Goal: Task Accomplishment & Management: Manage account settings

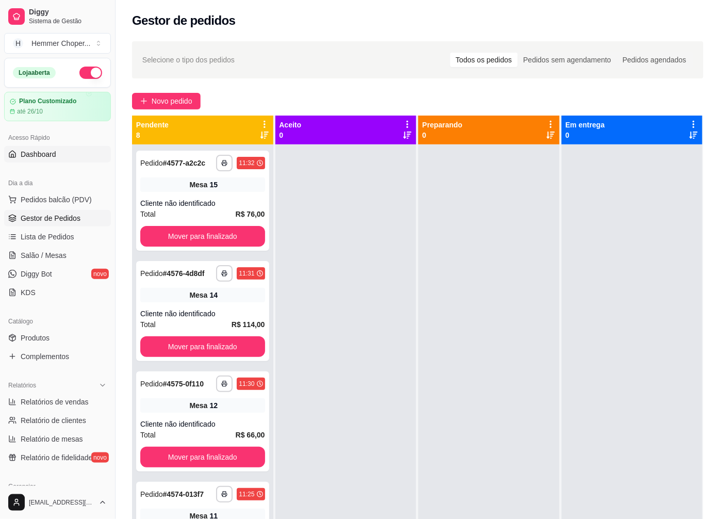
click at [53, 157] on span "Dashboard" at bounding box center [39, 154] width 36 height 10
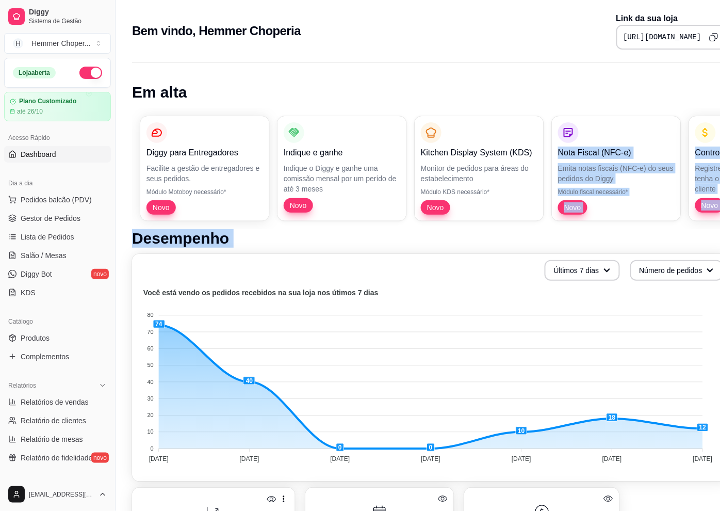
drag, startPoint x: 684, startPoint y: 135, endPoint x: 239, endPoint y: 341, distance: 490.3
click at [239, 341] on div "Em alta Diggy para Entregadores Facilite a gestão de entregadores e seus pedido…" at bounding box center [431, 477] width 631 height 842
click at [36, 294] on link "KDS" at bounding box center [57, 292] width 107 height 17
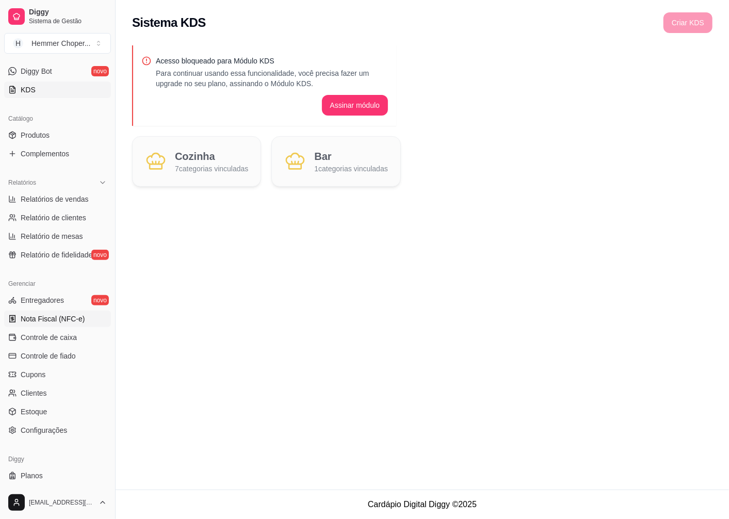
scroll to position [223, 0]
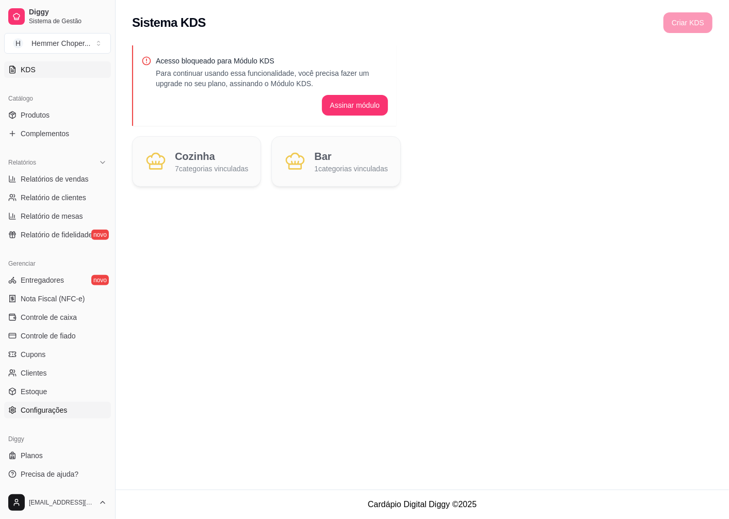
click at [60, 411] on span "Configurações" at bounding box center [44, 410] width 46 height 10
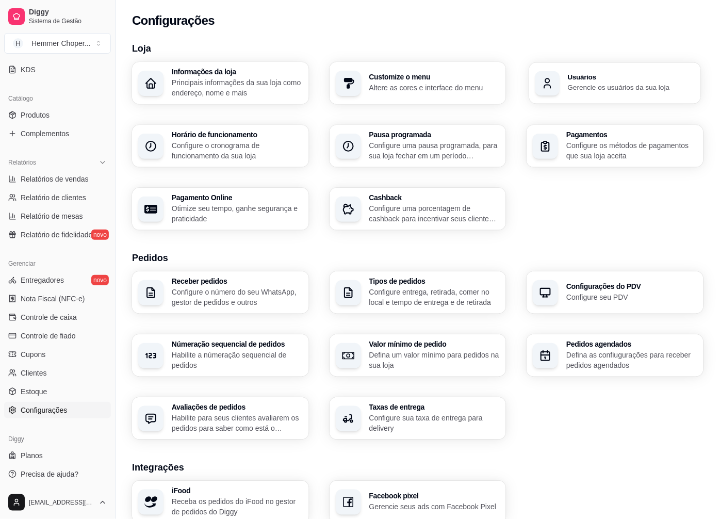
click at [636, 80] on h3 "Usuários" at bounding box center [631, 77] width 127 height 7
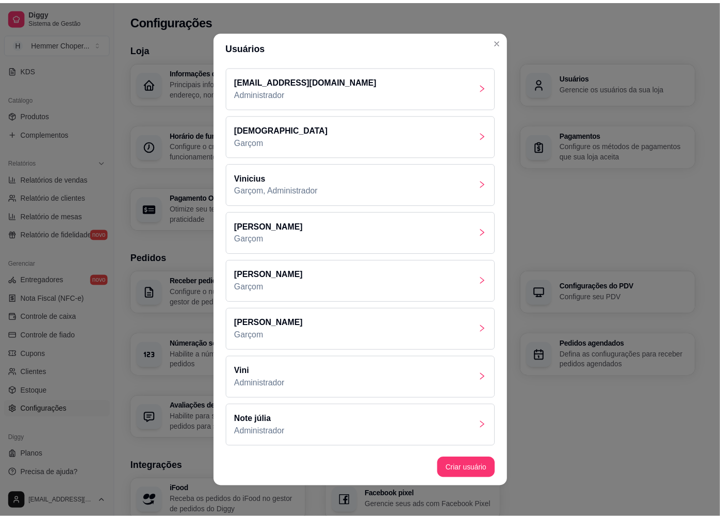
scroll to position [99, 0]
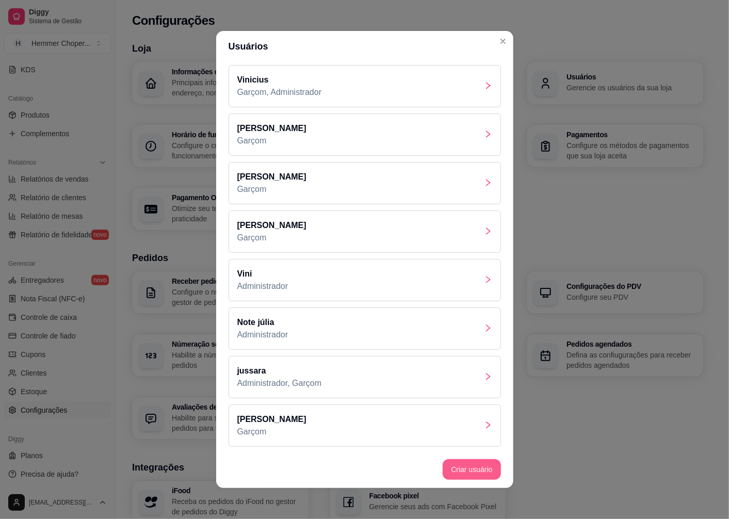
click at [477, 474] on button "Criar usuário" at bounding box center [472, 469] width 58 height 21
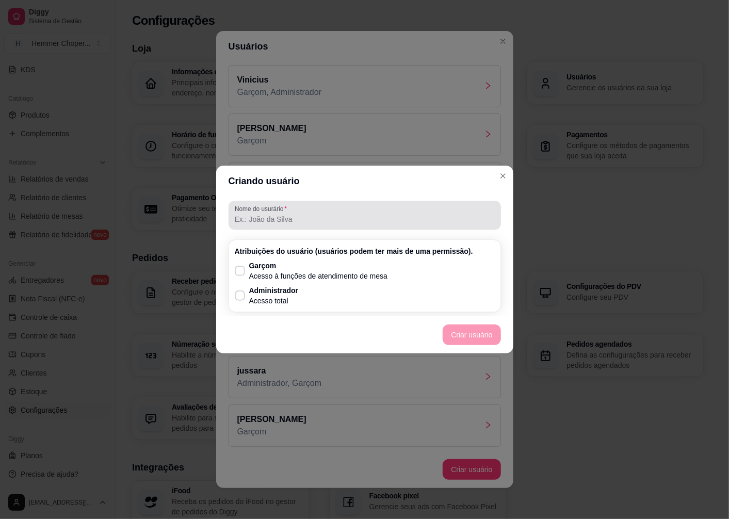
click at [257, 217] on input "Nome do usurário" at bounding box center [365, 219] width 260 height 10
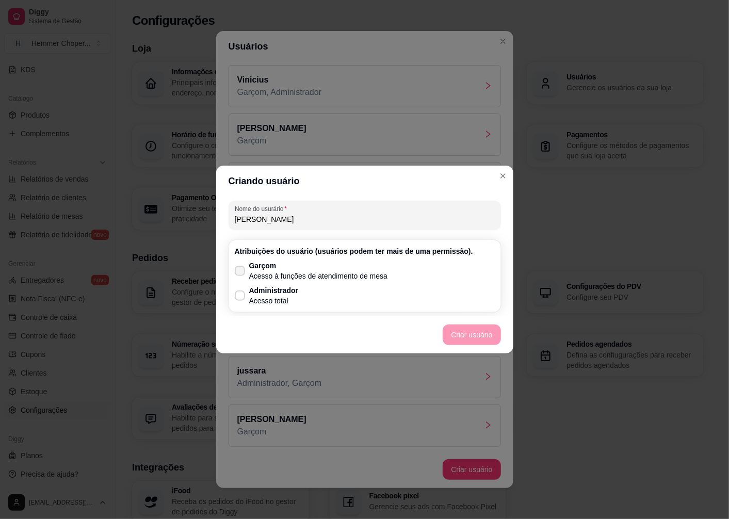
type input "[PERSON_NAME]"
click at [245, 265] on label "Garçom Acesso à funções de atendimento de mesa" at bounding box center [312, 270] width 162 height 29
click at [241, 273] on input "Garçom Acesso à funções de atendimento de mesa" at bounding box center [237, 276] width 7 height 7
checkbox input "true"
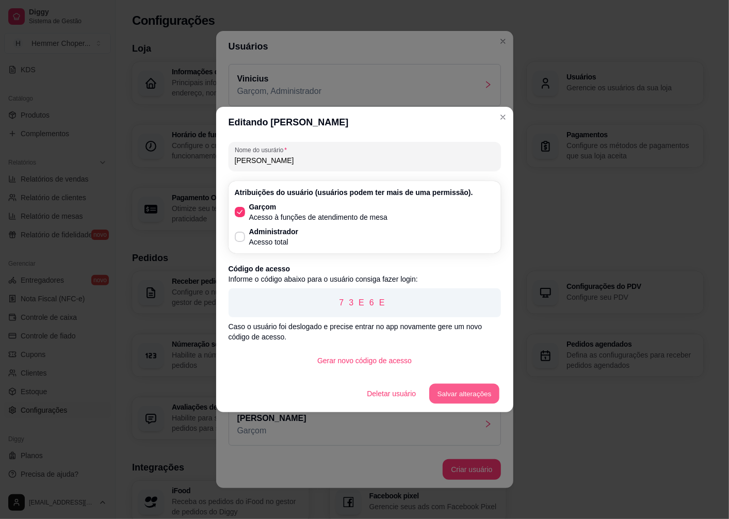
click at [469, 390] on button "Salvar alterações" at bounding box center [464, 394] width 70 height 20
click at [451, 389] on button "Salvar alterações" at bounding box center [464, 393] width 72 height 21
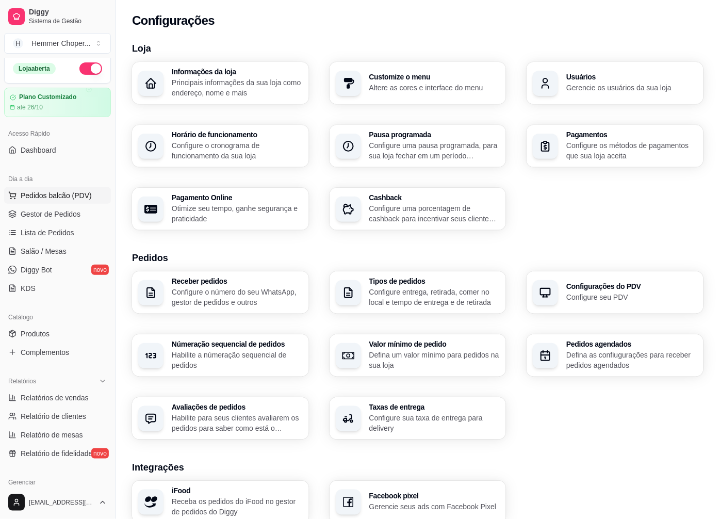
scroll to position [0, 0]
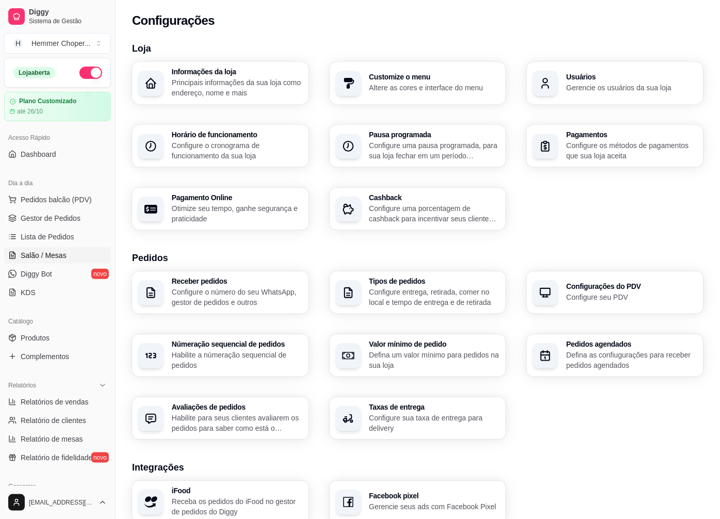
click at [57, 257] on span "Salão / Mesas" at bounding box center [44, 255] width 46 height 10
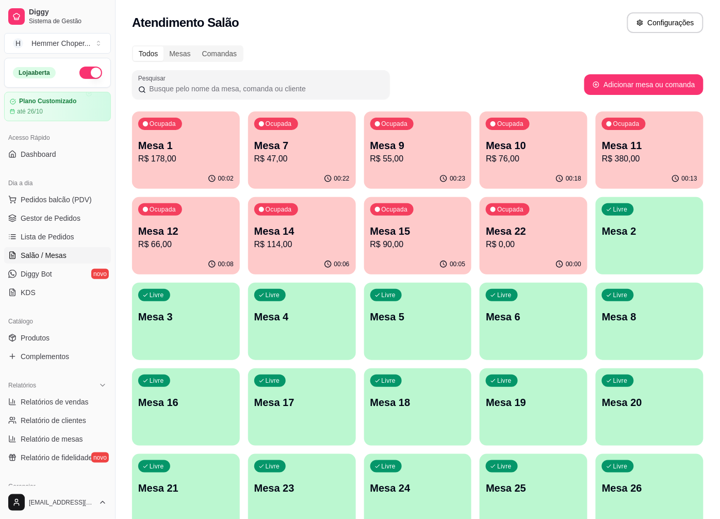
click at [189, 164] on p "R$ 178,00" at bounding box center [185, 159] width 95 height 12
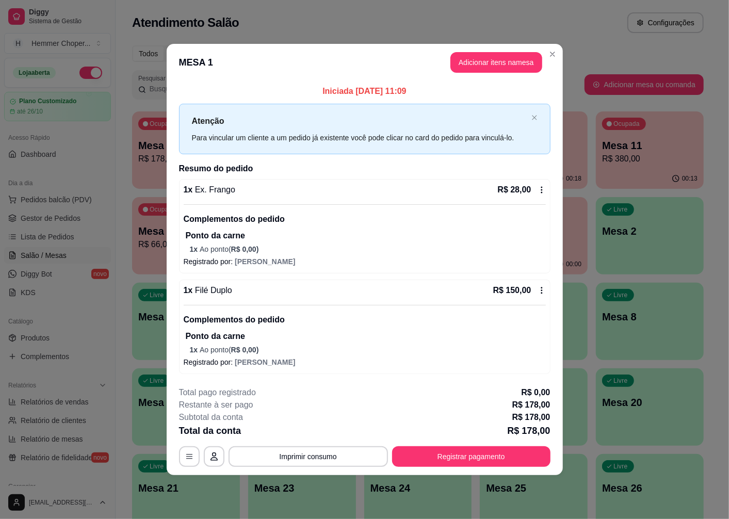
click at [544, 191] on icon at bounding box center [542, 190] width 8 height 8
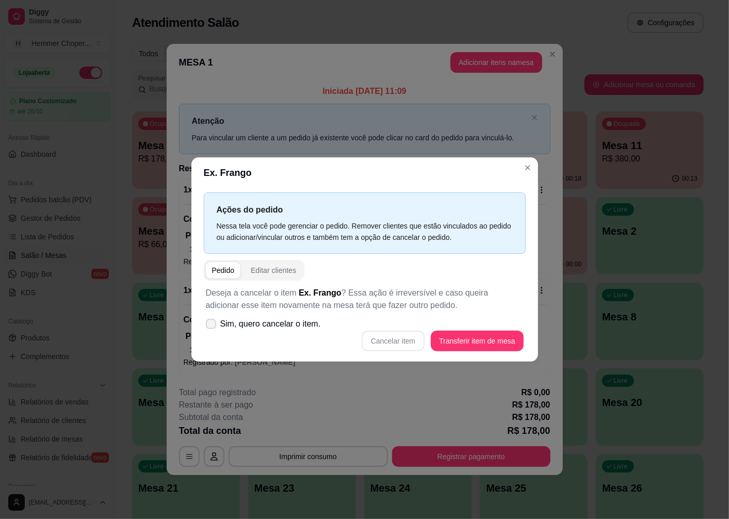
click at [292, 315] on label "Sim, quero cancelar o item." at bounding box center [263, 324] width 123 height 21
click at [212, 326] on input "Sim, quero cancelar o item." at bounding box center [208, 329] width 7 height 7
checkbox input "true"
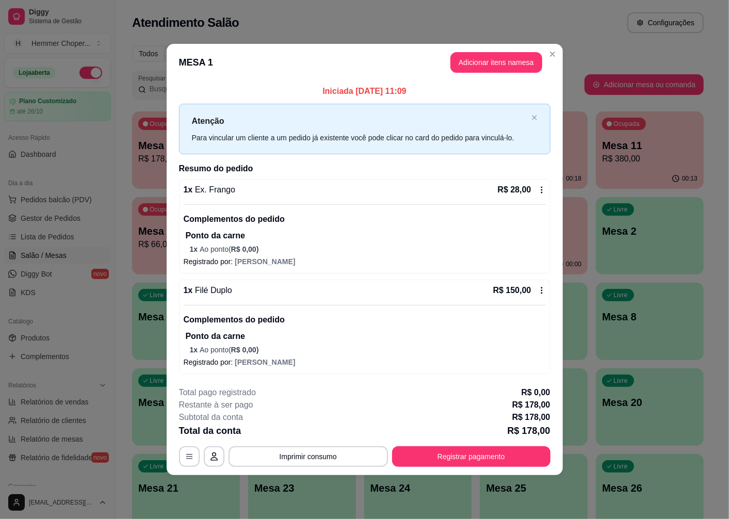
click at [537, 190] on div "R$ 28,00" at bounding box center [522, 190] width 48 height 12
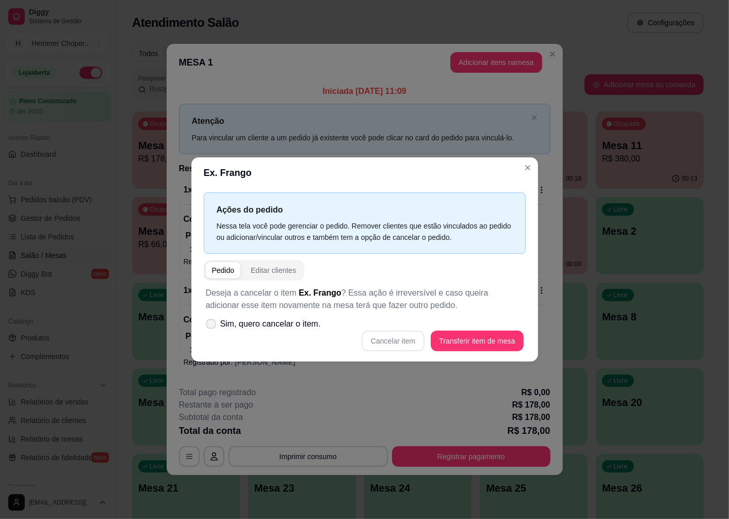
click at [213, 319] on span at bounding box center [211, 324] width 10 height 10
click at [212, 326] on input "Sim, quero cancelar o item." at bounding box center [208, 329] width 7 height 7
checkbox input "true"
click at [382, 346] on button "Cancelar item" at bounding box center [393, 341] width 63 height 21
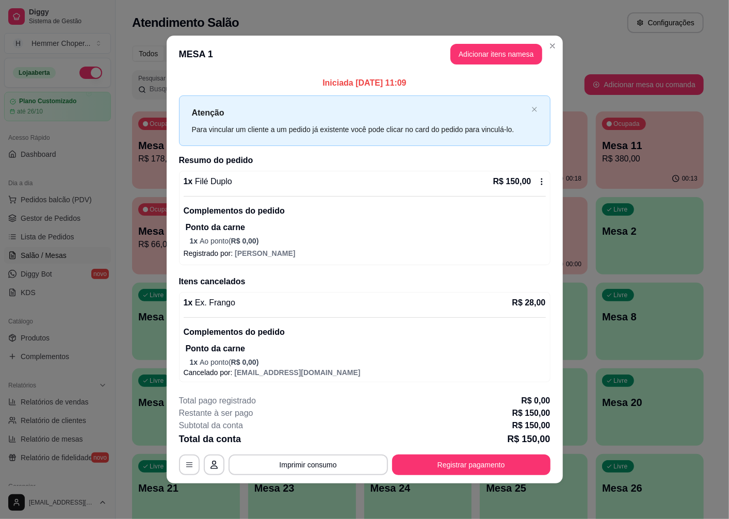
click at [538, 179] on icon at bounding box center [542, 182] width 8 height 8
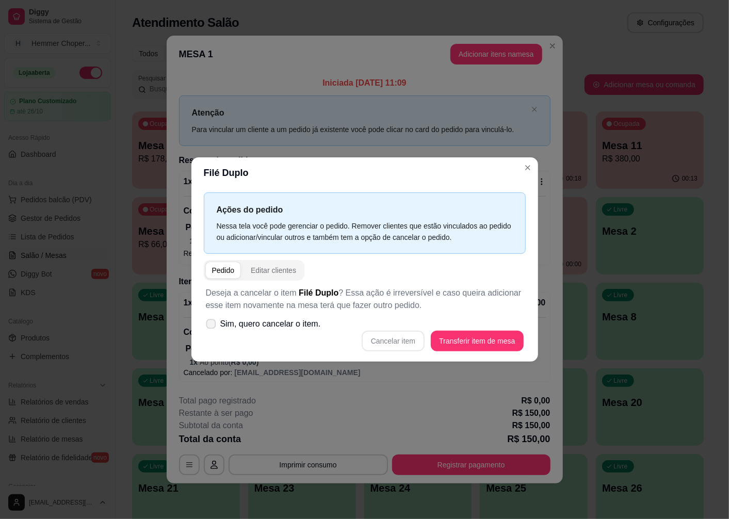
click at [269, 317] on label "Sim, quero cancelar o item." at bounding box center [263, 324] width 123 height 21
click at [212, 326] on input "Sim, quero cancelar o item." at bounding box center [208, 329] width 7 height 7
checkbox input "true"
click at [391, 339] on button "Cancelar item" at bounding box center [393, 341] width 63 height 21
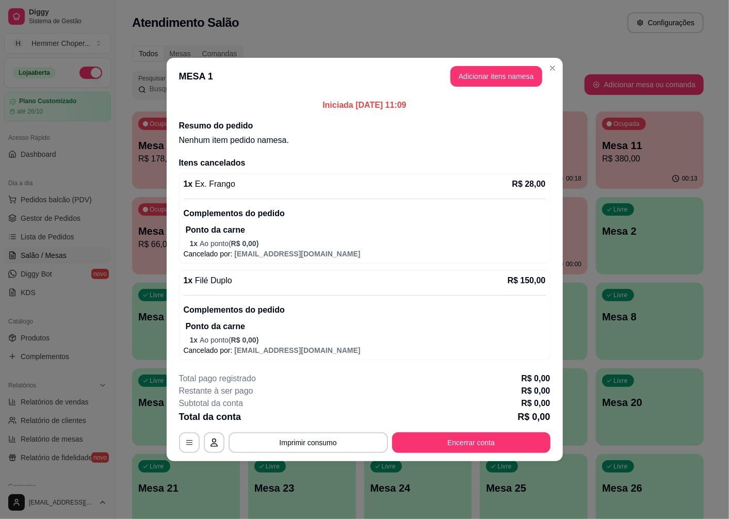
click at [472, 446] on button "Encerrar conta" at bounding box center [471, 442] width 158 height 21
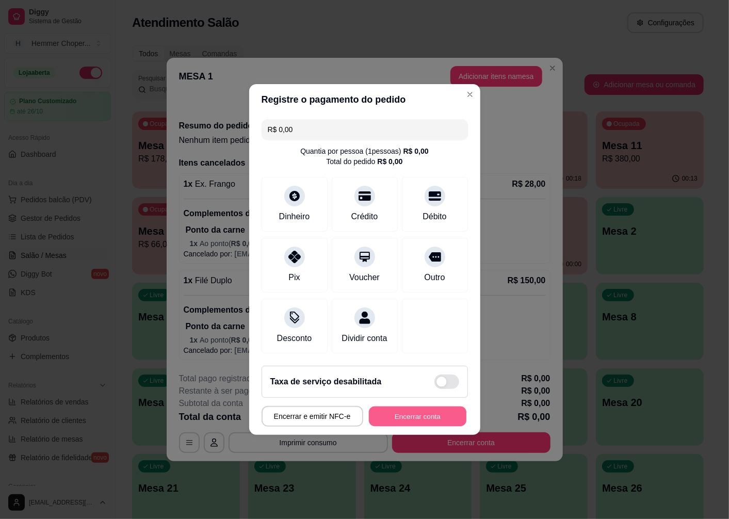
click at [441, 414] on button "Encerrar conta" at bounding box center [418, 417] width 98 height 20
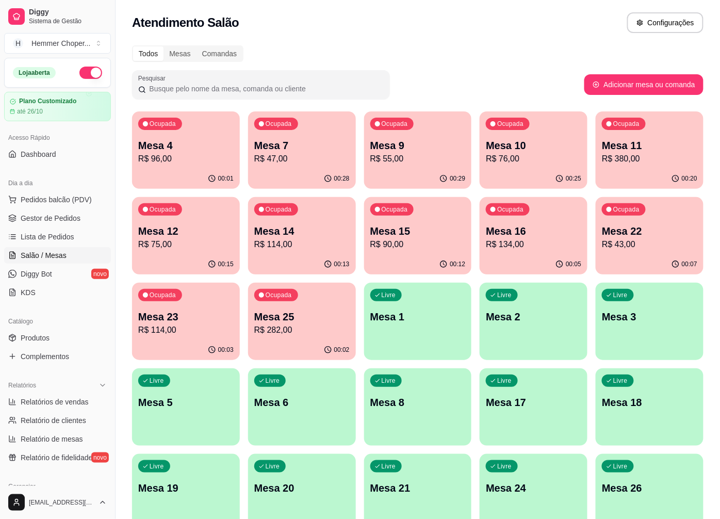
click at [204, 157] on p "R$ 96,00" at bounding box center [185, 159] width 95 height 12
click at [640, 259] on div "00:10" at bounding box center [650, 264] width 105 height 20
click at [320, 320] on p "Mesa 25" at bounding box center [302, 317] width 92 height 14
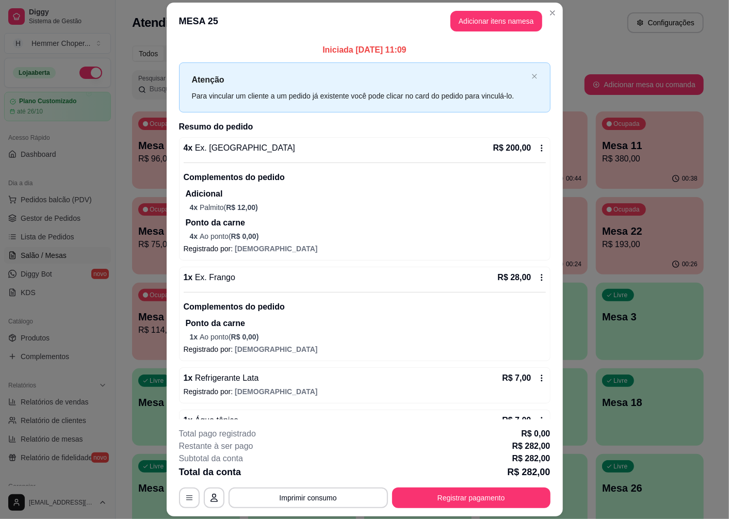
click at [538, 151] on icon at bounding box center [542, 148] width 8 height 8
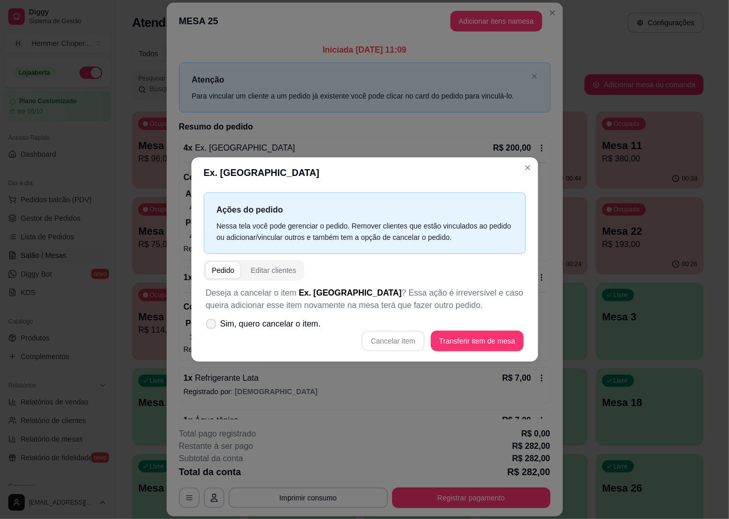
click at [215, 329] on label "Sim, quero cancelar o item." at bounding box center [263, 324] width 123 height 21
click at [212, 329] on input "Sim, quero cancelar o item." at bounding box center [208, 329] width 7 height 7
checkbox input "true"
click at [407, 343] on button "Cancelar item" at bounding box center [393, 341] width 63 height 21
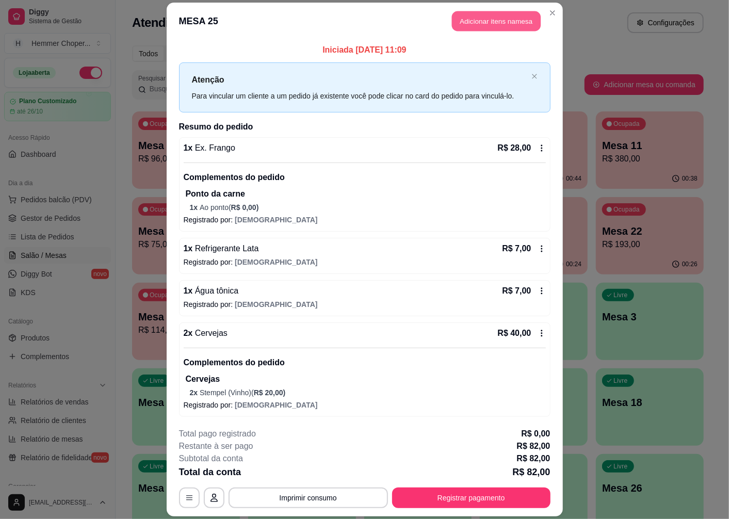
click at [504, 27] on button "Adicionar itens na mesa" at bounding box center [496, 21] width 89 height 20
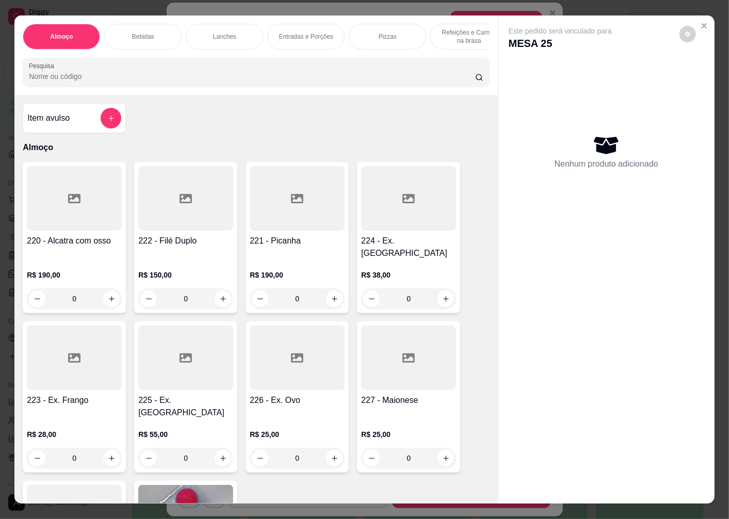
click at [444, 292] on div "0" at bounding box center [408, 298] width 95 height 21
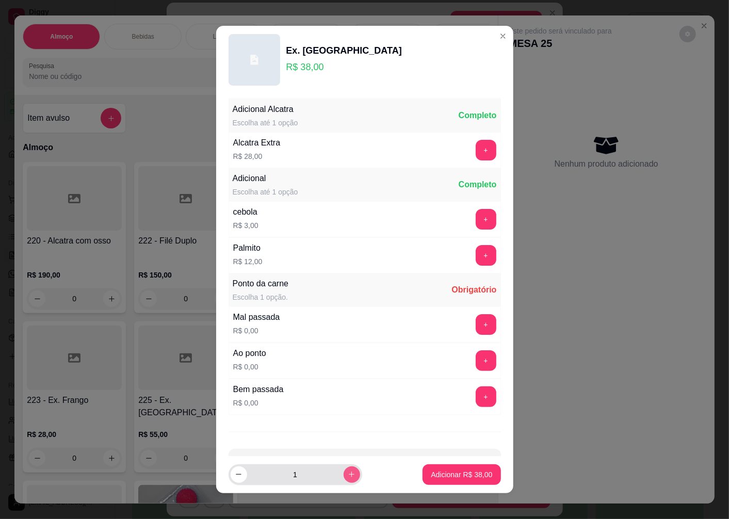
click at [349, 475] on icon "increase-product-quantity" at bounding box center [352, 475] width 6 height 6
click at [349, 475] on icon "increase-product-quantity" at bounding box center [351, 474] width 5 height 5
click at [348, 475] on icon "increase-product-quantity" at bounding box center [352, 475] width 8 height 8
type input "4"
click at [476, 362] on button "+" at bounding box center [486, 360] width 21 height 21
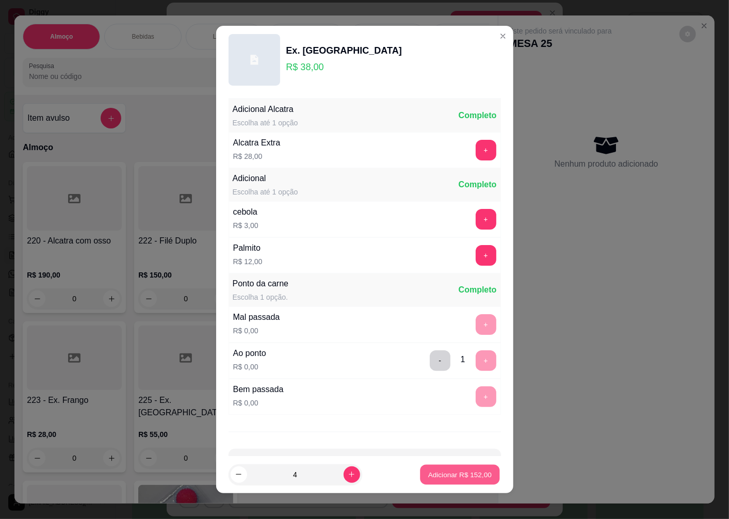
click at [447, 481] on button "Adicionar R$ 152,00" at bounding box center [459, 474] width 79 height 20
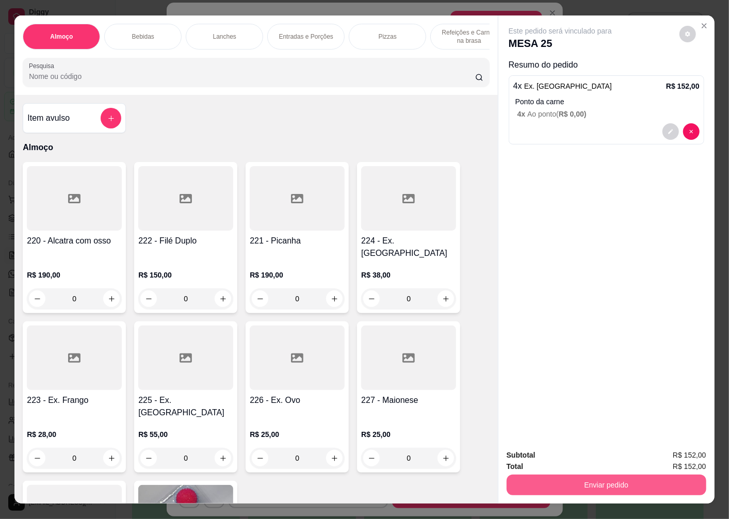
click at [594, 483] on button "Enviar pedido" at bounding box center [607, 485] width 200 height 21
click at [673, 451] on button "Enviar pedido" at bounding box center [679, 456] width 58 height 20
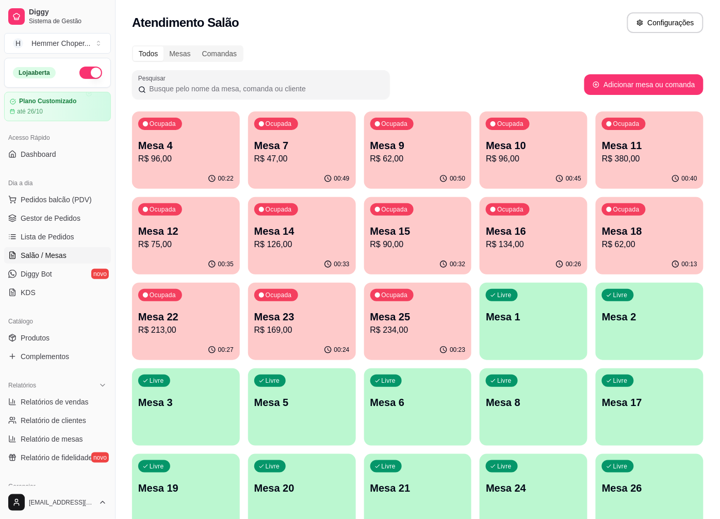
click at [214, 321] on p "Mesa 22" at bounding box center [185, 317] width 95 height 14
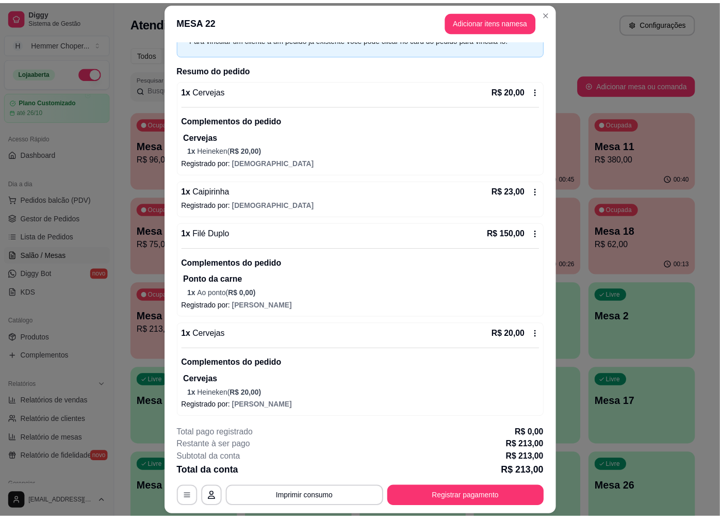
scroll to position [60, 0]
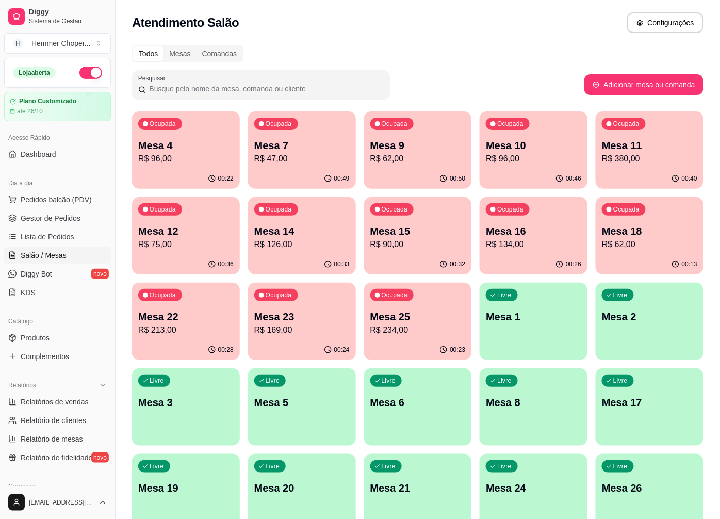
click at [298, 322] on p "Mesa 23" at bounding box center [301, 317] width 95 height 14
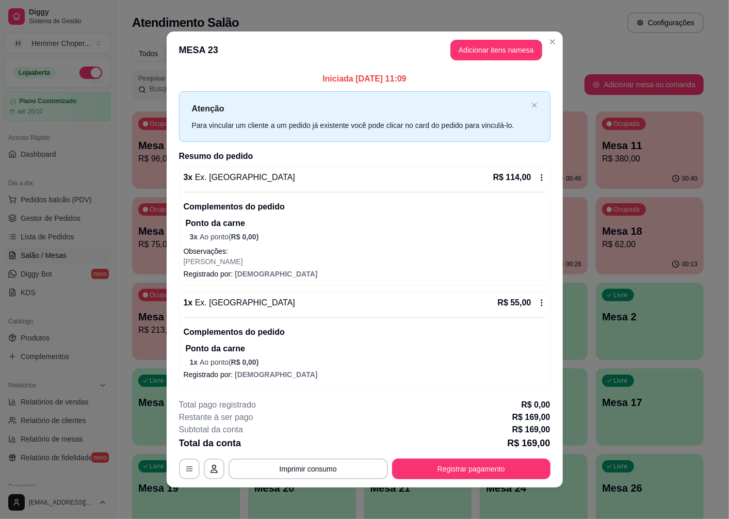
click at [538, 179] on icon at bounding box center [542, 177] width 8 height 8
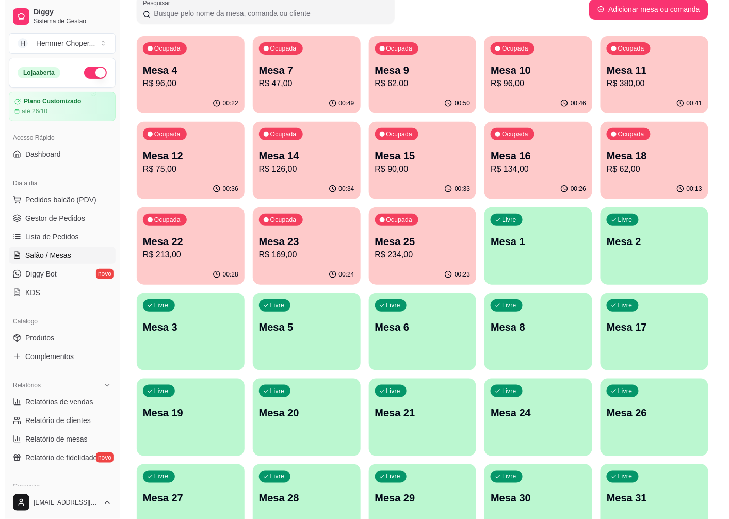
scroll to position [115, 0]
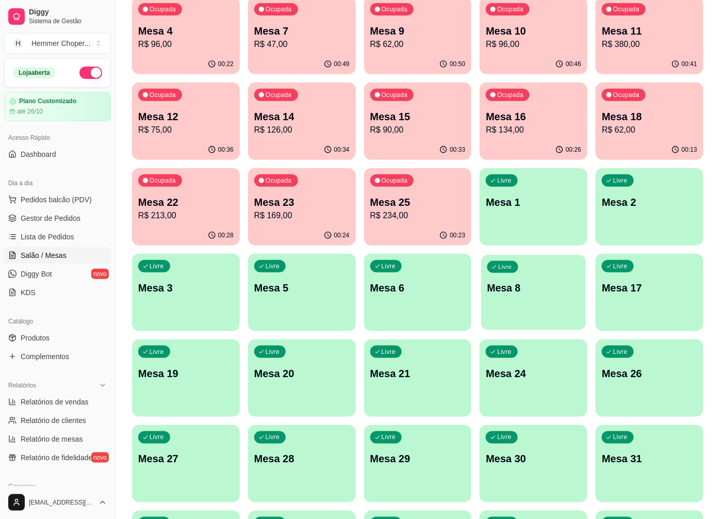
click at [529, 308] on div "Livre Mesa 8" at bounding box center [534, 286] width 105 height 63
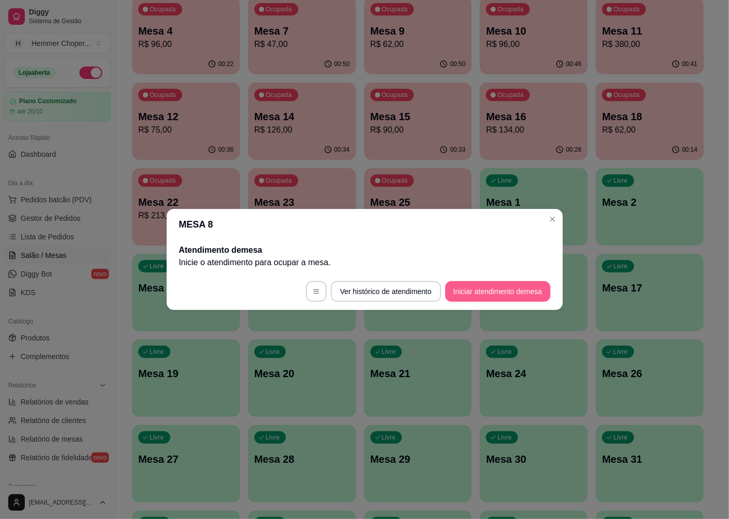
click at [470, 284] on button "Iniciar atendimento de mesa" at bounding box center [497, 291] width 105 height 21
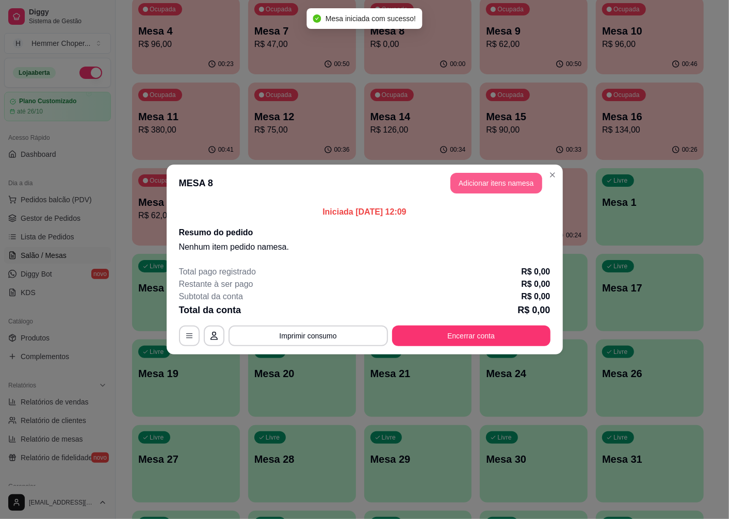
click at [520, 187] on button "Adicionar itens na mesa" at bounding box center [496, 183] width 92 height 21
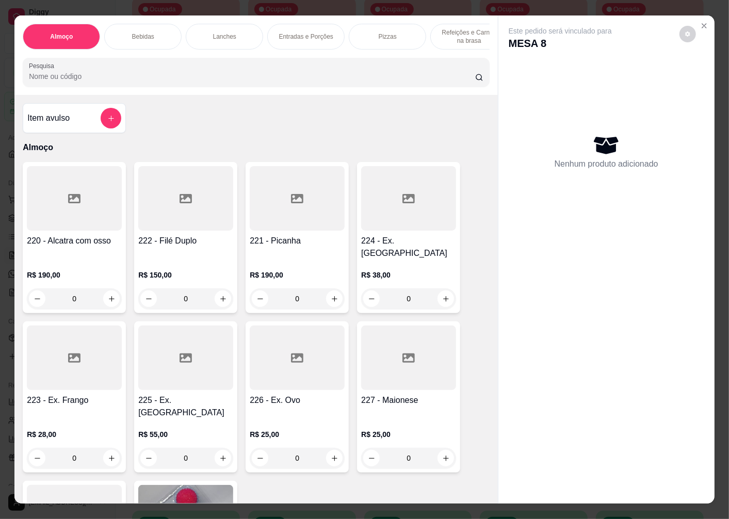
click at [105, 448] on div "0" at bounding box center [74, 458] width 95 height 21
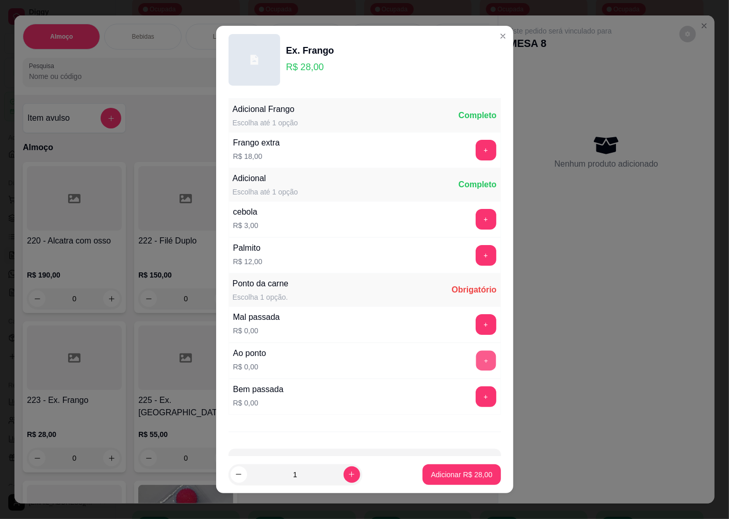
click at [476, 366] on button "+" at bounding box center [486, 361] width 20 height 20
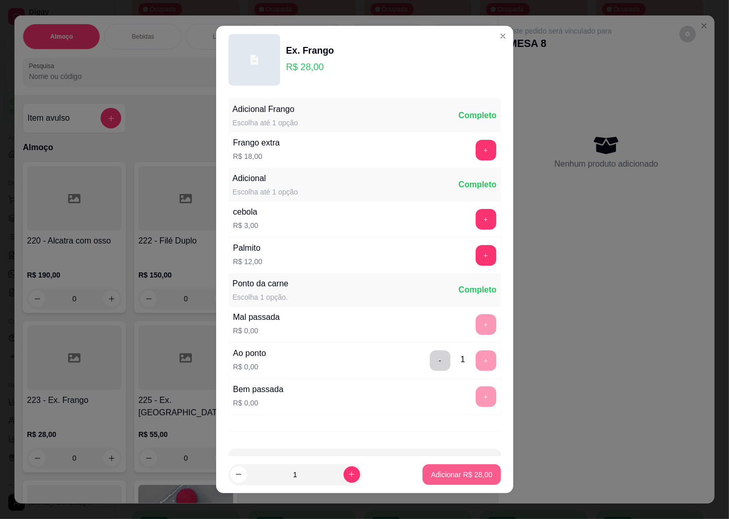
click at [450, 469] on button "Adicionar R$ 28,00" at bounding box center [462, 474] width 78 height 21
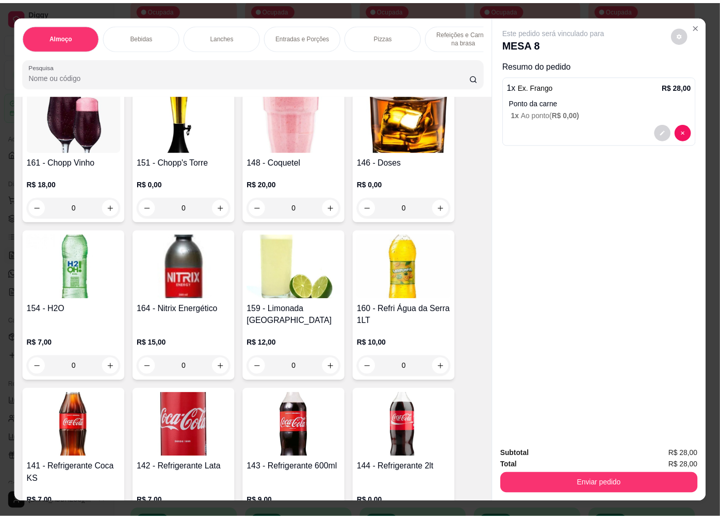
scroll to position [1089, 0]
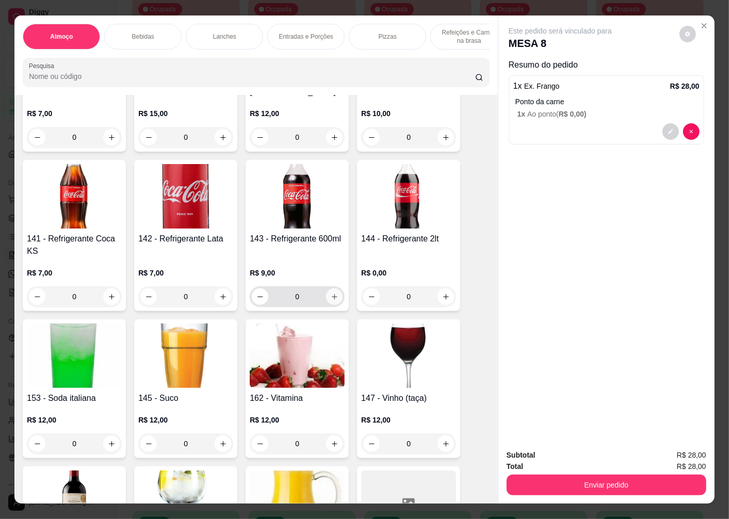
click at [326, 288] on button "increase-product-quantity" at bounding box center [334, 296] width 17 height 17
type input "1"
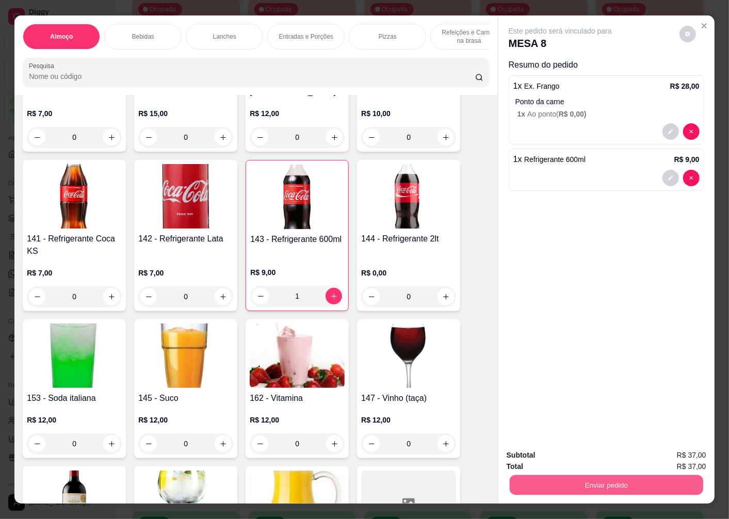
click at [574, 481] on button "Enviar pedido" at bounding box center [606, 485] width 193 height 20
click at [674, 451] on button "Enviar pedido" at bounding box center [679, 456] width 58 height 20
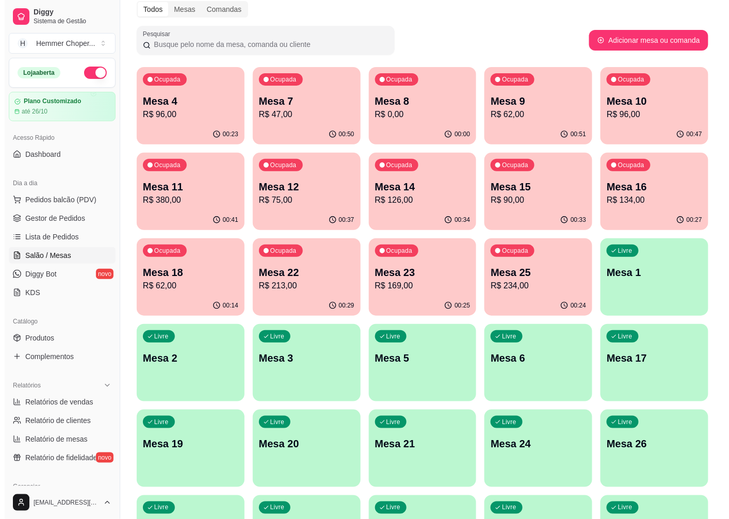
scroll to position [0, 0]
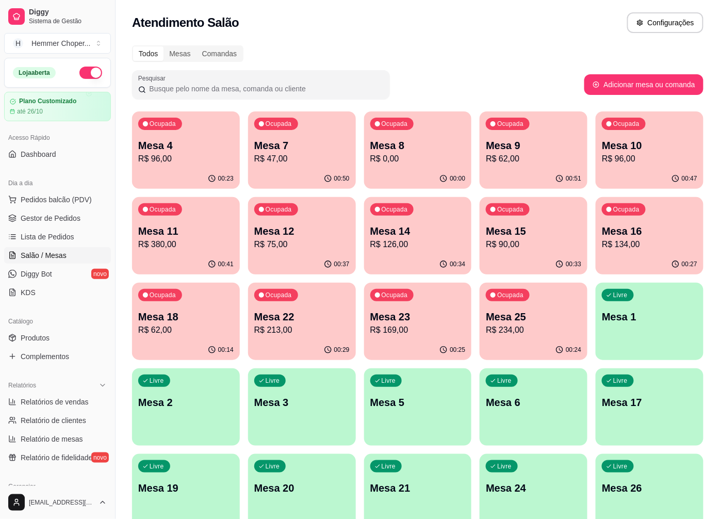
click at [540, 141] on p "Mesa 9" at bounding box center [533, 145] width 95 height 14
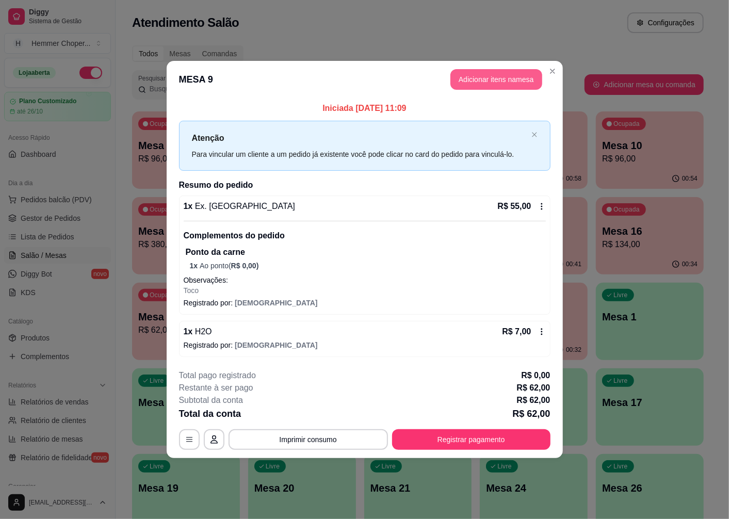
click at [509, 85] on button "Adicionar itens na mesa" at bounding box center [496, 79] width 92 height 21
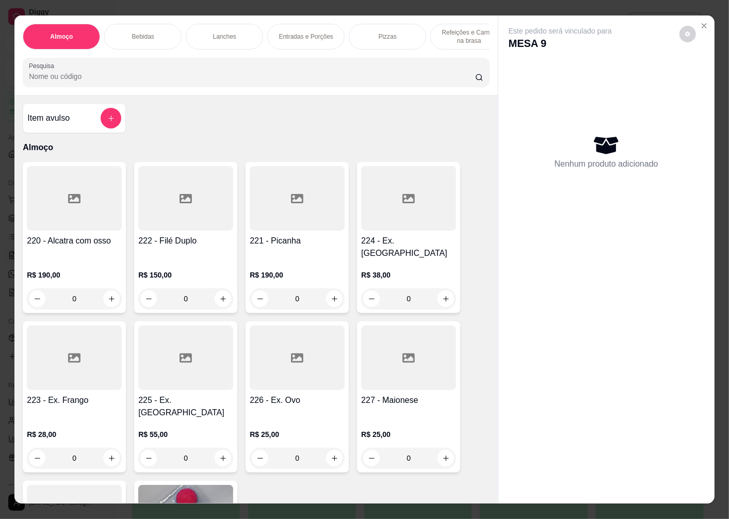
scroll to position [0, 99]
click at [457, 37] on div "Sobremesas" at bounding box center [451, 37] width 77 height 26
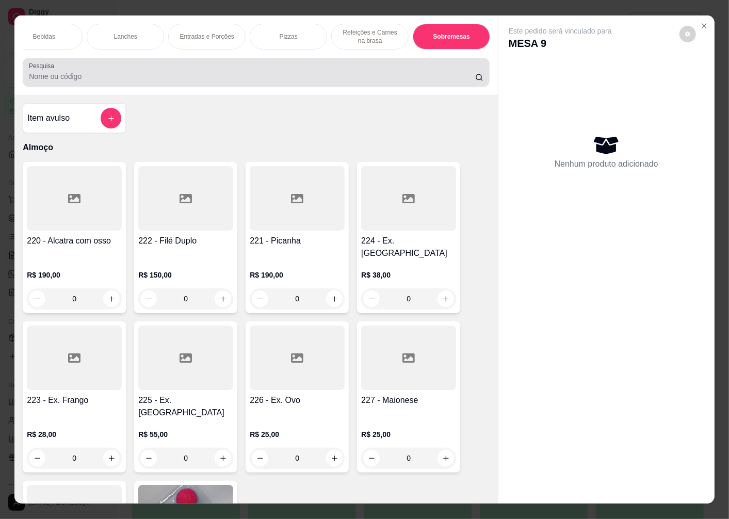
scroll to position [22, 0]
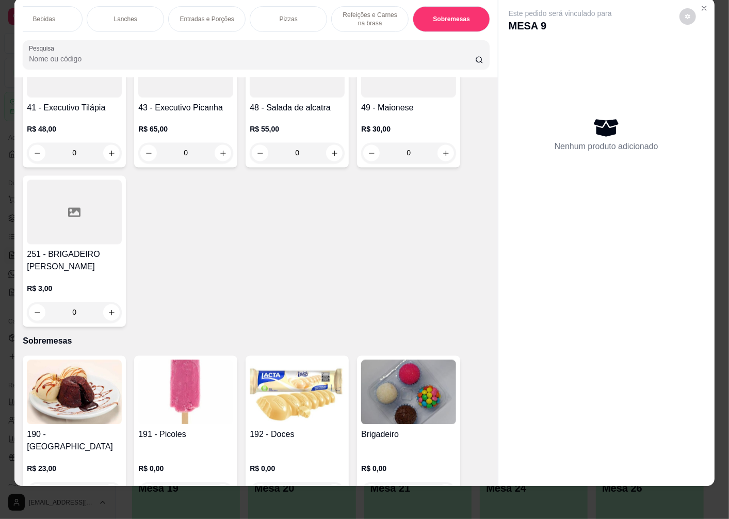
click at [444, 482] on div "0" at bounding box center [408, 492] width 95 height 21
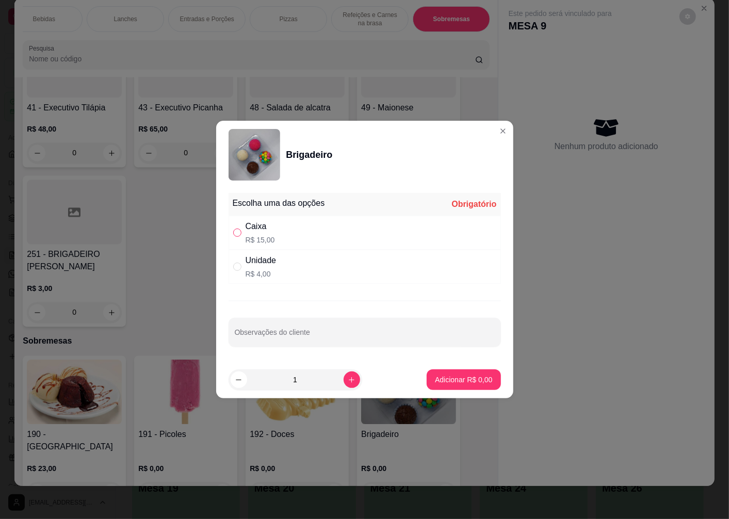
click at [232, 233] on div "Caixa R$ 15,00" at bounding box center [365, 233] width 272 height 34
radio input "true"
click at [446, 375] on p "Adicionar R$ 15,00" at bounding box center [461, 380] width 61 height 10
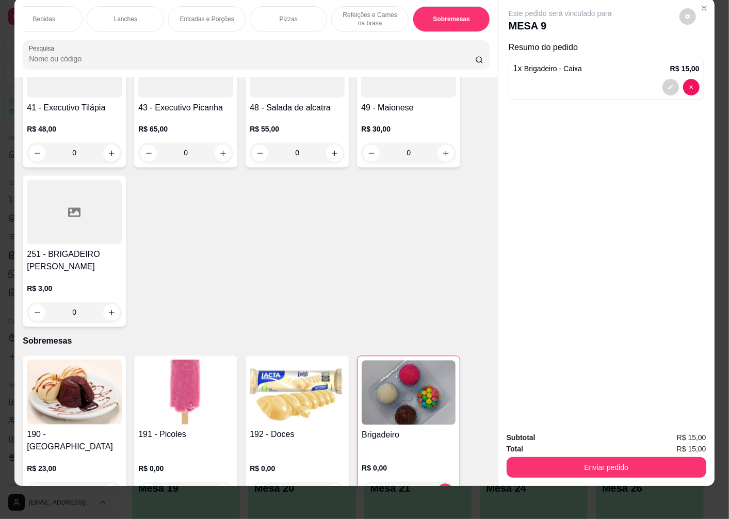
type input "1"
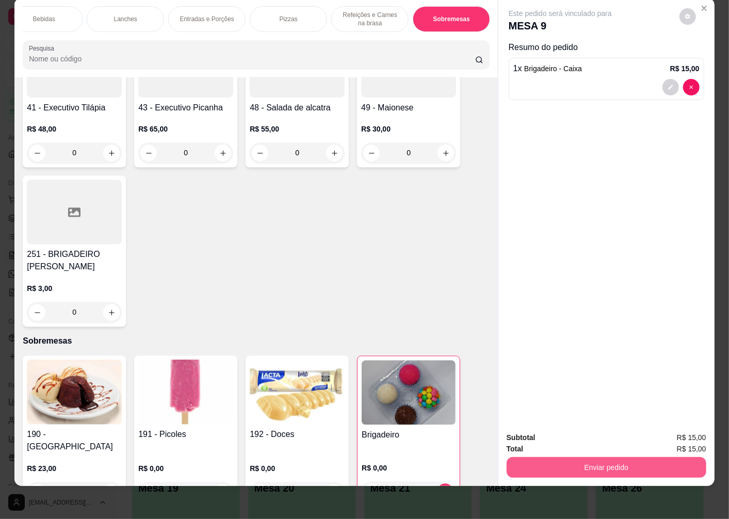
click at [559, 457] on button "Enviar pedido" at bounding box center [607, 467] width 200 height 21
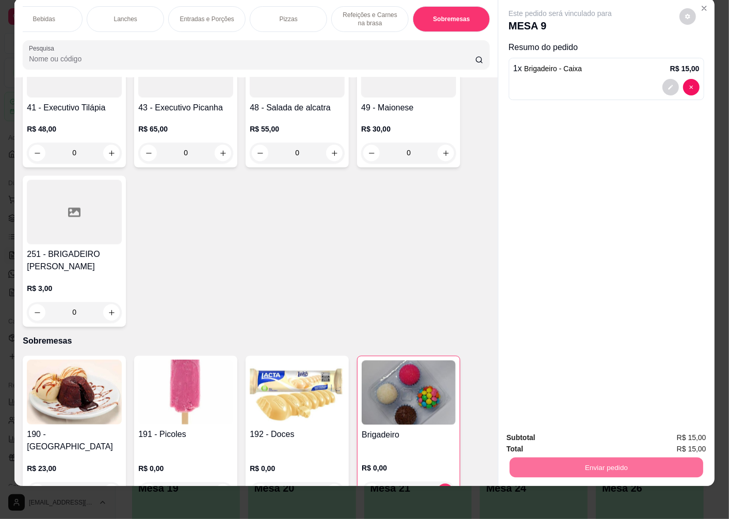
click at [665, 432] on button "Enviar pedido" at bounding box center [679, 434] width 58 height 20
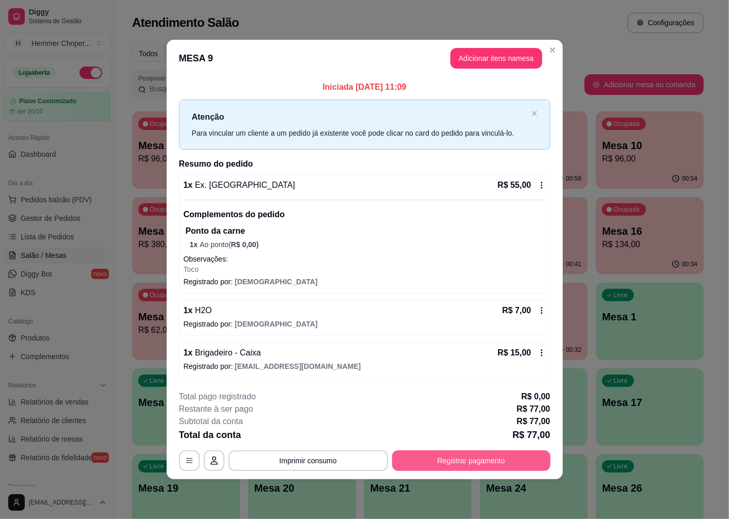
click at [529, 455] on button "Registrar pagamento" at bounding box center [471, 460] width 158 height 21
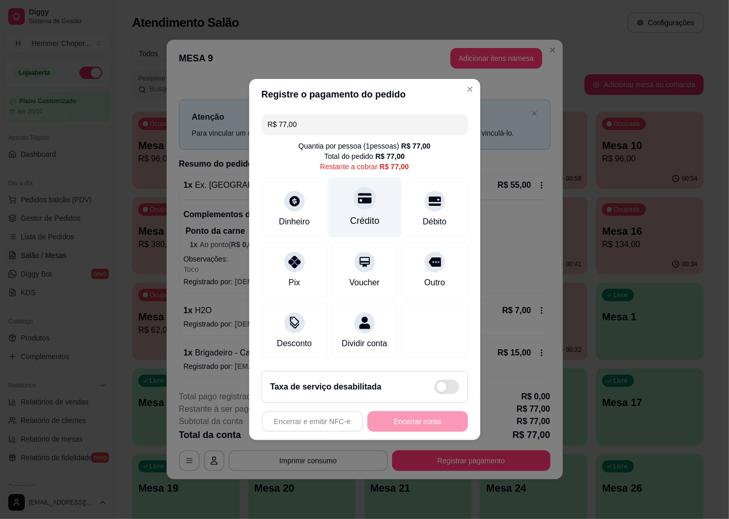
click at [344, 206] on div "Crédito" at bounding box center [364, 208] width 73 height 60
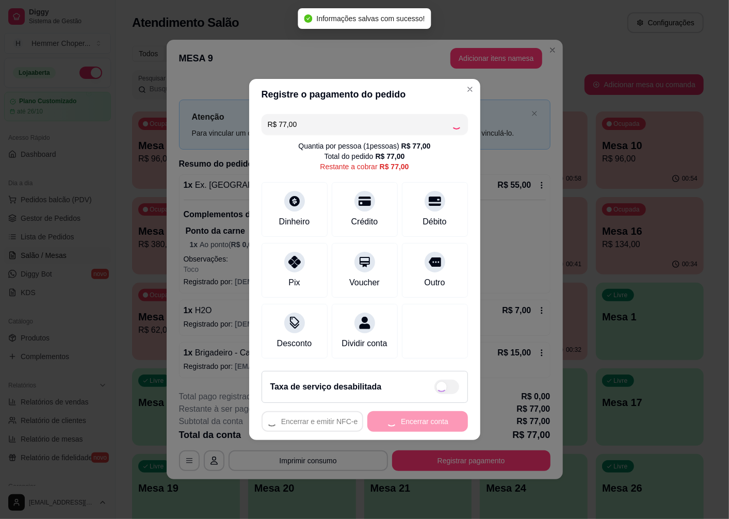
type input "R$ 0,00"
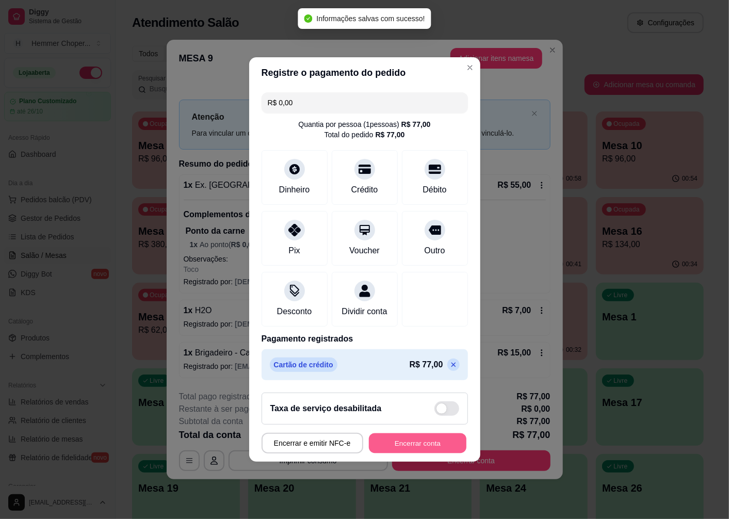
click at [437, 444] on button "Encerrar conta" at bounding box center [418, 443] width 98 height 20
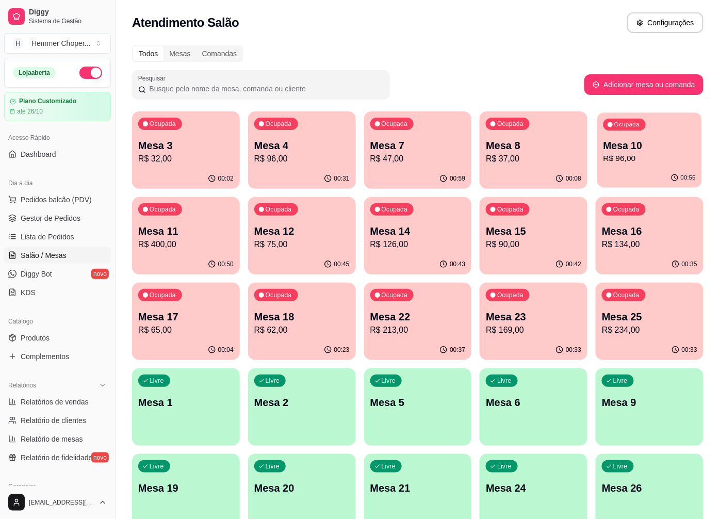
click at [625, 139] on p "Mesa 10" at bounding box center [650, 146] width 92 height 14
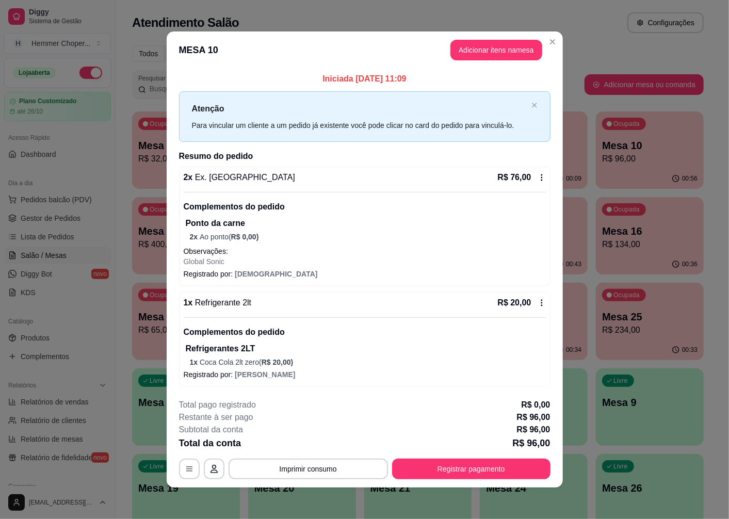
click at [538, 174] on icon at bounding box center [542, 177] width 8 height 8
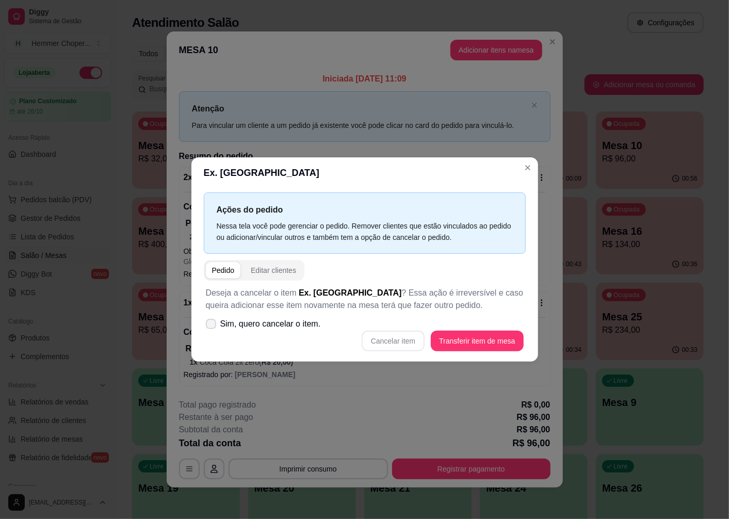
click at [231, 325] on span "Sim, quero cancelar o item." at bounding box center [270, 324] width 101 height 12
click at [212, 326] on input "Sim, quero cancelar o item." at bounding box center [208, 329] width 7 height 7
checkbox input "true"
click at [382, 342] on button "Cancelar item" at bounding box center [393, 341] width 63 height 21
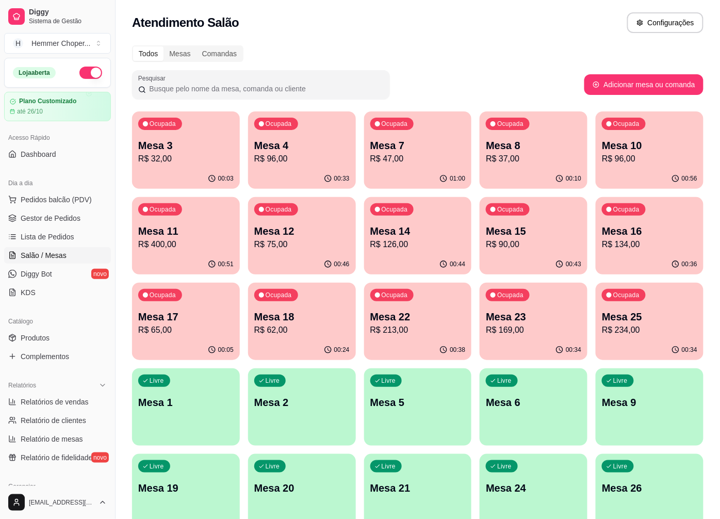
click at [673, 208] on div "Ocupada Mesa 16 R$ 134,00" at bounding box center [650, 225] width 108 height 57
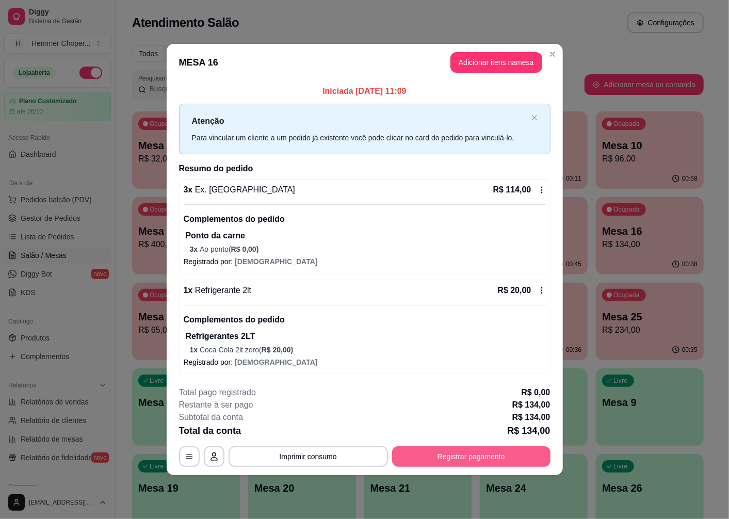
click at [503, 458] on button "Registrar pagamento" at bounding box center [471, 456] width 158 height 21
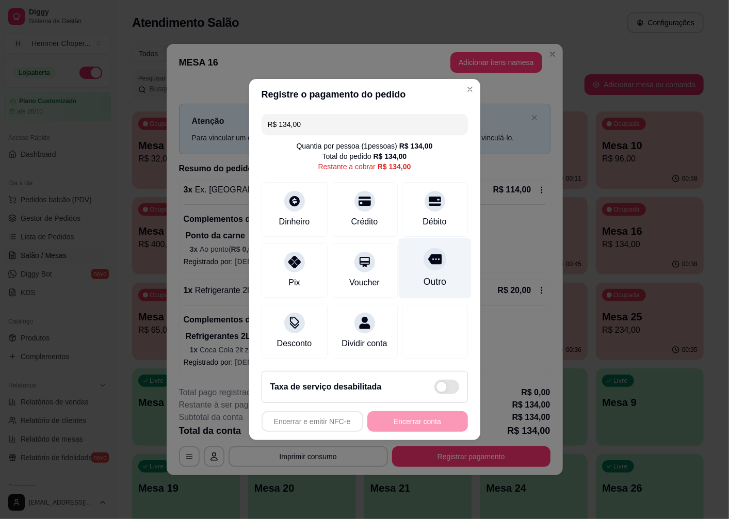
click at [432, 256] on icon at bounding box center [434, 259] width 13 height 10
type input "R$ 0,00"
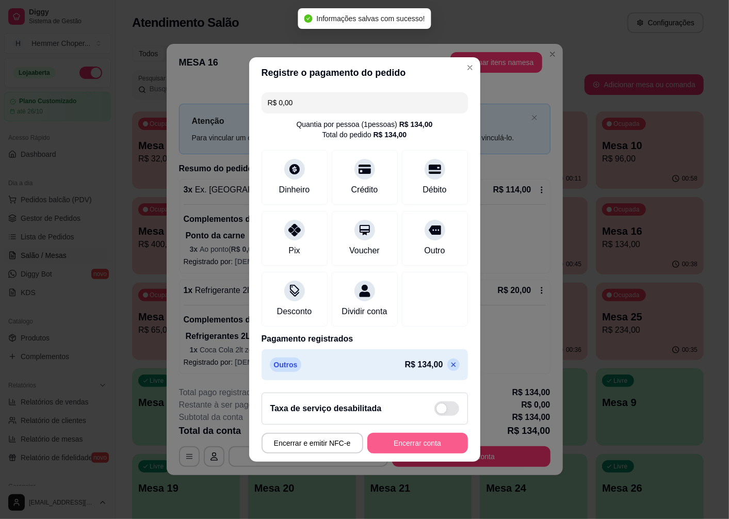
click at [423, 447] on button "Encerrar conta" at bounding box center [417, 443] width 101 height 21
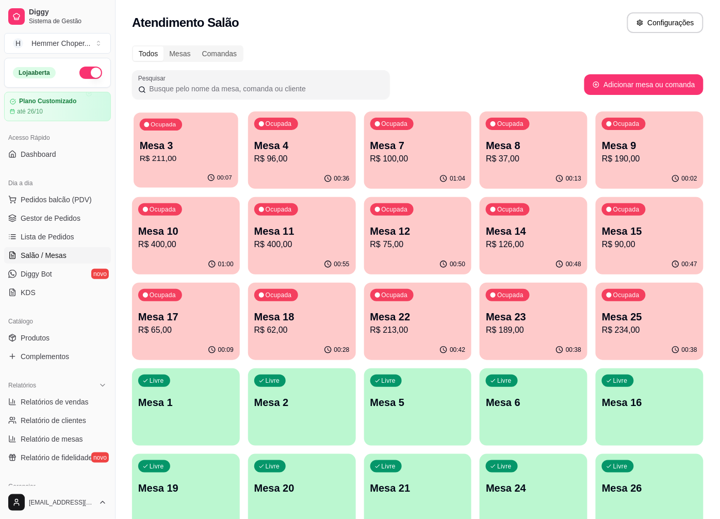
click at [218, 174] on div "00:07" at bounding box center [219, 178] width 25 height 8
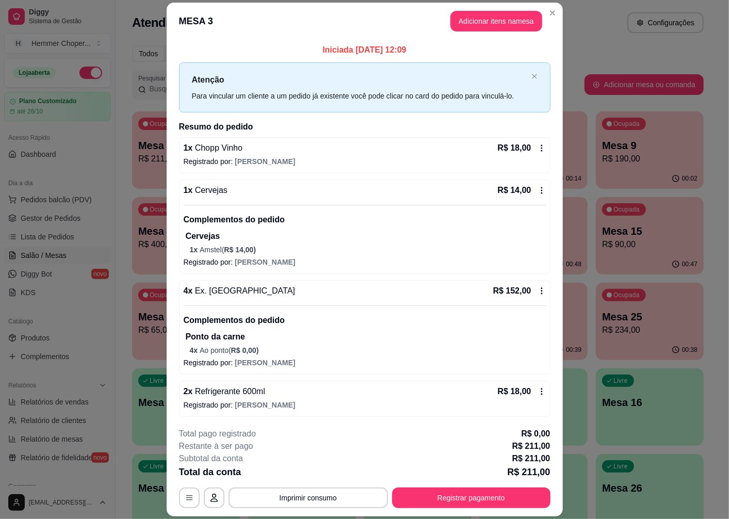
click at [538, 293] on icon at bounding box center [542, 291] width 8 height 8
click at [493, 20] on button "Adicionar itens na mesa" at bounding box center [496, 21] width 89 height 20
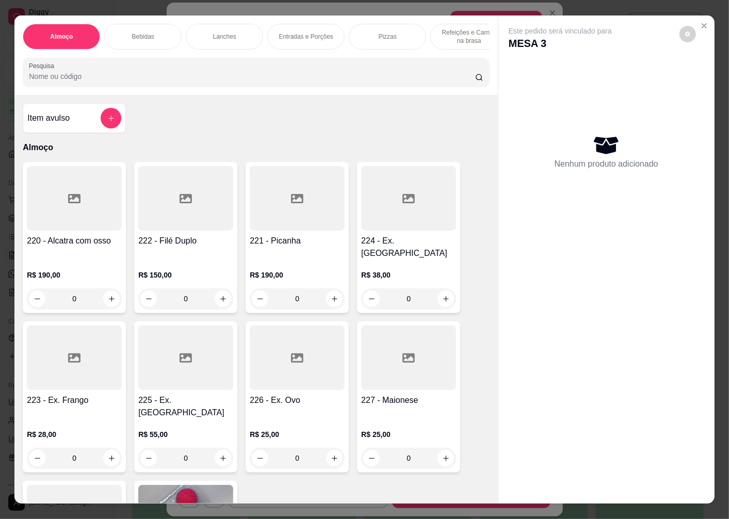
scroll to position [115, 0]
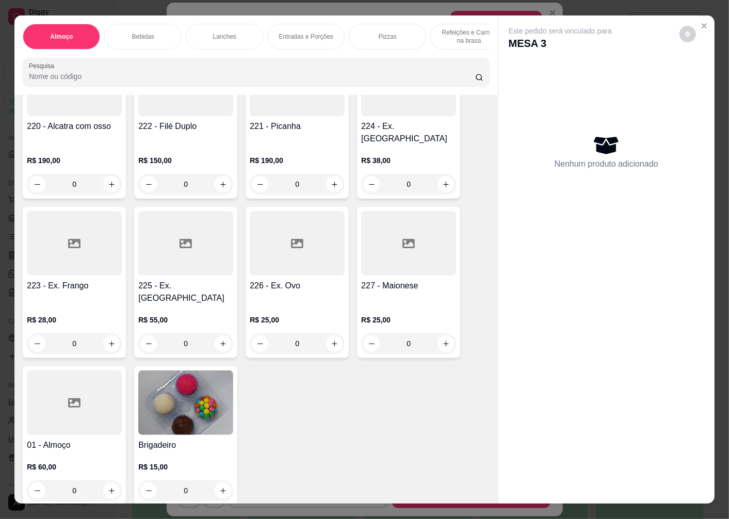
click at [441, 179] on div "0" at bounding box center [408, 184] width 95 height 21
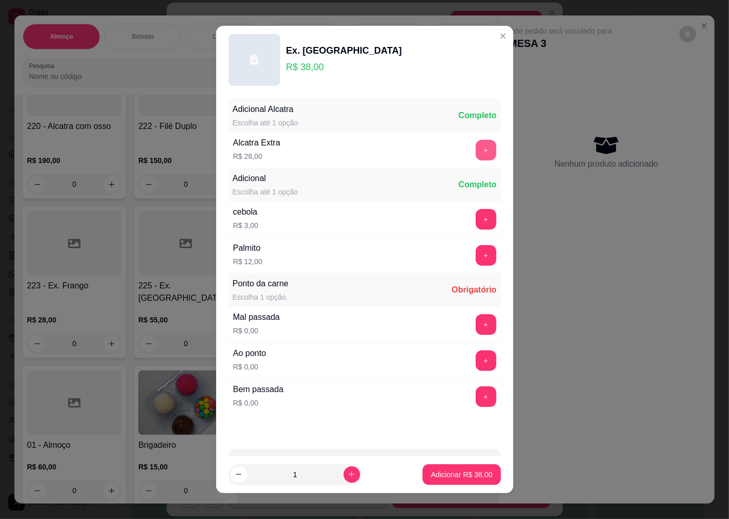
click at [476, 151] on button "+" at bounding box center [486, 150] width 21 height 21
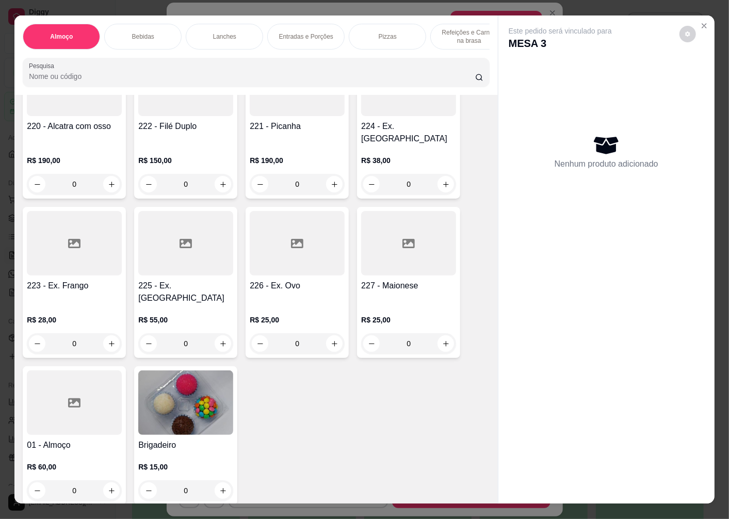
scroll to position [0, 0]
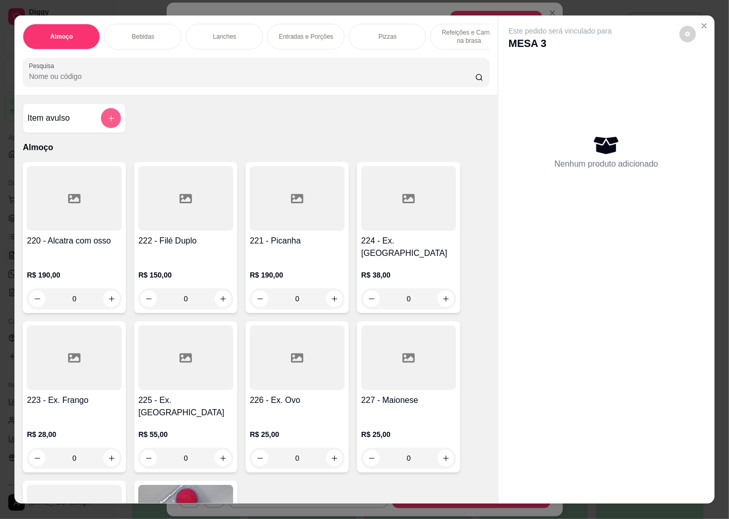
click at [111, 126] on button "add-separate-item" at bounding box center [111, 118] width 20 height 20
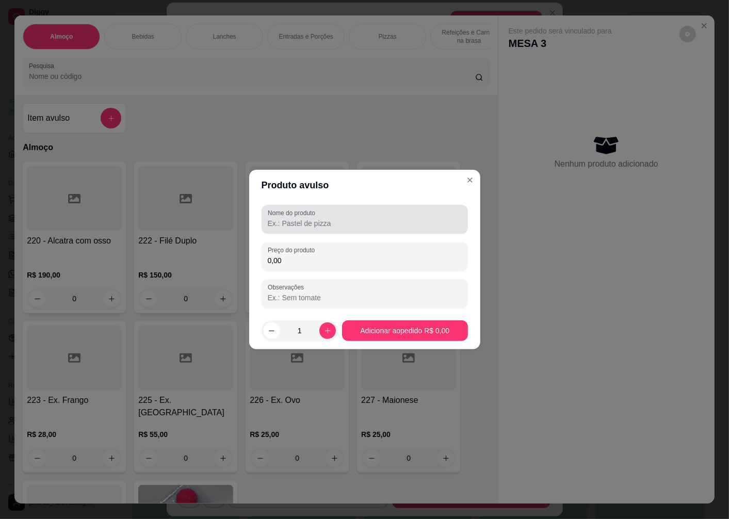
click at [312, 224] on input "Nome do produto" at bounding box center [365, 223] width 194 height 10
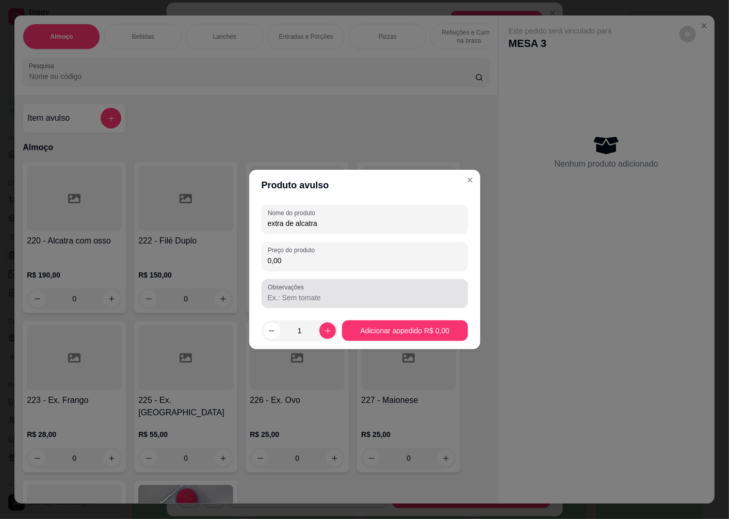
type input "extra de alcatra"
click at [326, 295] on input "Observações" at bounding box center [365, 298] width 194 height 10
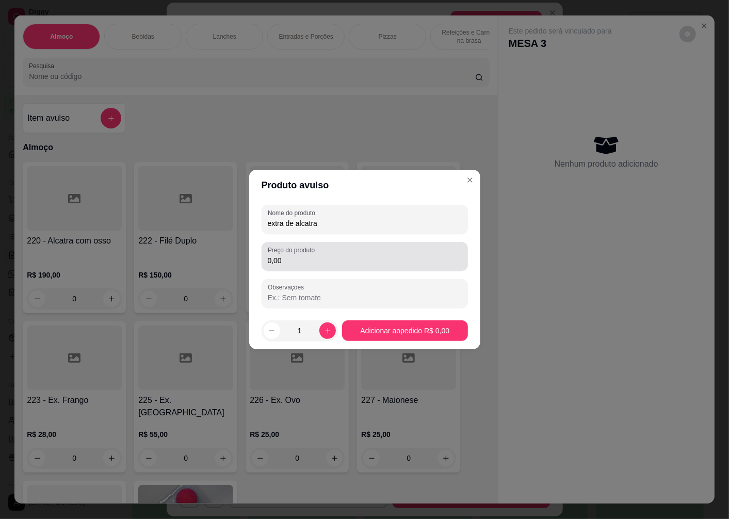
click at [308, 257] on input "0,00" at bounding box center [365, 260] width 194 height 10
type input "28,00"
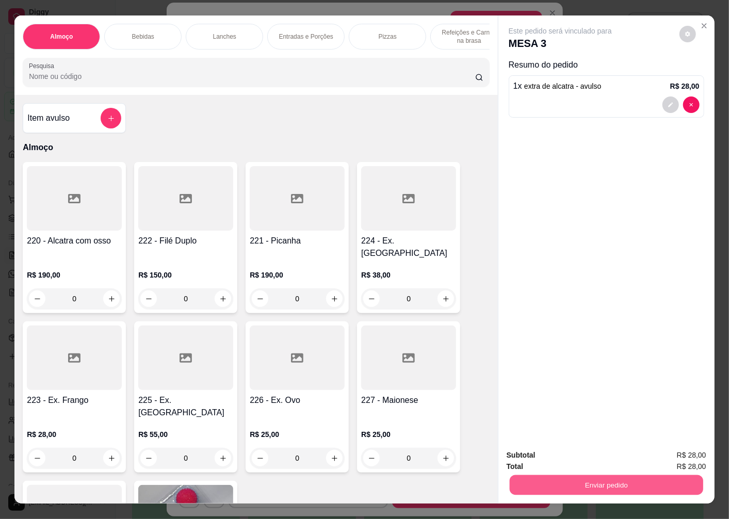
click at [566, 480] on button "Enviar pedido" at bounding box center [606, 485] width 193 height 20
click at [664, 453] on button "Enviar pedido" at bounding box center [679, 455] width 57 height 19
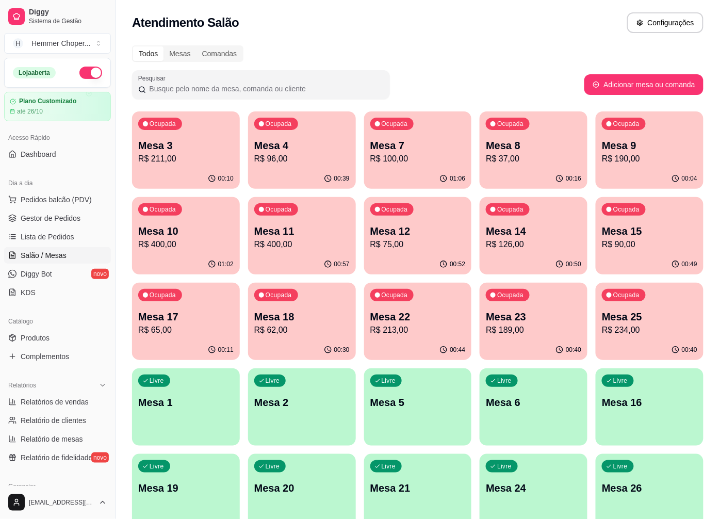
click at [439, 231] on p "Mesa 12" at bounding box center [417, 231] width 95 height 14
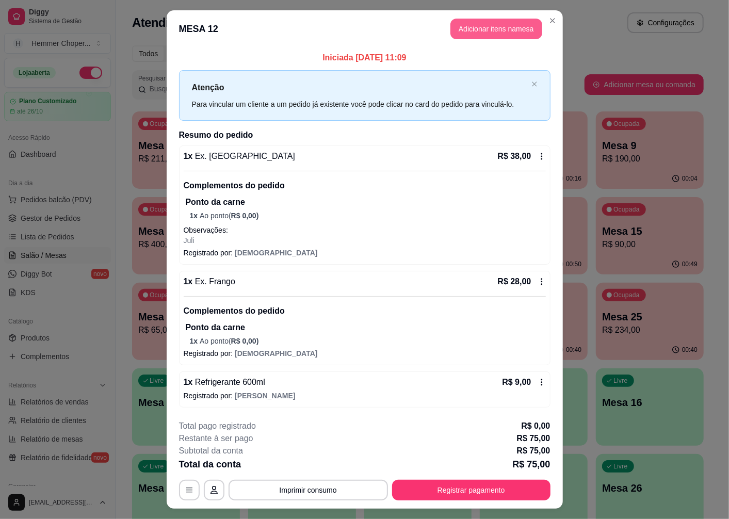
click at [523, 28] on button "Adicionar itens na mesa" at bounding box center [496, 29] width 92 height 21
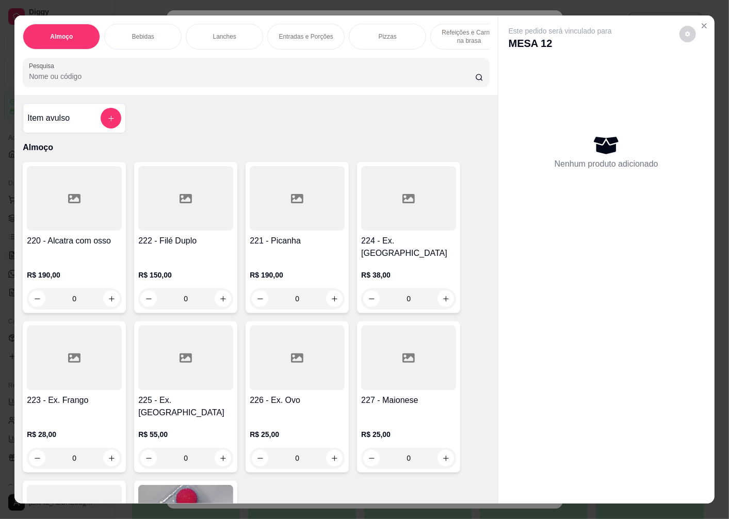
scroll to position [0, 99]
click at [459, 33] on p "Sobremesas" at bounding box center [451, 37] width 35 height 8
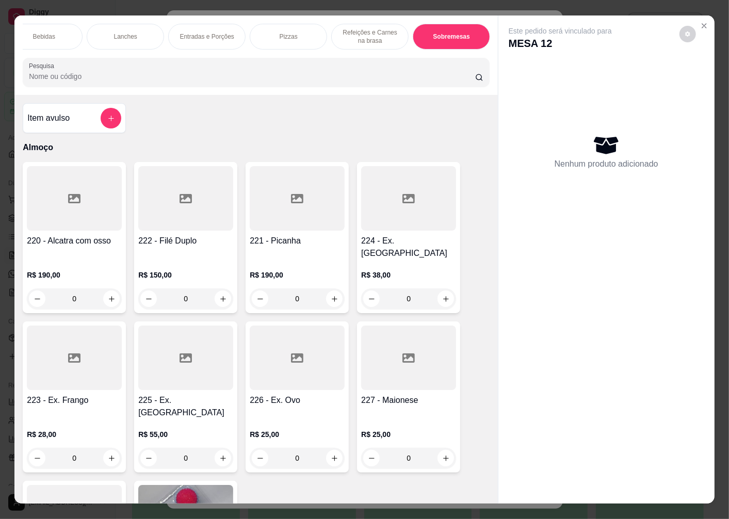
scroll to position [22, 0]
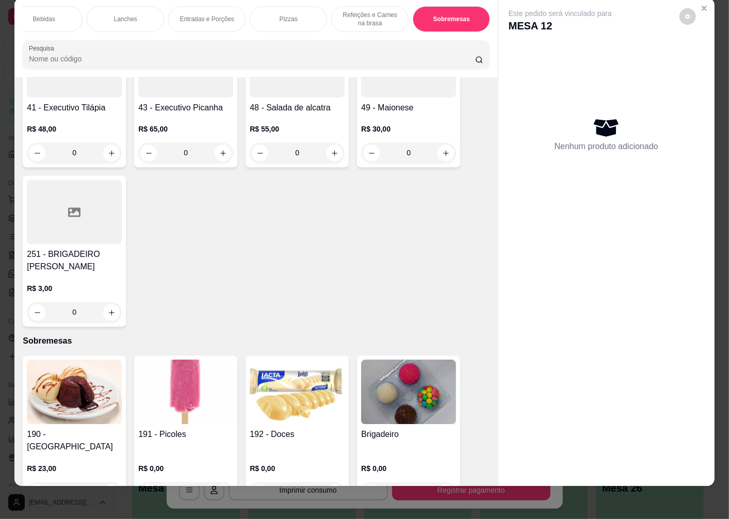
click at [218, 482] on div "0" at bounding box center [185, 492] width 95 height 21
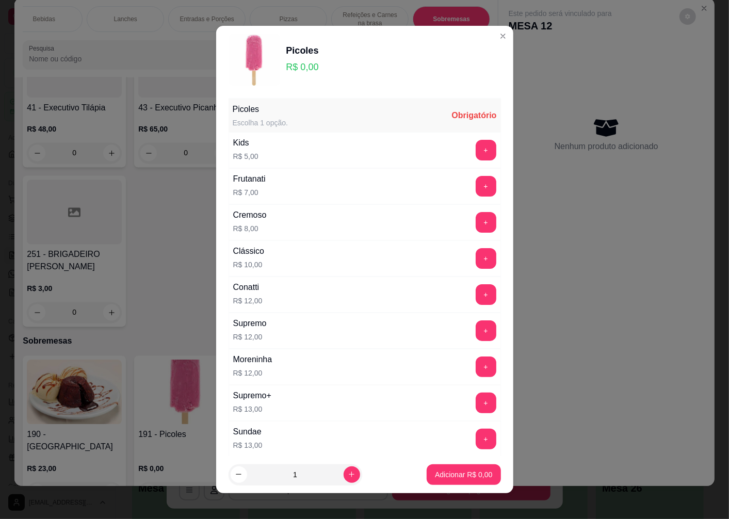
scroll to position [152, 0]
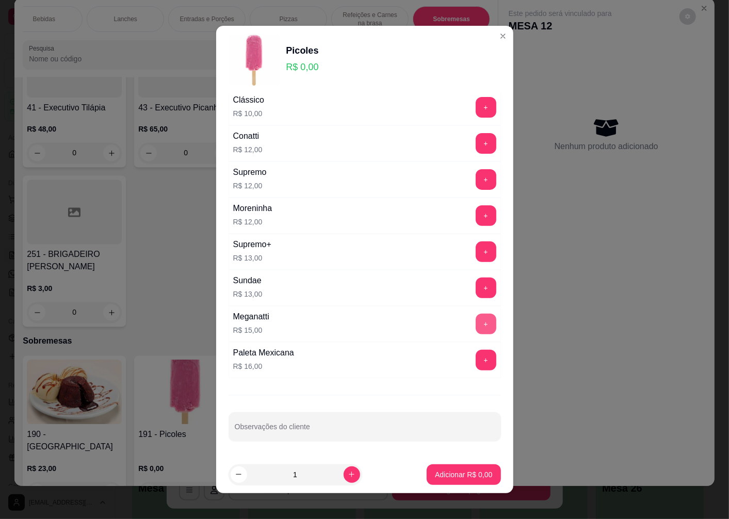
click at [476, 323] on button "+" at bounding box center [486, 324] width 21 height 21
click at [440, 480] on button "Adicionar R$ 15,00" at bounding box center [462, 474] width 78 height 21
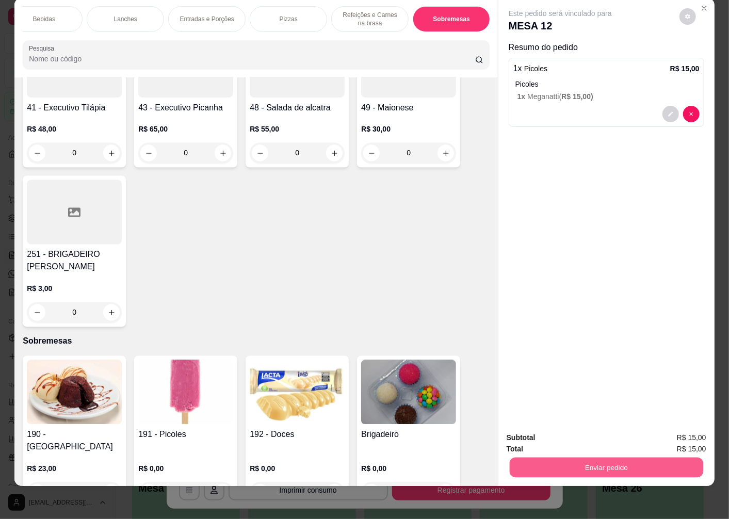
click at [560, 461] on button "Enviar pedido" at bounding box center [606, 467] width 193 height 20
click at [663, 432] on button "Enviar pedido" at bounding box center [679, 434] width 58 height 20
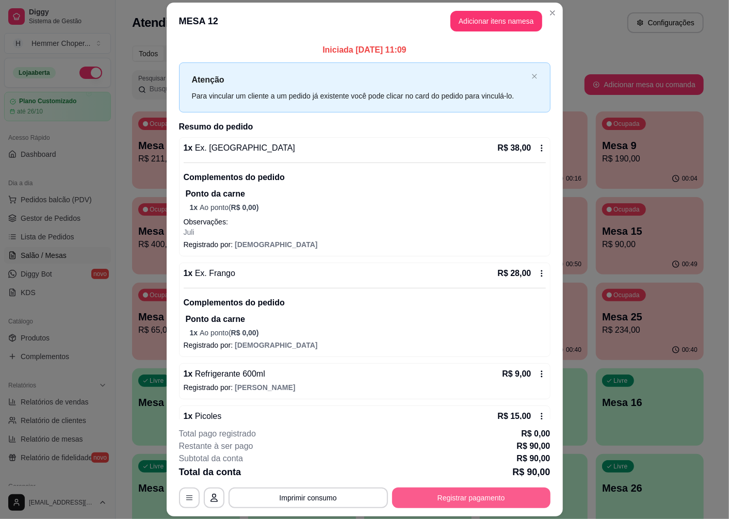
click at [492, 494] on button "Registrar pagamento" at bounding box center [471, 498] width 158 height 21
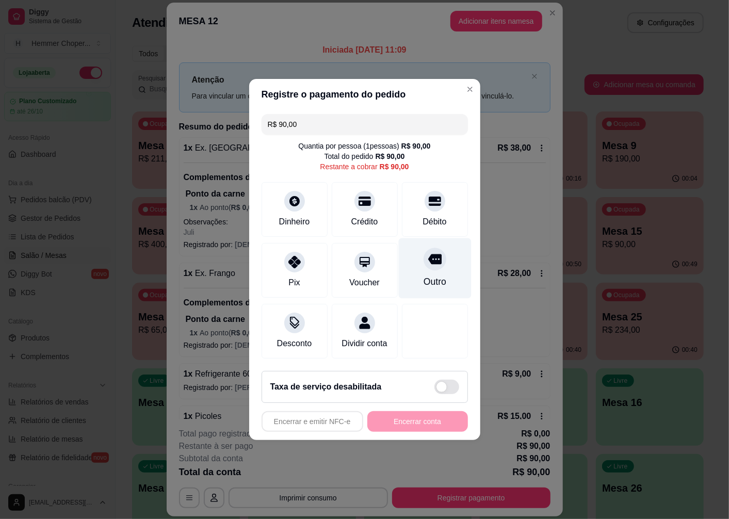
click at [429, 265] on div "Outro" at bounding box center [434, 268] width 73 height 60
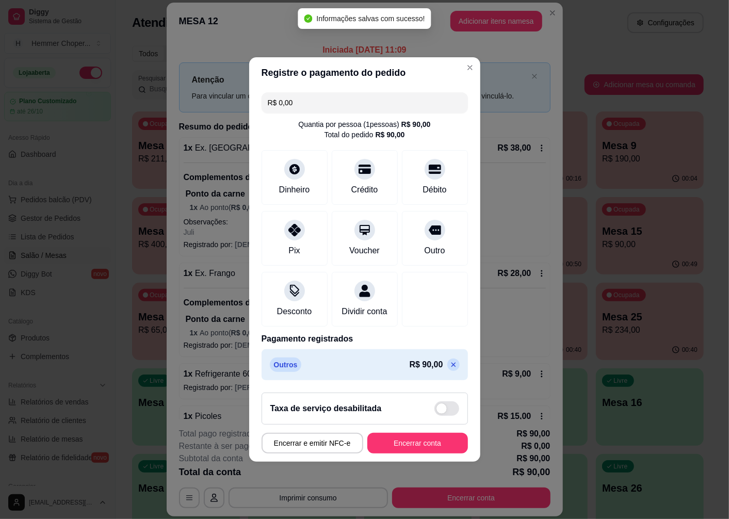
type input "R$ 0,00"
click at [434, 454] on button "Encerrar conta" at bounding box center [417, 443] width 101 height 21
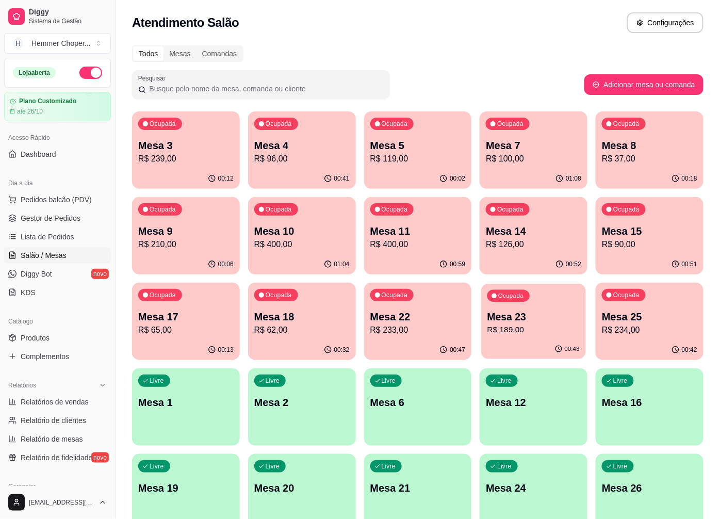
click at [520, 297] on p "Ocupada" at bounding box center [511, 296] width 25 height 8
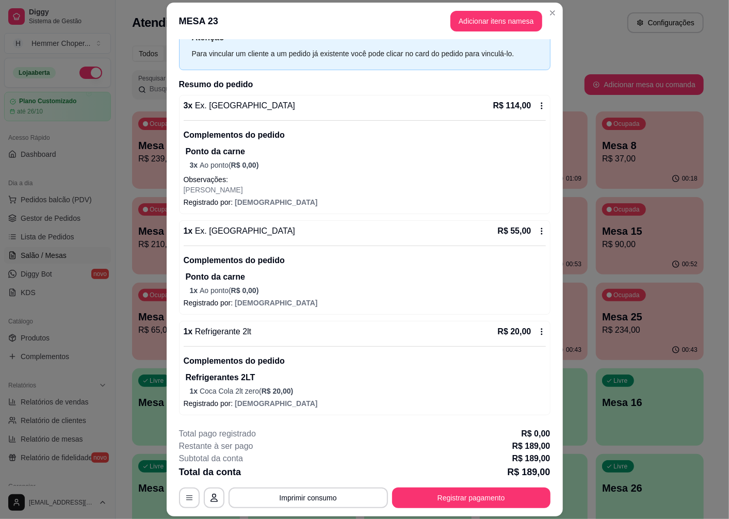
scroll to position [0, 0]
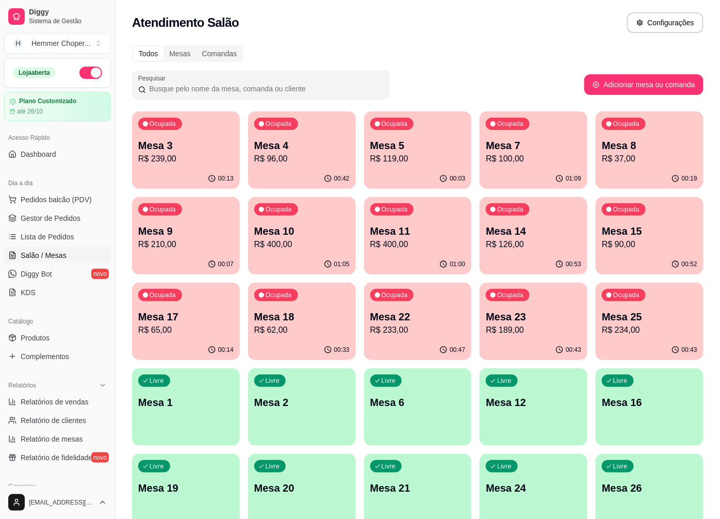
click at [508, 321] on p "Mesa 23" at bounding box center [533, 317] width 95 height 14
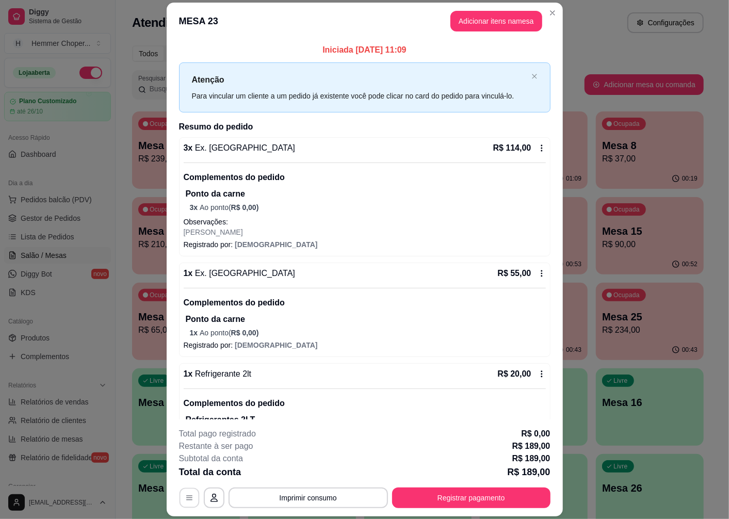
click at [186, 498] on icon "button" at bounding box center [189, 498] width 6 height 5
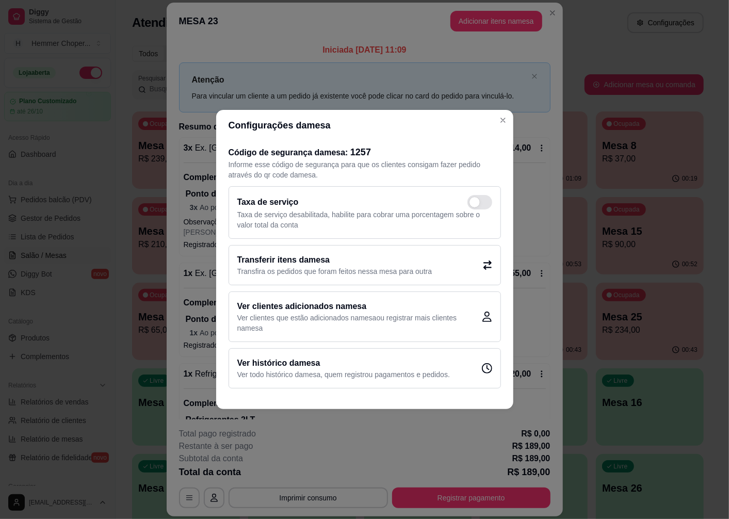
click at [398, 266] on p "Transfira os pedidos que foram feitos nessa mesa para outra" at bounding box center [334, 271] width 195 height 10
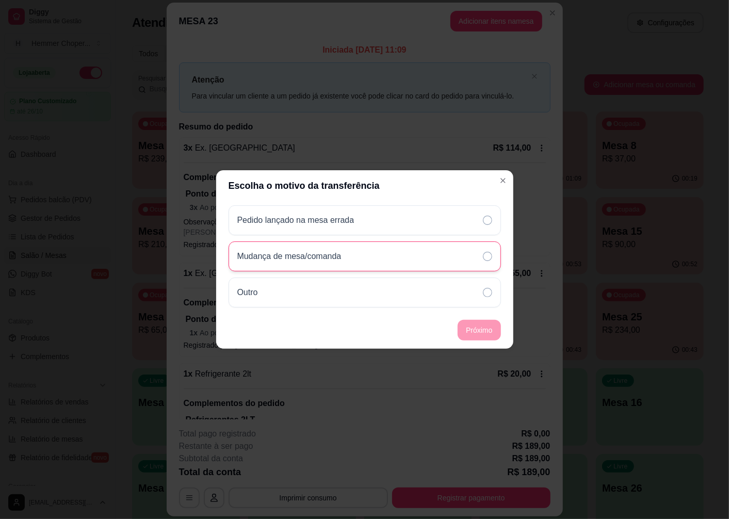
click at [396, 262] on div "Mudança de mesa/comanda" at bounding box center [365, 256] width 272 height 30
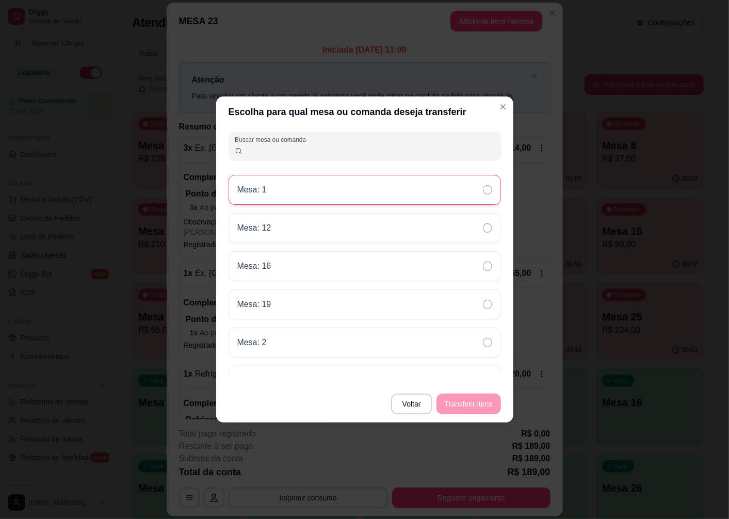
click at [244, 188] on p "Mesa: 1" at bounding box center [251, 190] width 29 height 12
click at [470, 401] on button "Transferir itens" at bounding box center [469, 404] width 64 height 21
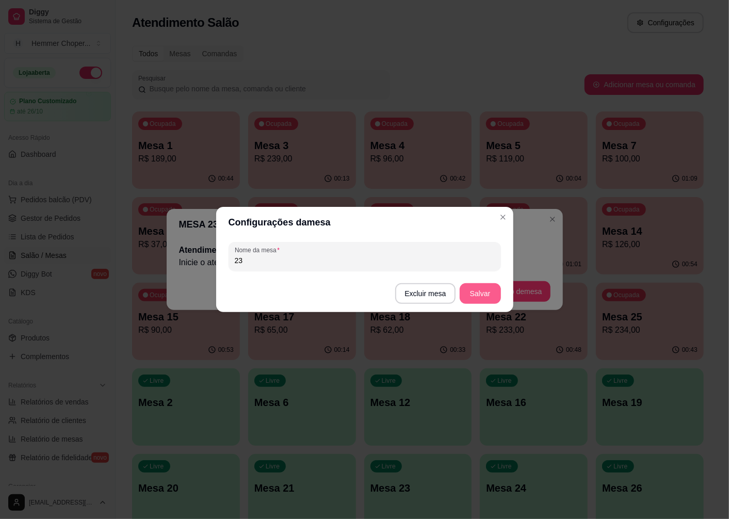
click at [478, 293] on button "Salvar" at bounding box center [480, 293] width 41 height 21
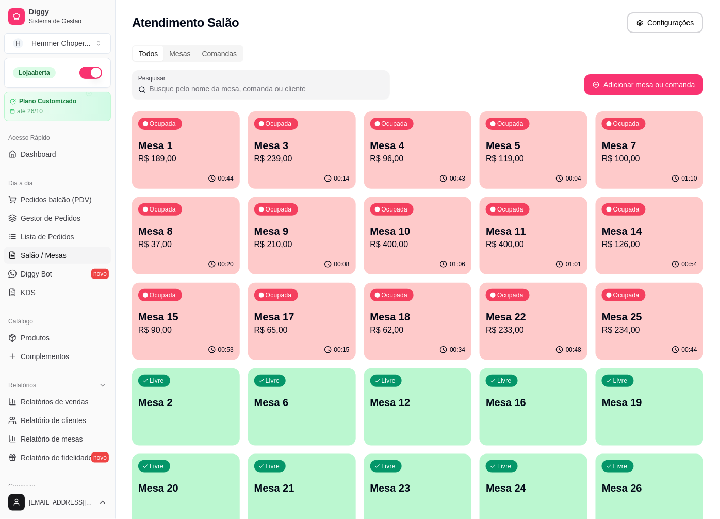
click at [164, 156] on p "R$ 189,00" at bounding box center [185, 159] width 95 height 12
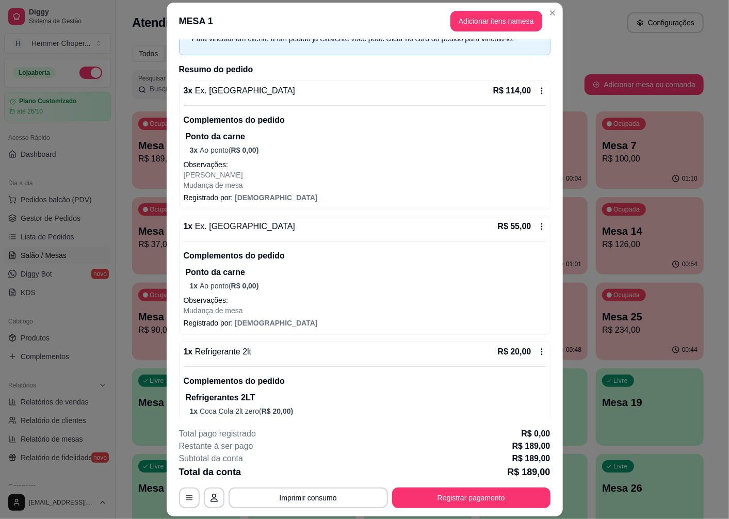
scroll to position [102, 0]
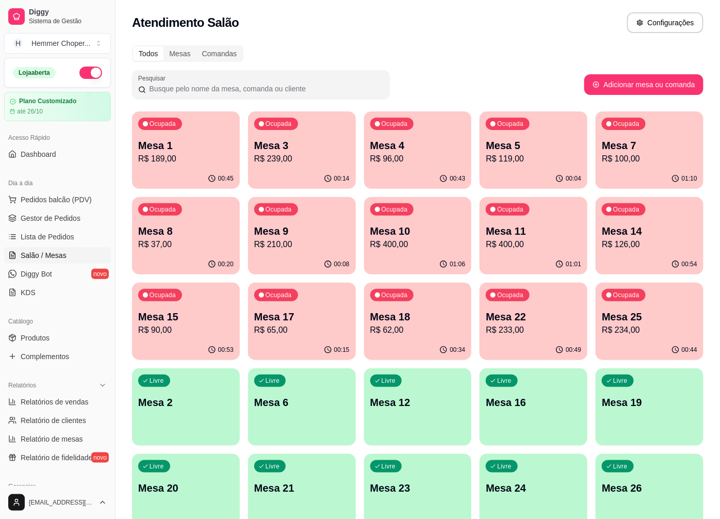
click at [474, 12] on div "Atendimento Salão Configurações" at bounding box center [418, 22] width 572 height 21
click at [393, 316] on p "Mesa 18" at bounding box center [418, 317] width 92 height 14
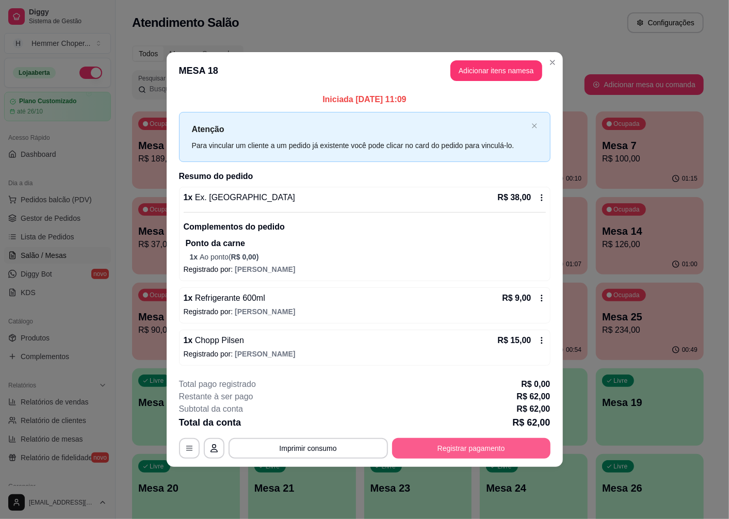
click at [461, 453] on button "Registrar pagamento" at bounding box center [471, 448] width 158 height 21
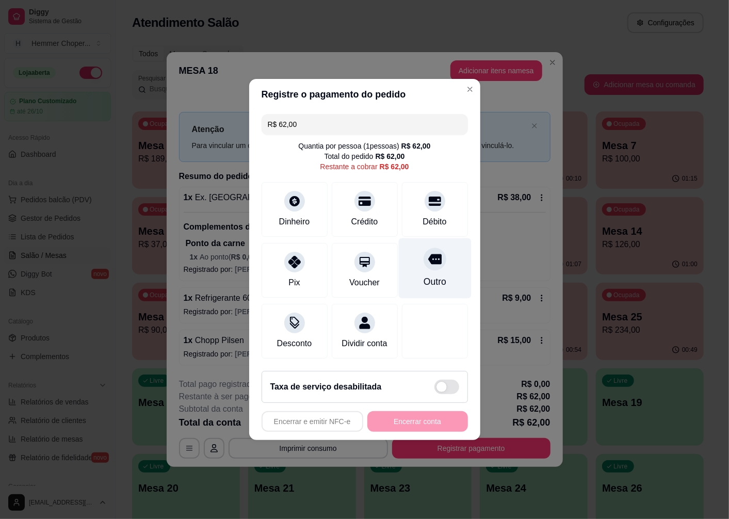
click at [429, 261] on div at bounding box center [435, 259] width 23 height 23
type input "R$ 0,00"
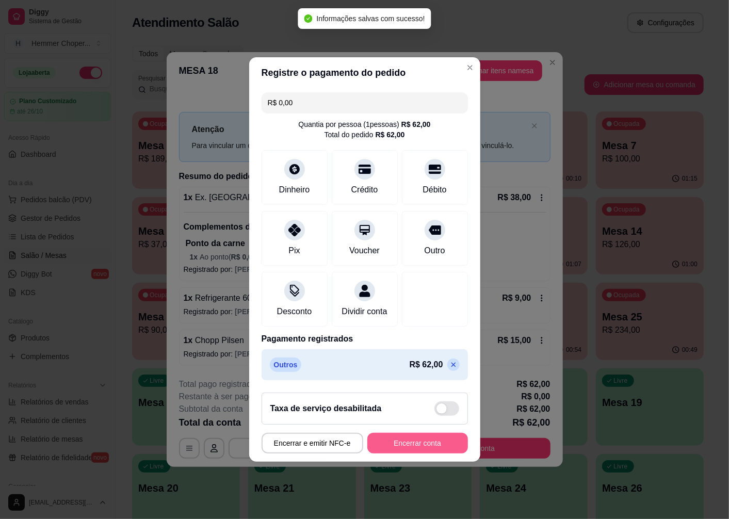
click at [425, 445] on button "Encerrar conta" at bounding box center [417, 443] width 101 height 21
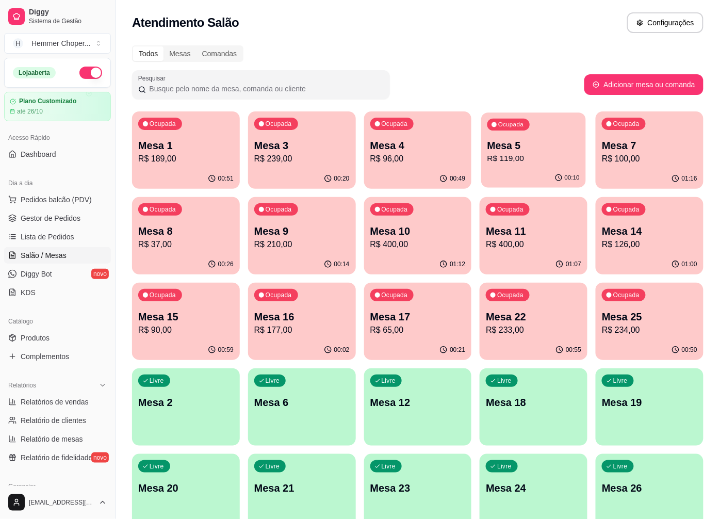
click at [560, 140] on p "Mesa 5" at bounding box center [534, 146] width 92 height 14
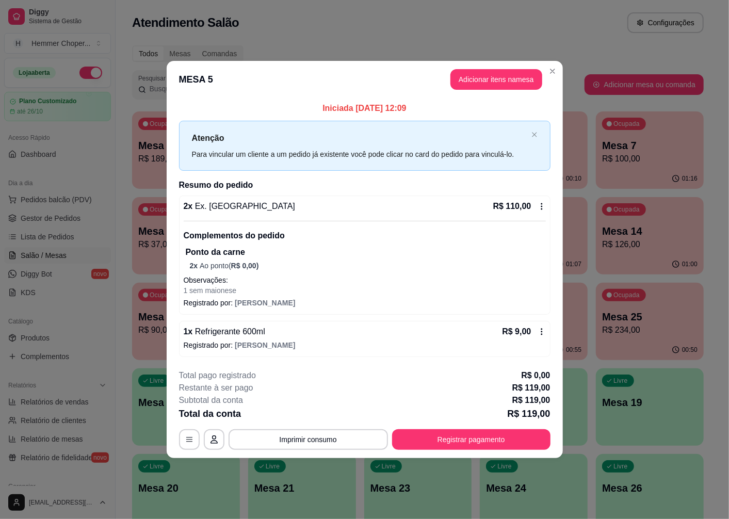
click at [540, 202] on icon at bounding box center [542, 206] width 8 height 8
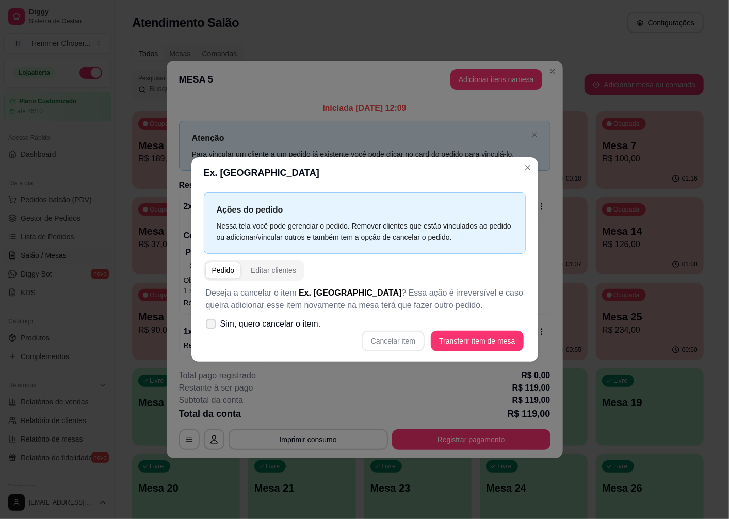
click at [264, 324] on span "Sim, quero cancelar o item." at bounding box center [270, 324] width 101 height 12
click at [212, 326] on input "Sim, quero cancelar o item." at bounding box center [208, 329] width 7 height 7
checkbox input "true"
click at [394, 346] on button "Cancelar item" at bounding box center [393, 341] width 63 height 21
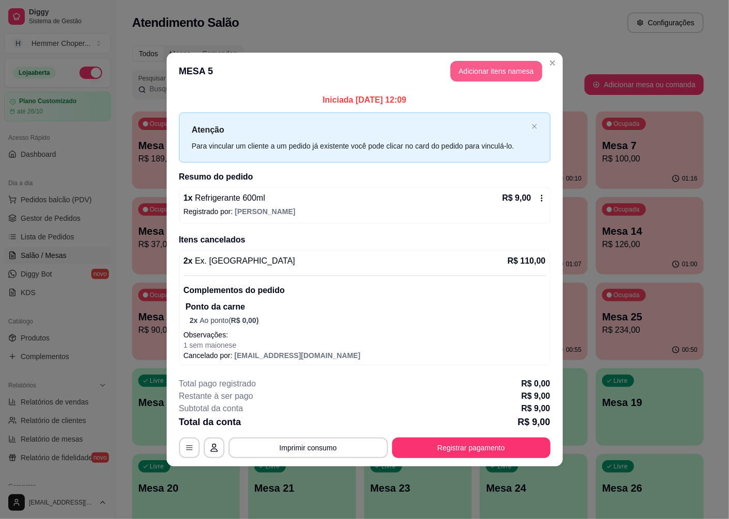
click at [507, 73] on button "Adicionar itens na mesa" at bounding box center [496, 71] width 92 height 21
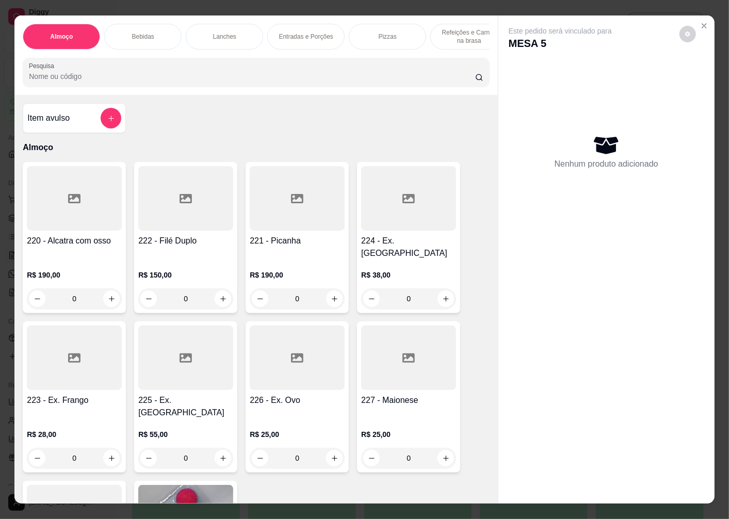
click at [444, 293] on div "0" at bounding box center [408, 298] width 95 height 21
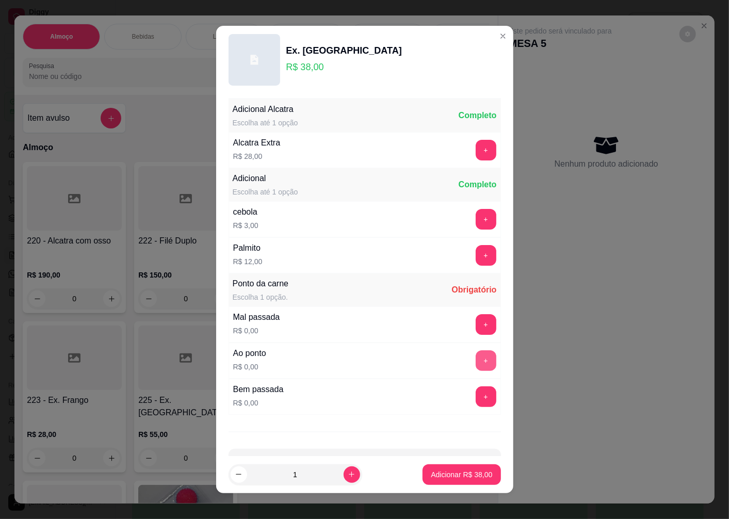
click at [476, 352] on button "+" at bounding box center [486, 360] width 21 height 21
click at [348, 471] on icon "increase-product-quantity" at bounding box center [352, 475] width 8 height 8
type input "2"
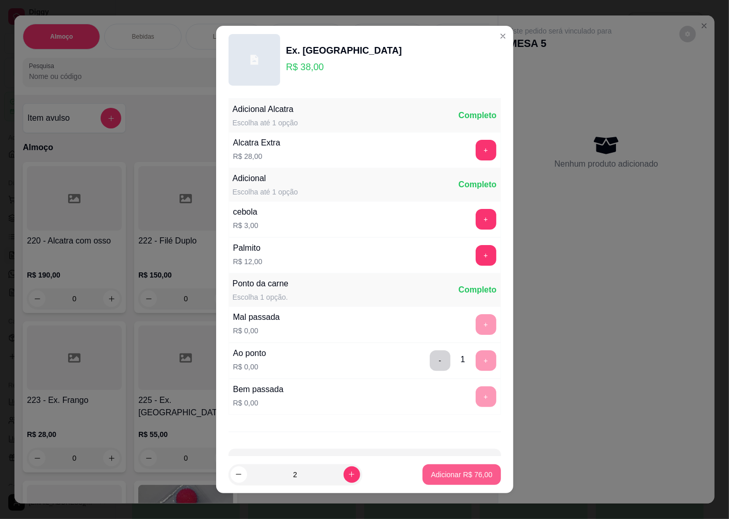
click at [441, 471] on p "Adicionar R$ 76,00" at bounding box center [461, 475] width 61 height 10
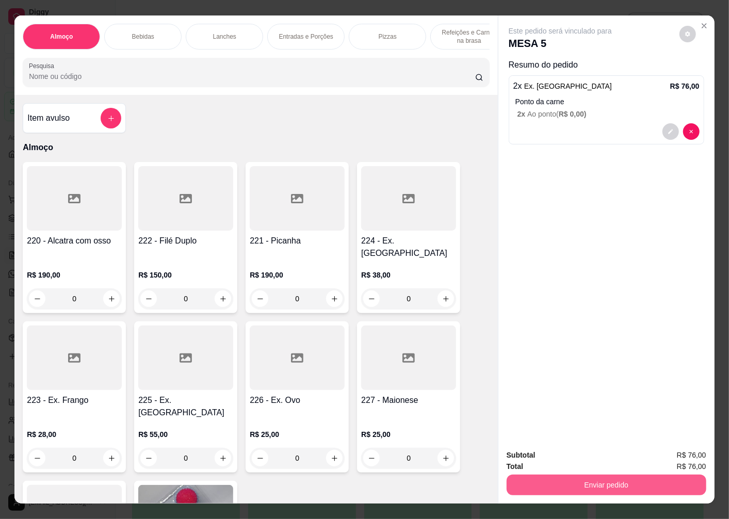
click at [540, 475] on button "Enviar pedido" at bounding box center [607, 485] width 200 height 21
click at [600, 451] on button "Registrar cliente" at bounding box center [610, 456] width 68 height 20
click at [594, 478] on button "Enviar pedido" at bounding box center [607, 485] width 200 height 21
click at [665, 456] on button "Enviar pedido" at bounding box center [679, 456] width 58 height 20
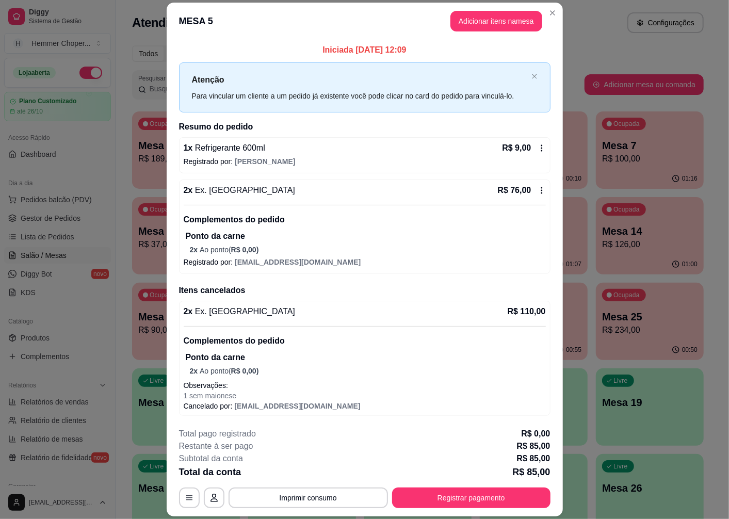
scroll to position [1, 0]
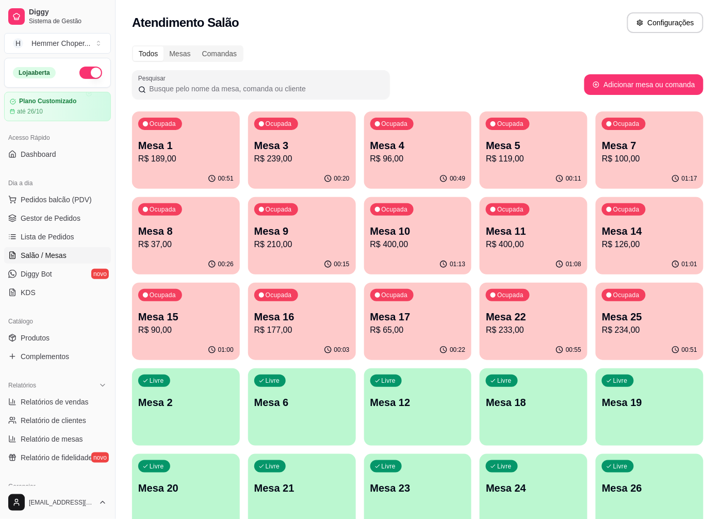
click at [219, 247] on p "R$ 37,00" at bounding box center [185, 244] width 95 height 12
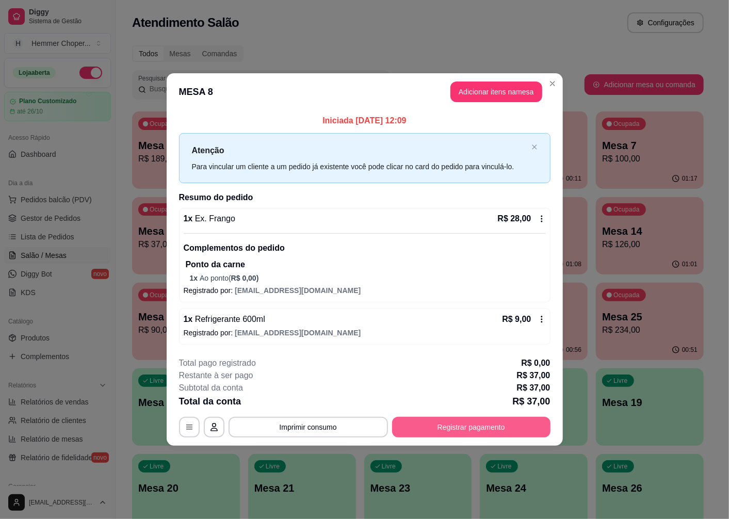
click at [503, 420] on button "Registrar pagamento" at bounding box center [471, 427] width 158 height 21
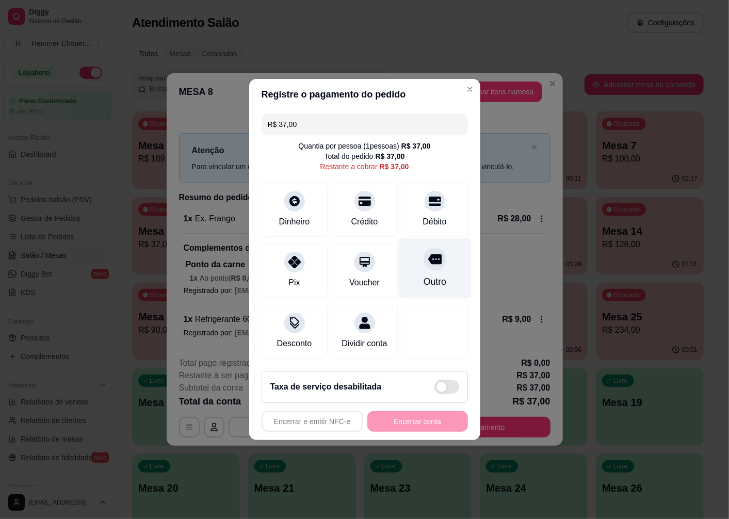
click at [431, 261] on div at bounding box center [435, 259] width 23 height 23
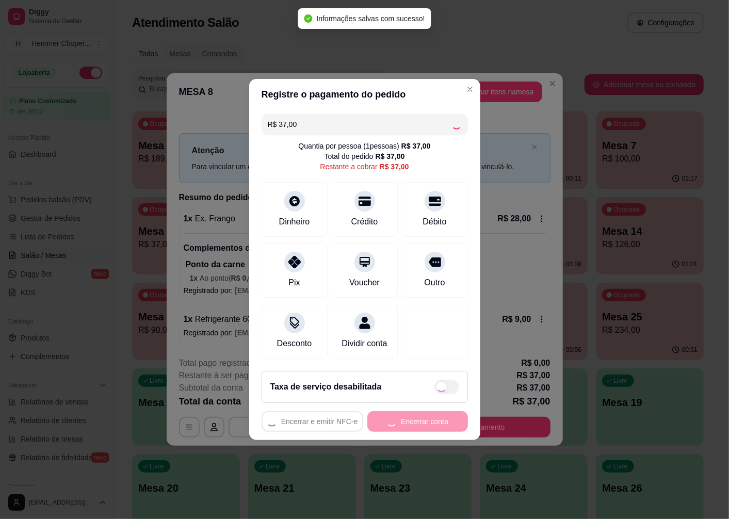
type input "R$ 0,00"
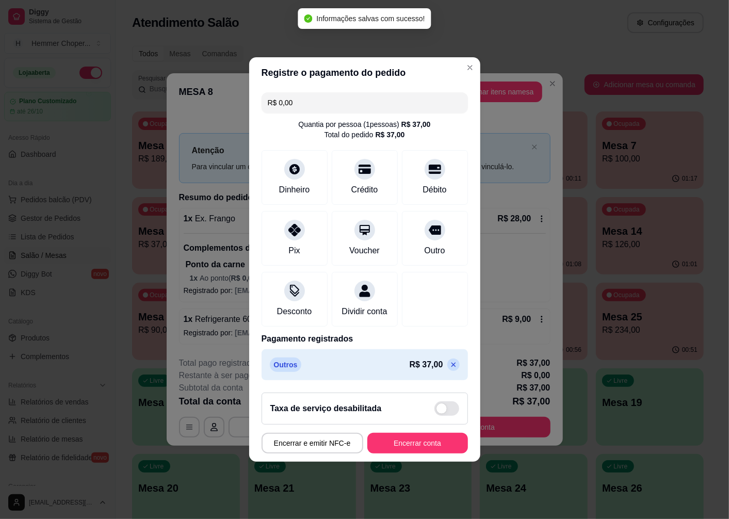
click at [435, 446] on button "Encerrar conta" at bounding box center [417, 443] width 101 height 21
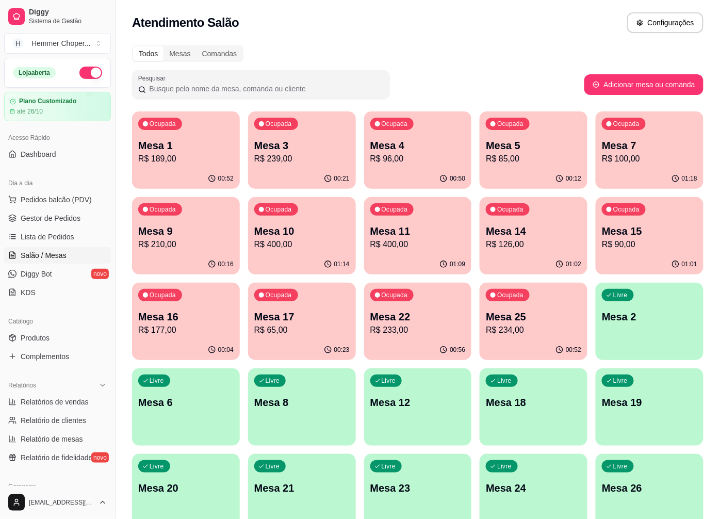
click at [260, 220] on div "Ocupada Mesa 10 R$ 400,00" at bounding box center [302, 225] width 108 height 57
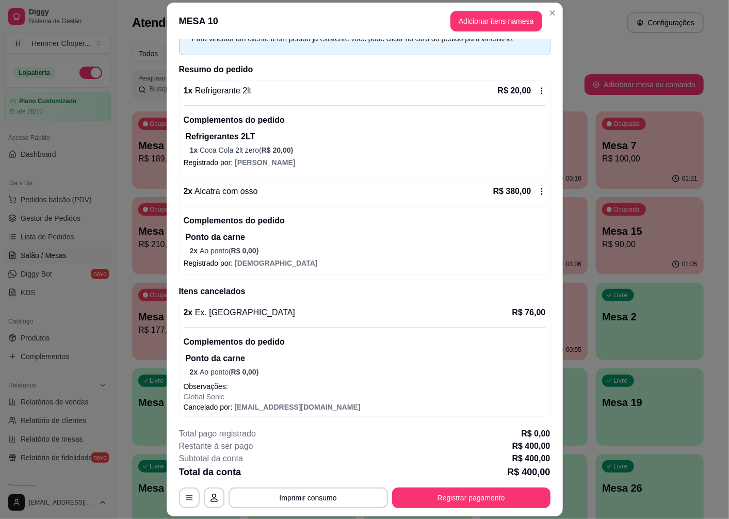
scroll to position [59, 0]
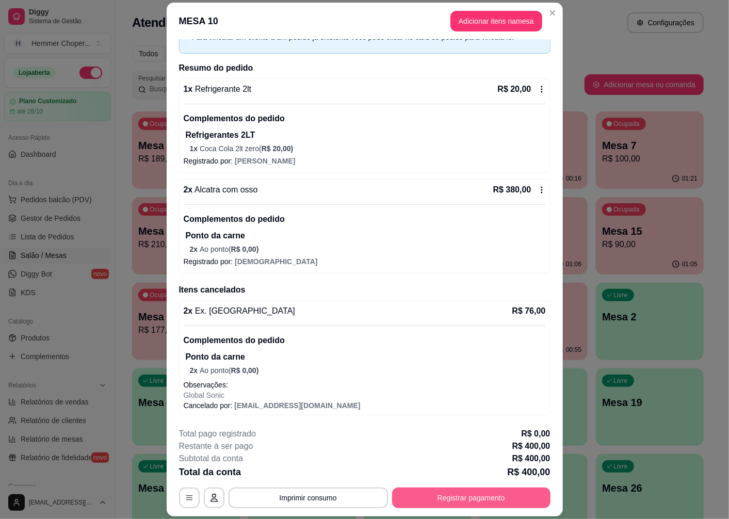
click at [470, 503] on button "Registrar pagamento" at bounding box center [471, 498] width 158 height 21
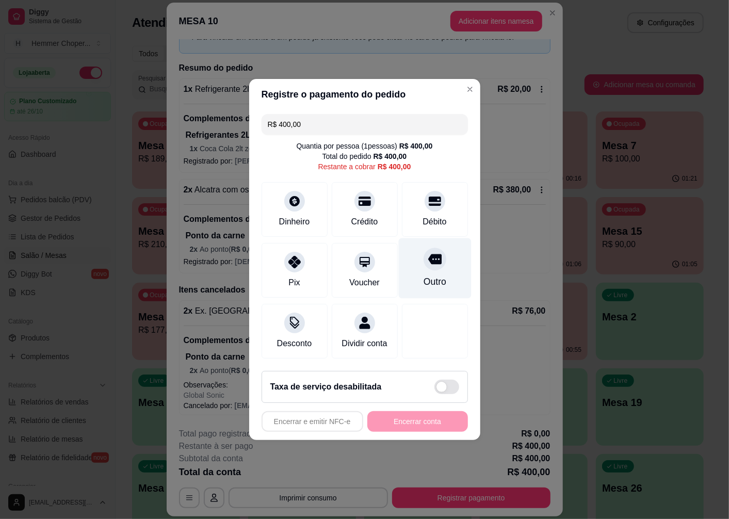
click at [424, 250] on div at bounding box center [435, 259] width 23 height 23
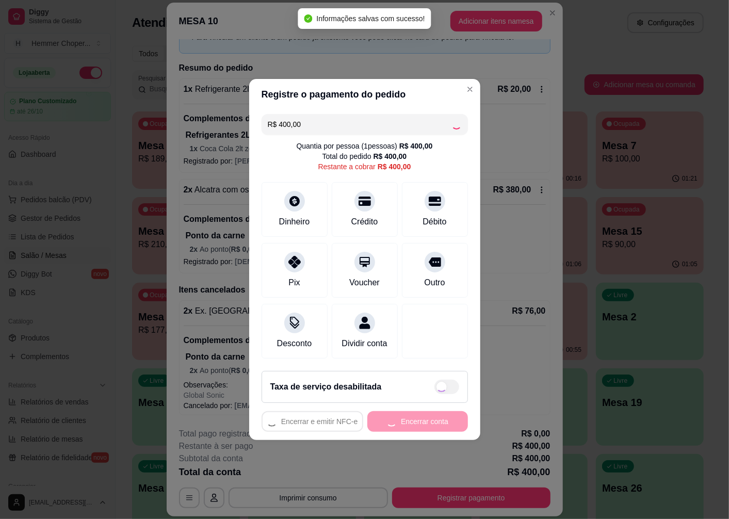
type input "R$ 0,00"
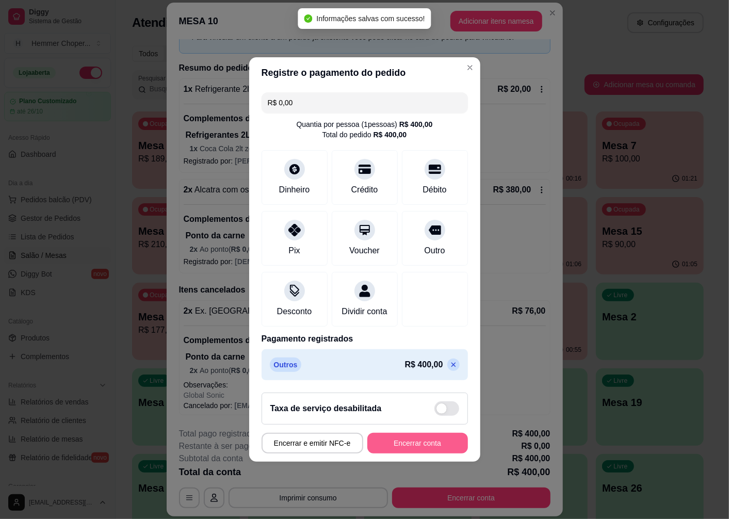
click at [431, 454] on button "Encerrar conta" at bounding box center [417, 443] width 101 height 21
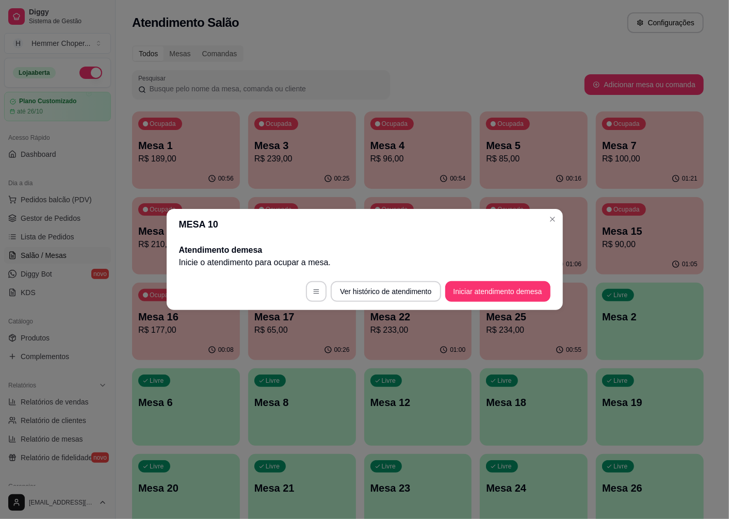
scroll to position [0, 0]
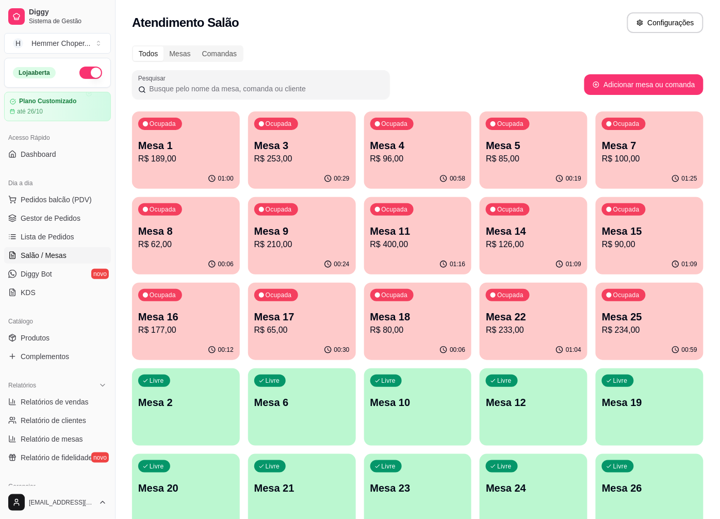
click at [635, 310] on p "Mesa 25" at bounding box center [649, 317] width 95 height 14
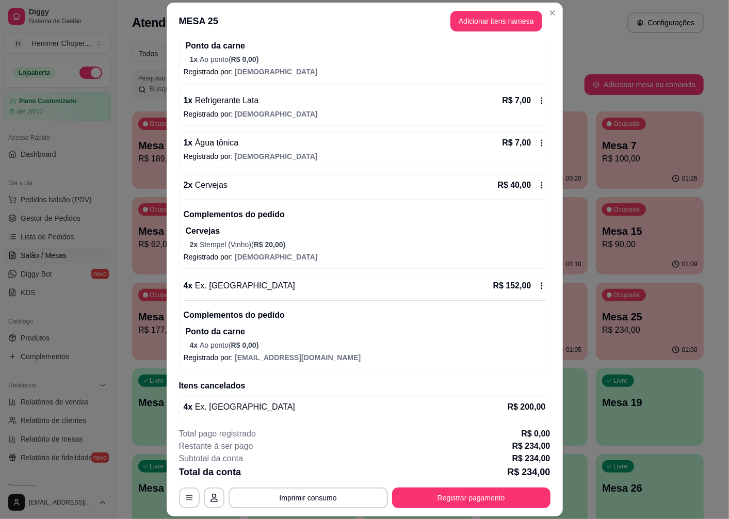
scroll to position [134, 0]
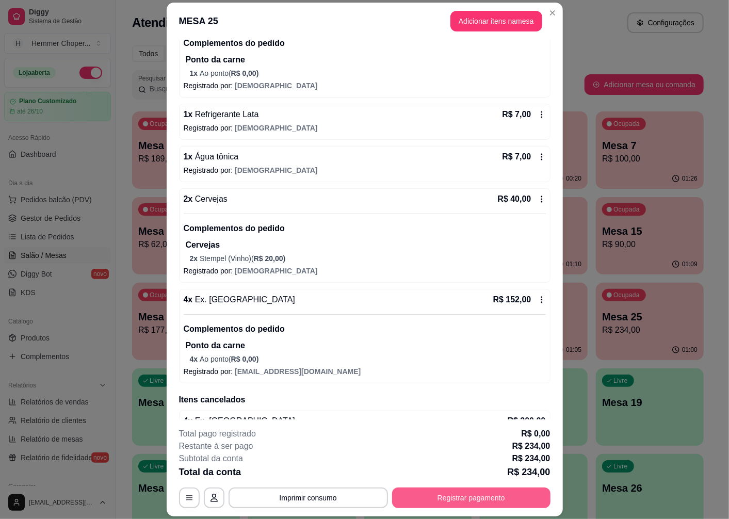
click at [465, 496] on button "Registrar pagamento" at bounding box center [471, 498] width 158 height 21
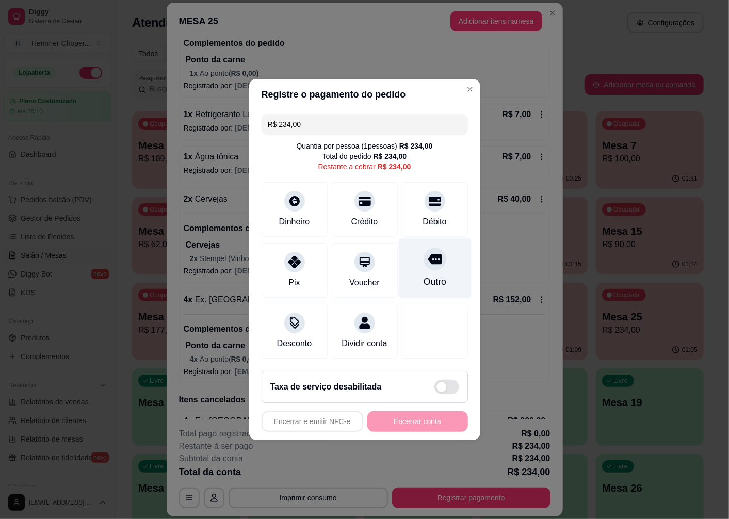
click at [428, 262] on div at bounding box center [435, 259] width 23 height 23
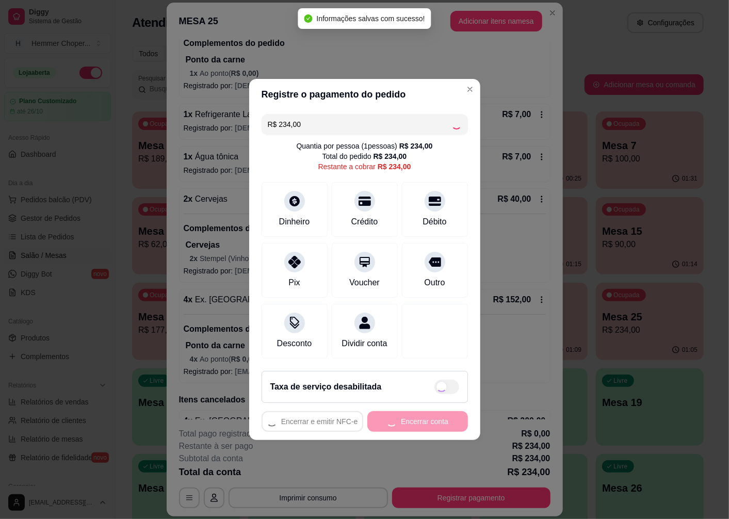
type input "R$ 0,00"
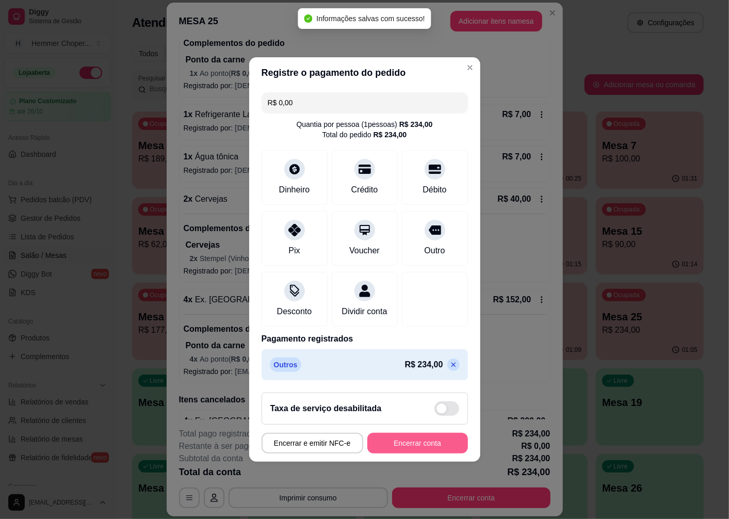
click at [420, 447] on button "Encerrar conta" at bounding box center [417, 443] width 101 height 21
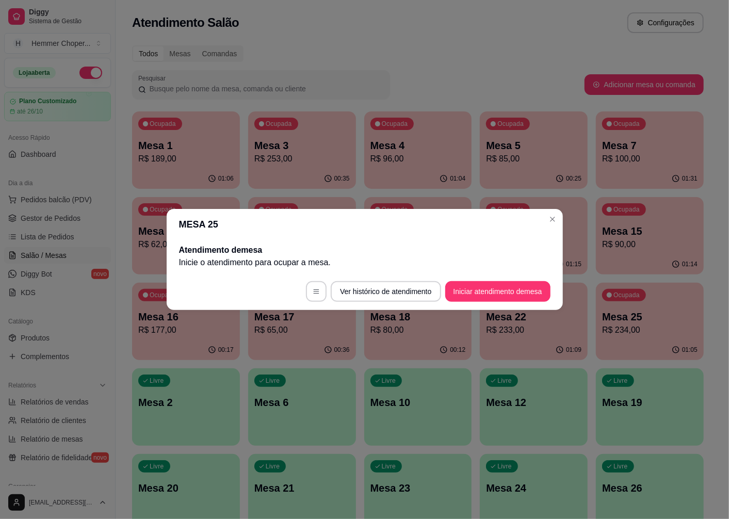
scroll to position [0, 0]
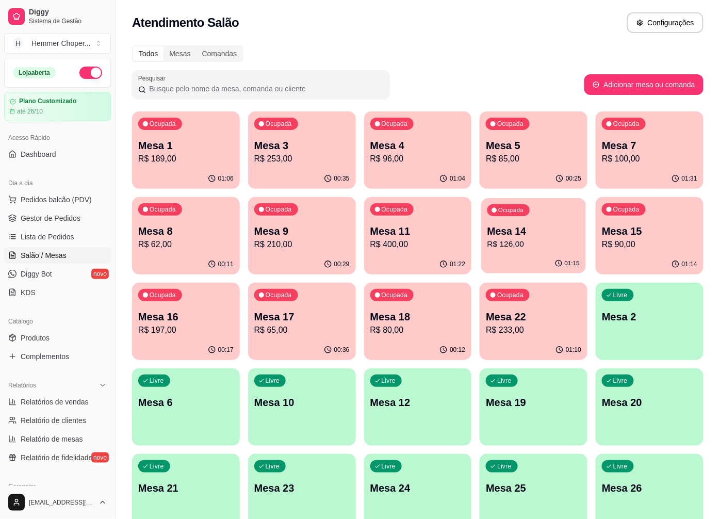
click at [542, 251] on div "Ocupada Mesa 14 R$ 126,00" at bounding box center [534, 226] width 105 height 56
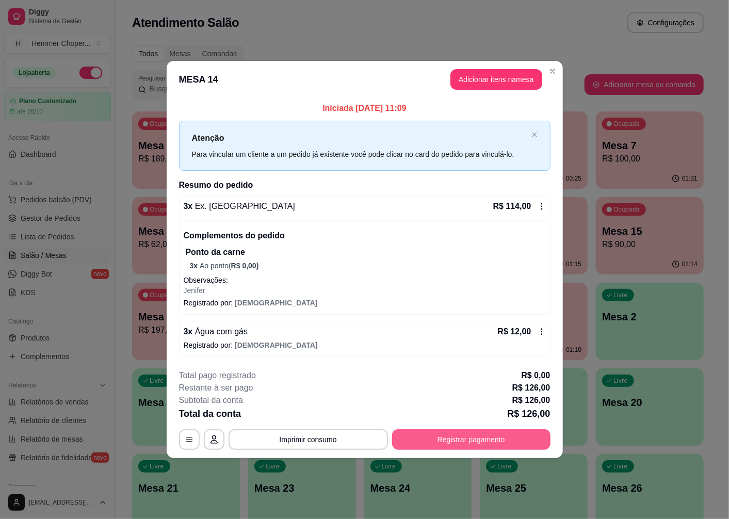
click at [441, 445] on button "Registrar pagamento" at bounding box center [471, 439] width 158 height 21
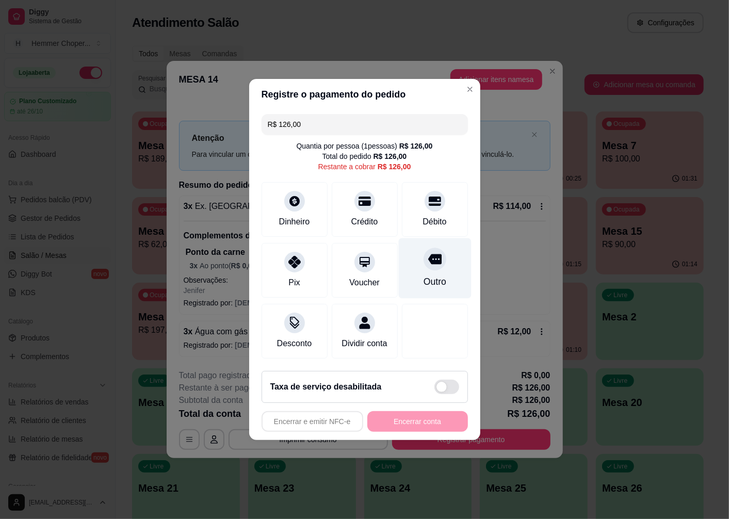
click at [430, 262] on div at bounding box center [435, 259] width 23 height 23
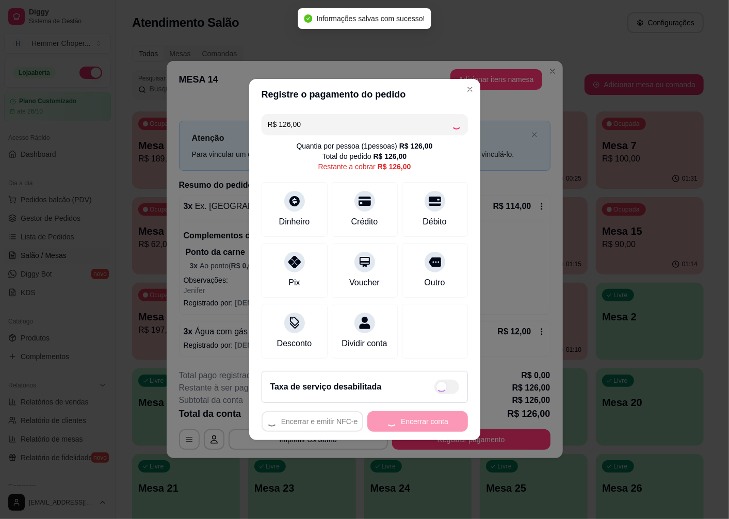
type input "R$ 0,00"
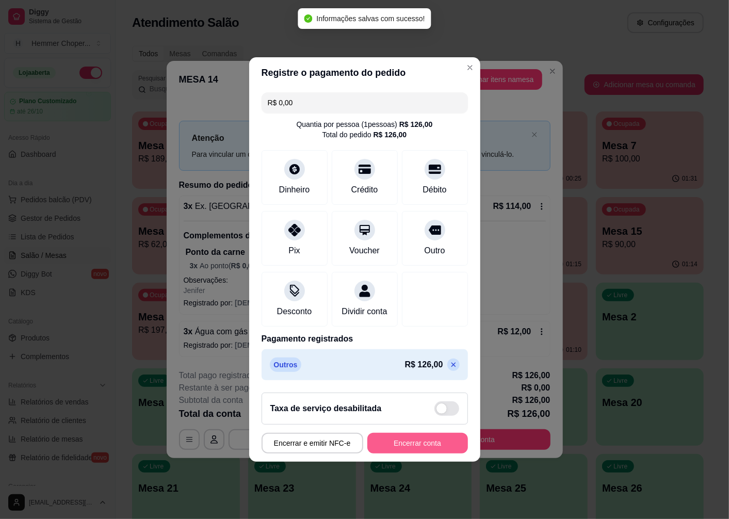
click at [404, 445] on button "Encerrar conta" at bounding box center [417, 443] width 101 height 21
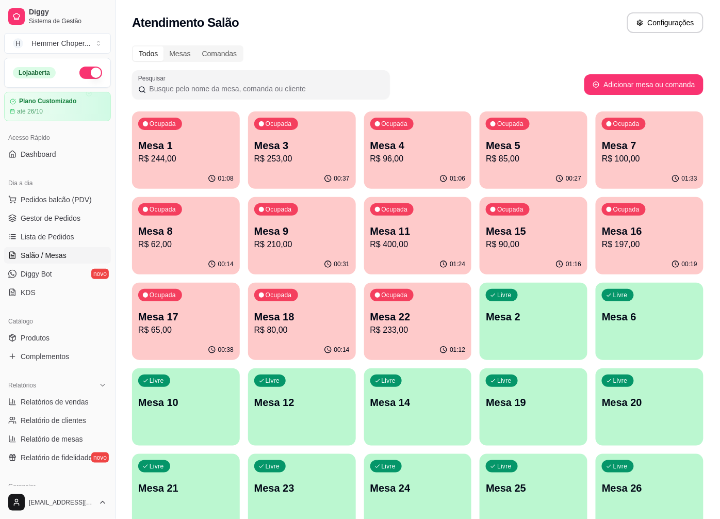
click at [409, 155] on p "R$ 96,00" at bounding box center [417, 159] width 95 height 12
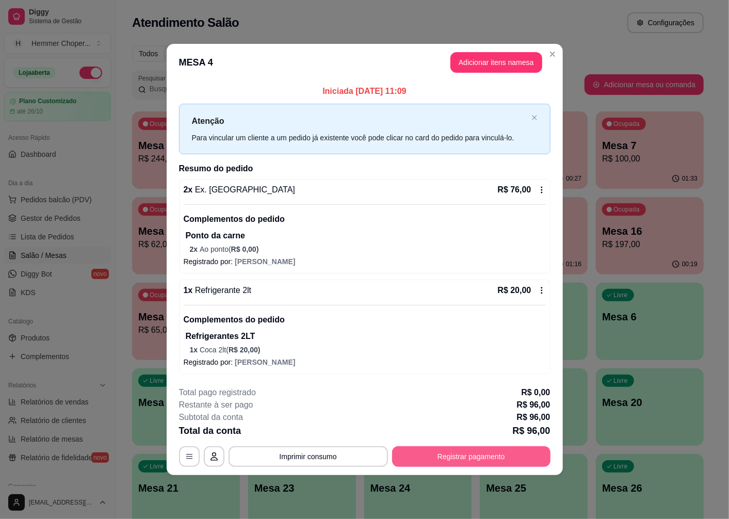
click at [513, 465] on button "Registrar pagamento" at bounding box center [471, 456] width 158 height 21
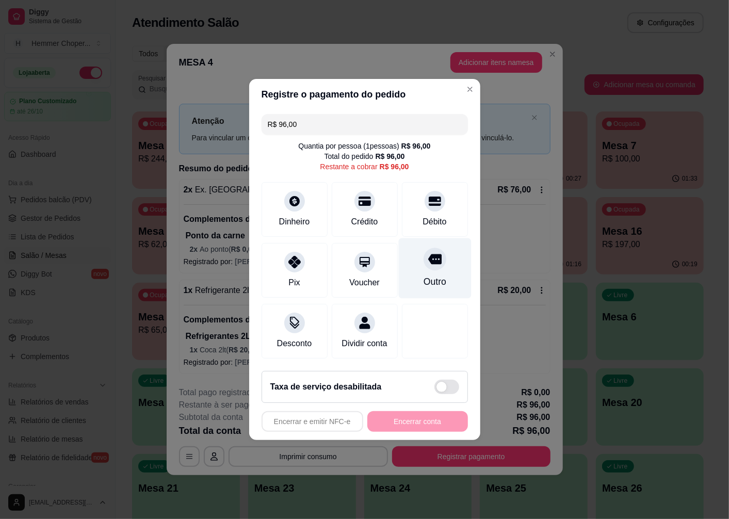
click at [428, 258] on icon at bounding box center [434, 259] width 13 height 10
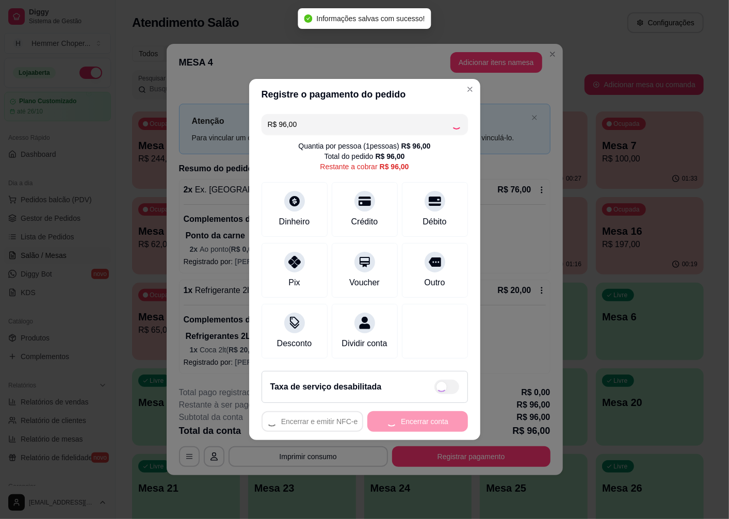
type input "R$ 0,00"
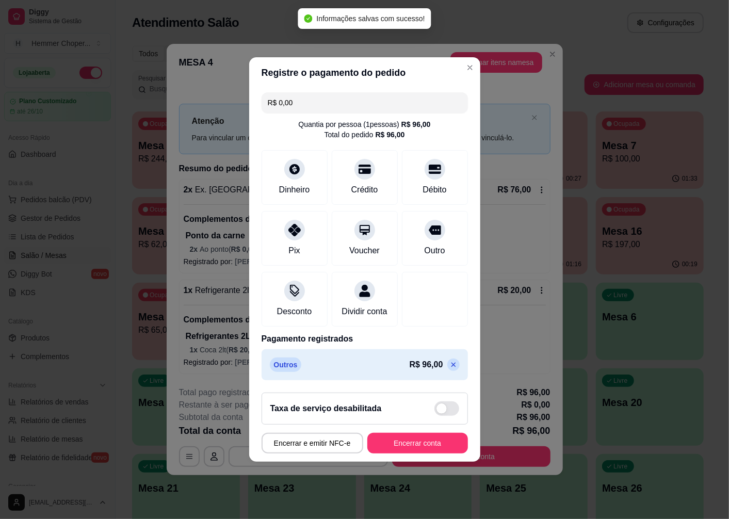
click at [406, 451] on button "Encerrar conta" at bounding box center [417, 443] width 101 height 21
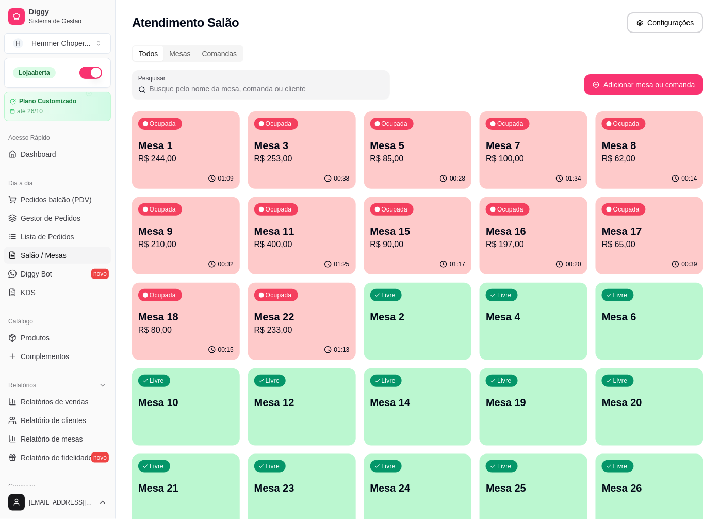
click at [411, 253] on div "Ocupada Mesa 15 R$ 90,00" at bounding box center [418, 225] width 108 height 57
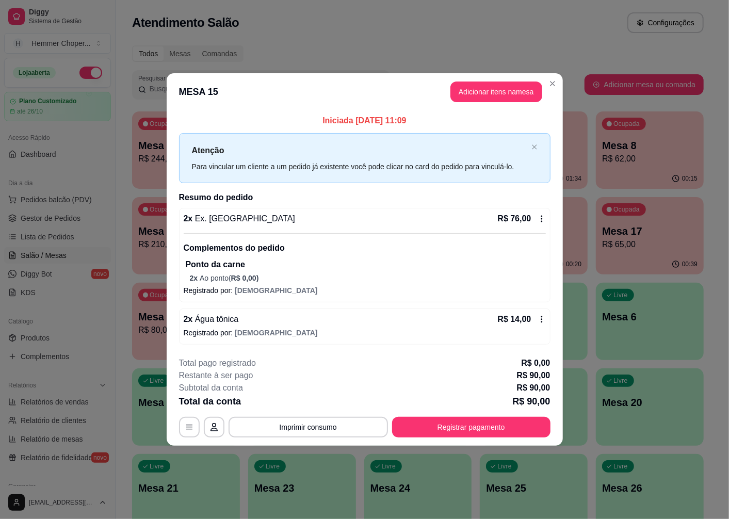
click at [521, 433] on button "Registrar pagamento" at bounding box center [471, 427] width 158 height 21
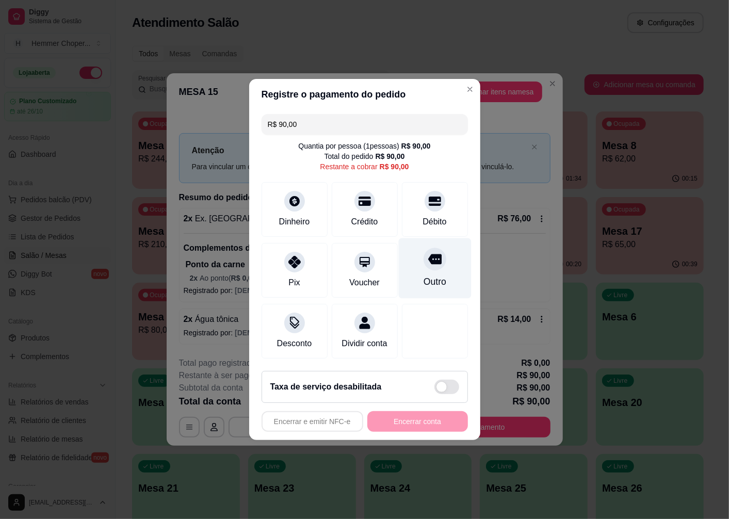
click at [430, 268] on div "Outro" at bounding box center [434, 268] width 73 height 60
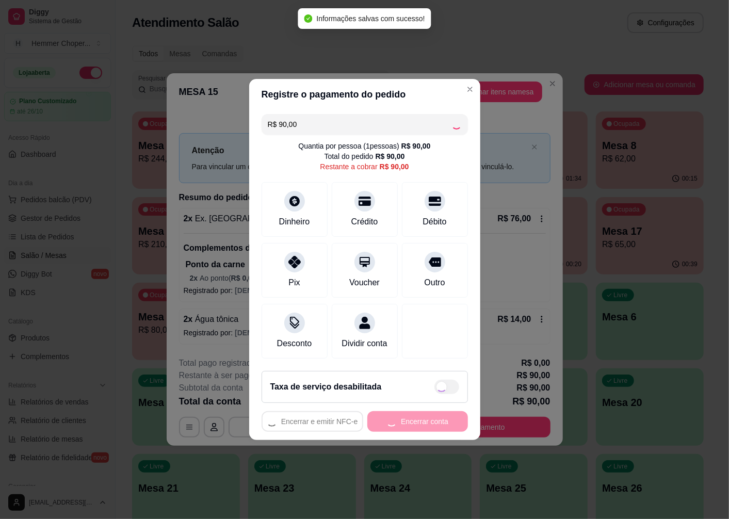
type input "R$ 0,00"
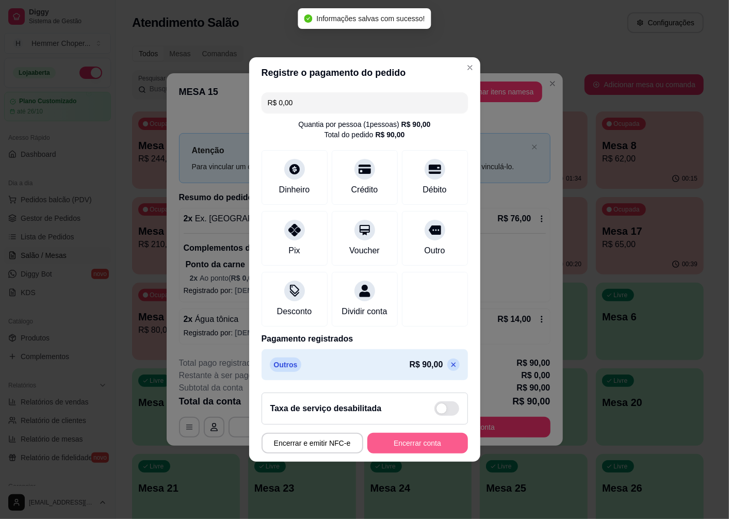
click at [424, 449] on button "Encerrar conta" at bounding box center [417, 443] width 101 height 21
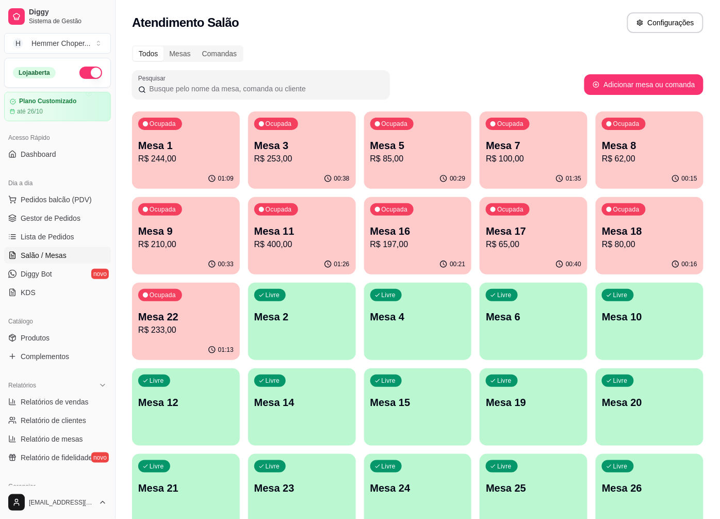
click at [327, 248] on p "R$ 400,00" at bounding box center [301, 244] width 95 height 12
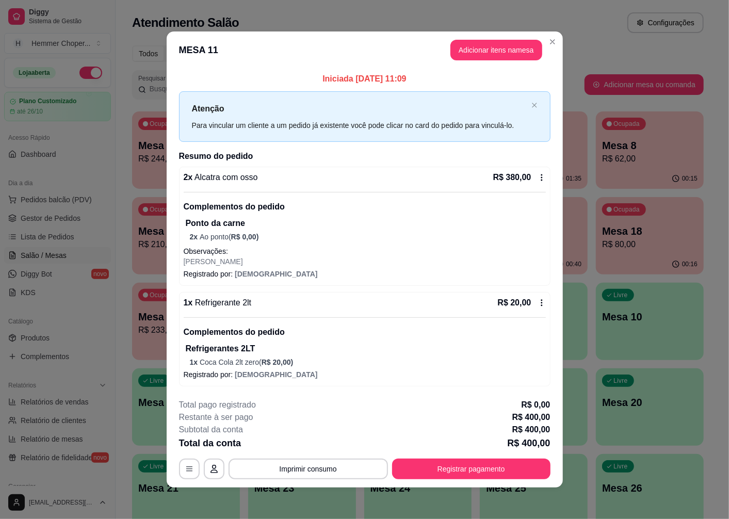
scroll to position [1, 0]
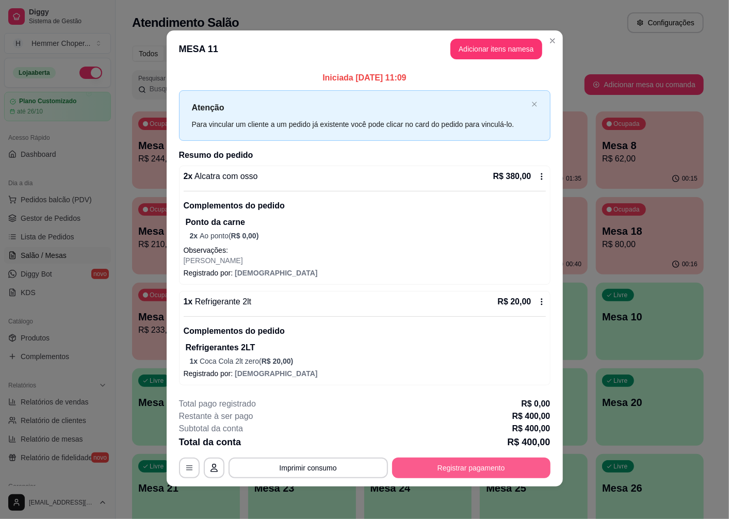
click at [512, 466] on button "Registrar pagamento" at bounding box center [471, 468] width 158 height 21
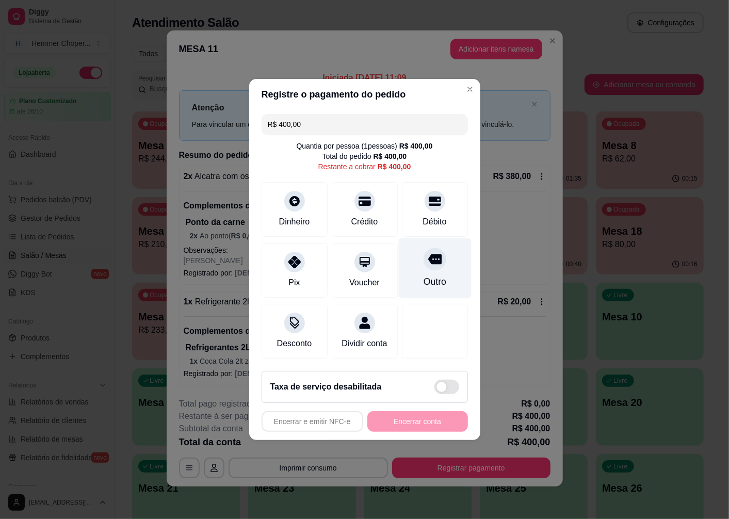
click at [438, 260] on div "Outro" at bounding box center [434, 268] width 73 height 60
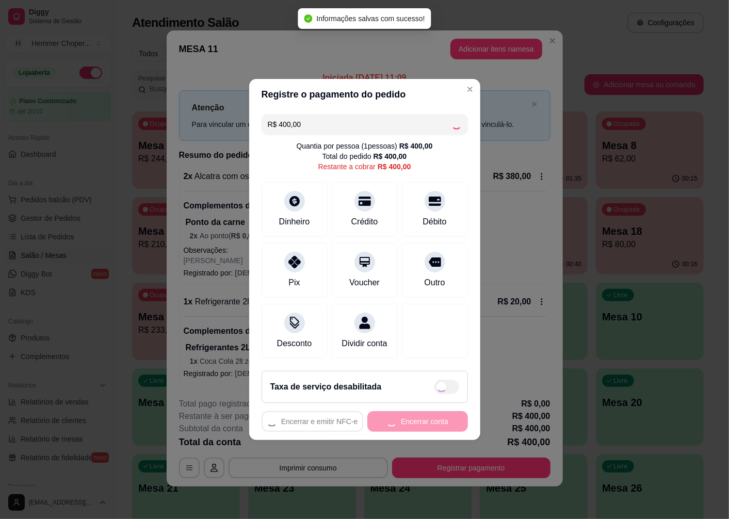
type input "R$ 0,00"
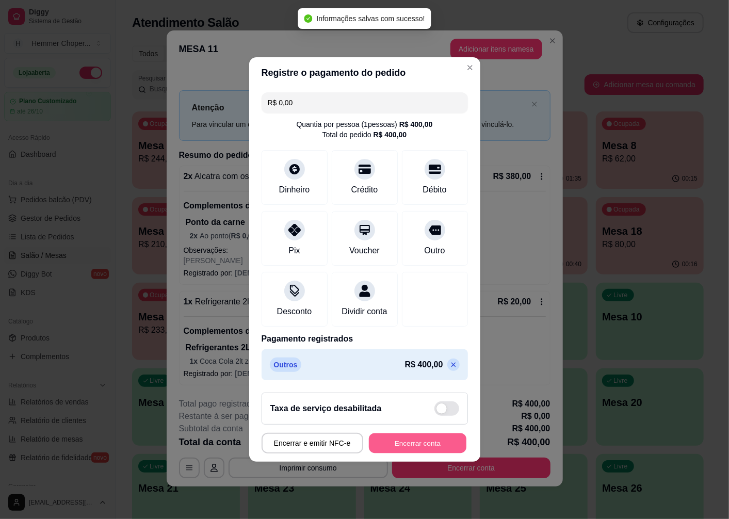
click at [400, 447] on button "Encerrar conta" at bounding box center [418, 443] width 98 height 20
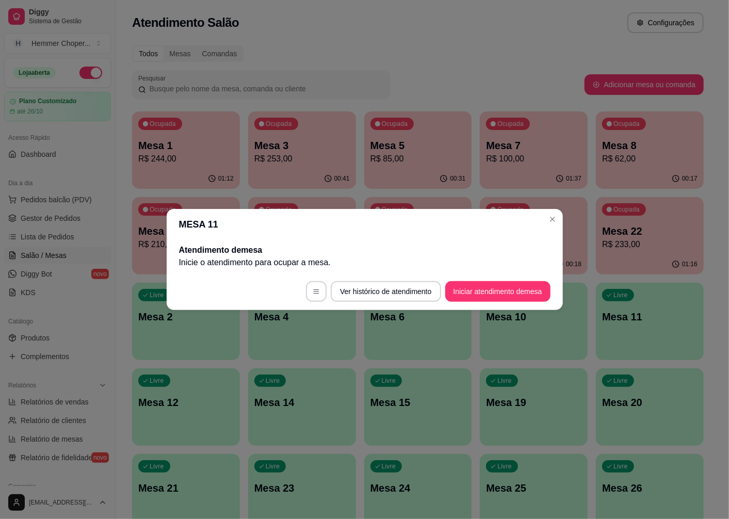
scroll to position [0, 0]
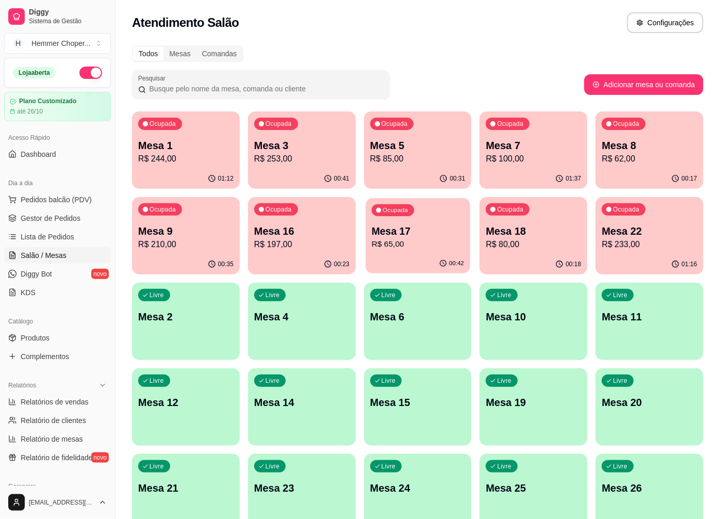
click at [438, 245] on p "R$ 65,00" at bounding box center [418, 244] width 92 height 12
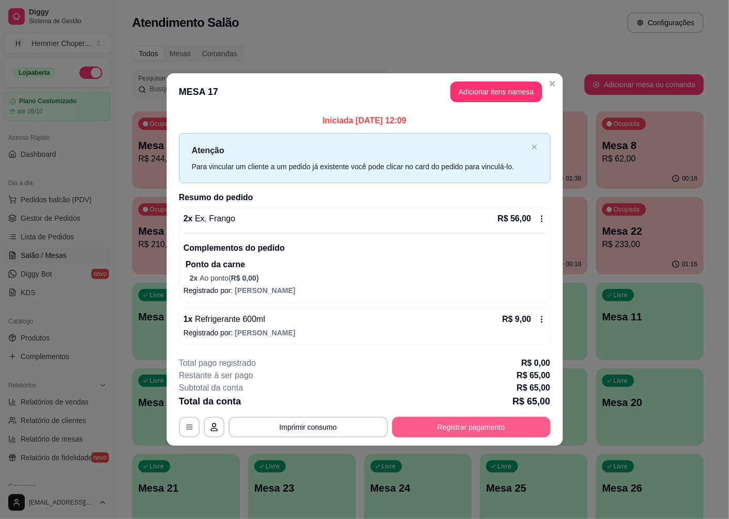
click at [524, 434] on button "Registrar pagamento" at bounding box center [471, 427] width 158 height 21
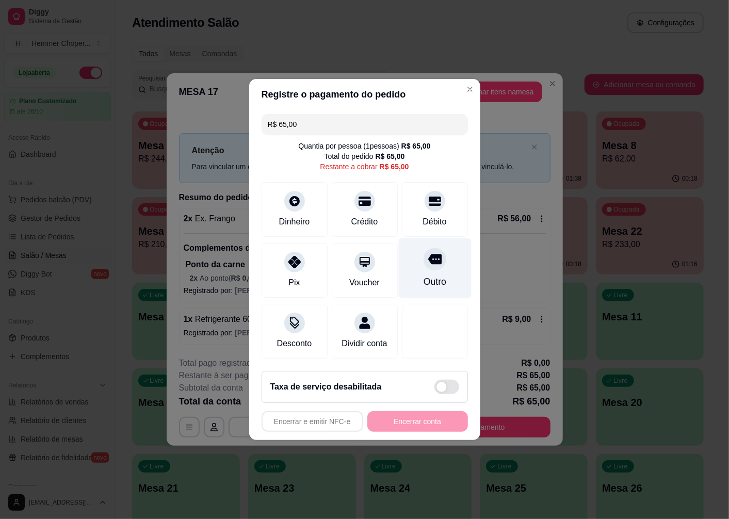
click at [436, 262] on div "Outro" at bounding box center [434, 268] width 73 height 60
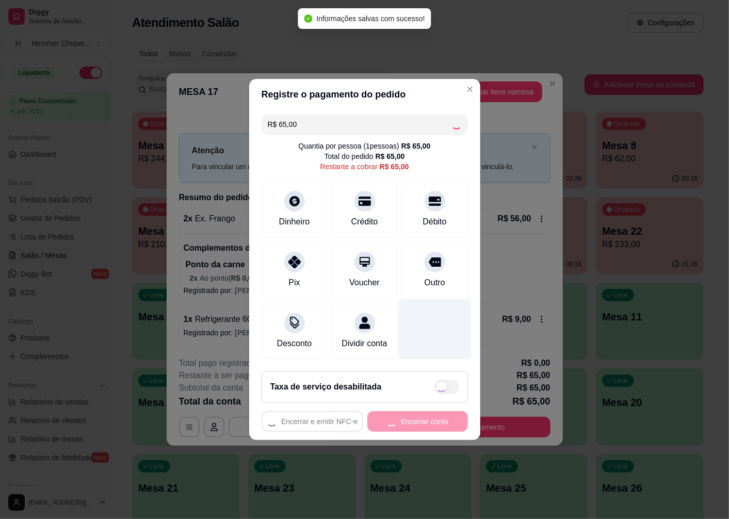
type input "R$ 0,00"
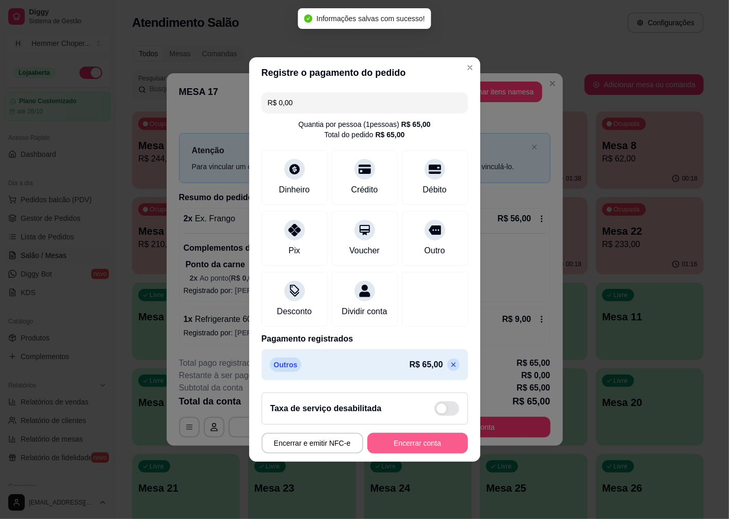
click at [426, 444] on button "Encerrar conta" at bounding box center [417, 443] width 101 height 21
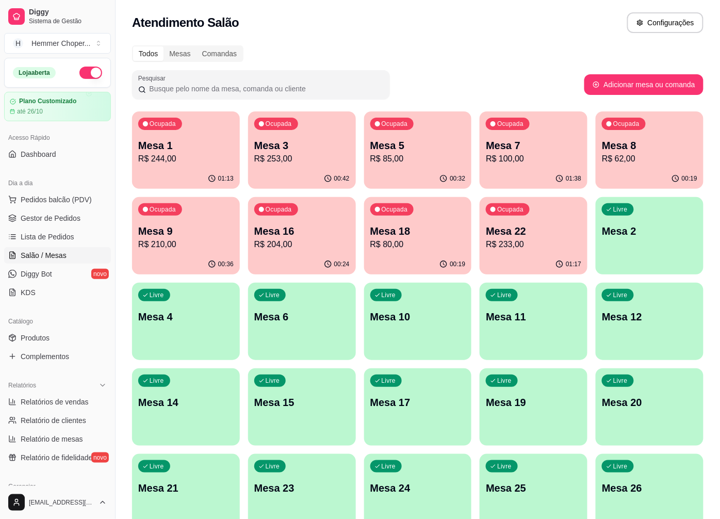
click at [568, 149] on p "Mesa 7" at bounding box center [533, 145] width 95 height 14
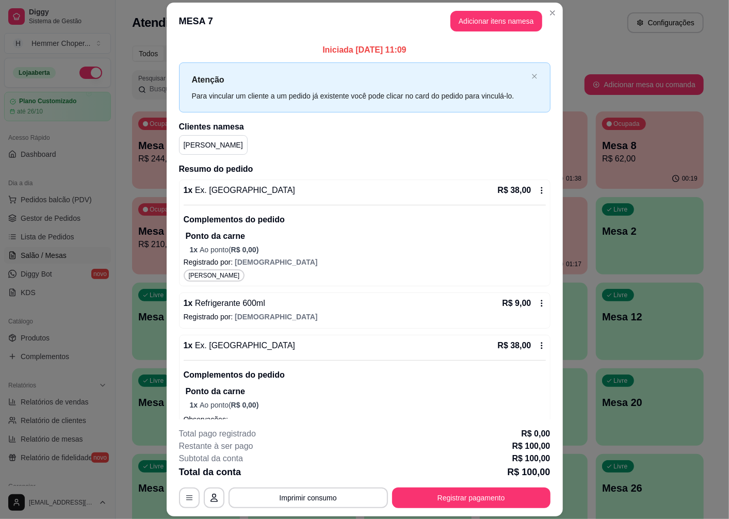
scroll to position [57, 0]
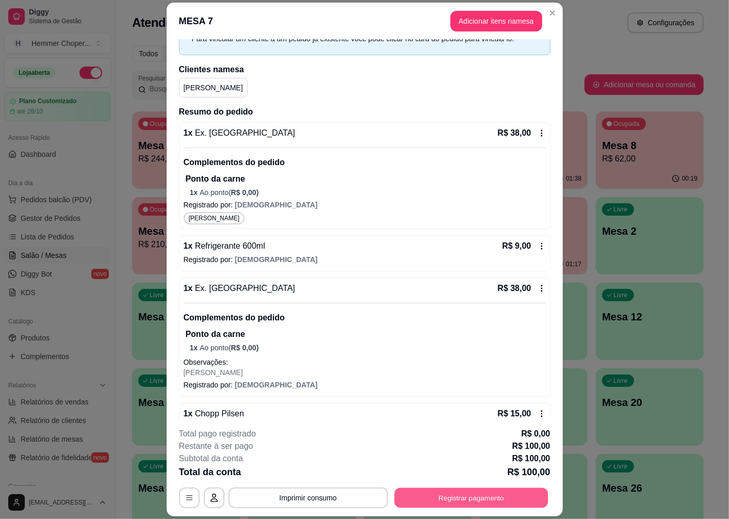
click at [462, 501] on button "Registrar pagamento" at bounding box center [471, 498] width 154 height 20
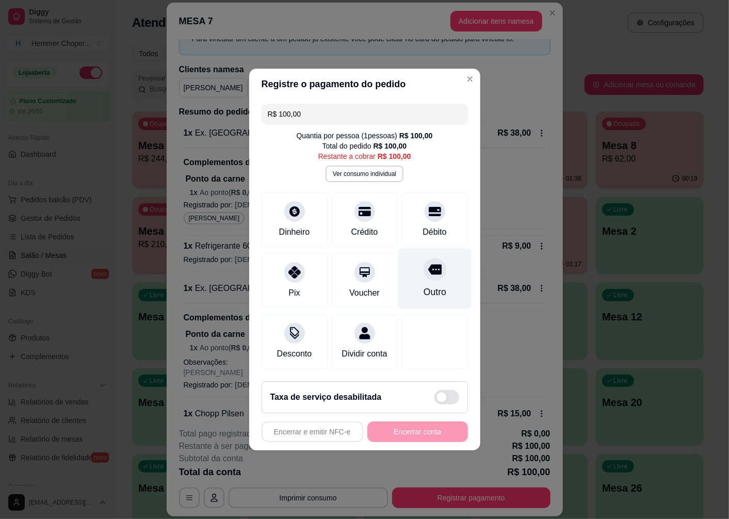
click at [428, 265] on icon at bounding box center [434, 270] width 13 height 10
type input "R$ 0,00"
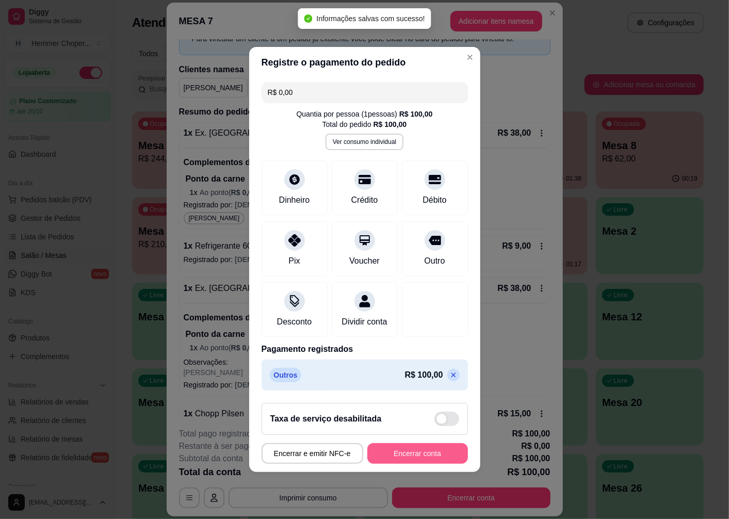
click at [436, 464] on button "Encerrar conta" at bounding box center [417, 453] width 101 height 21
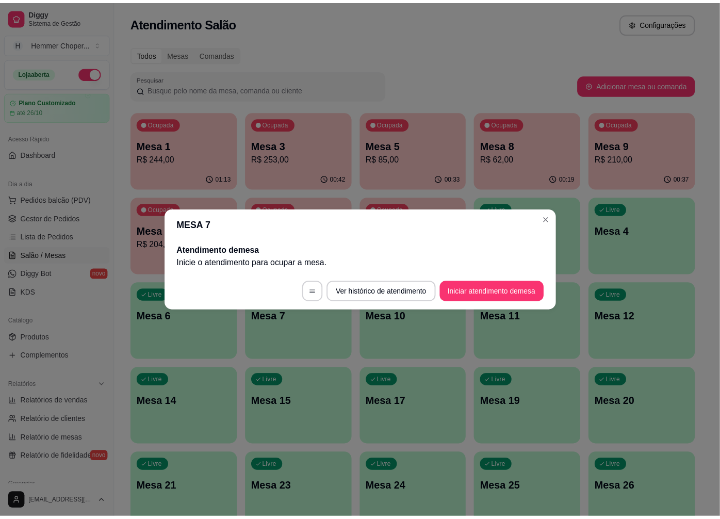
scroll to position [0, 0]
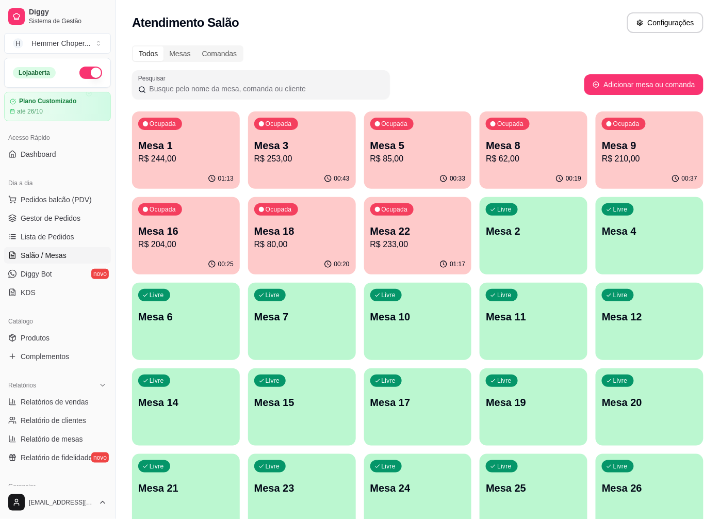
click at [555, 230] on p "Mesa 2" at bounding box center [533, 231] width 95 height 14
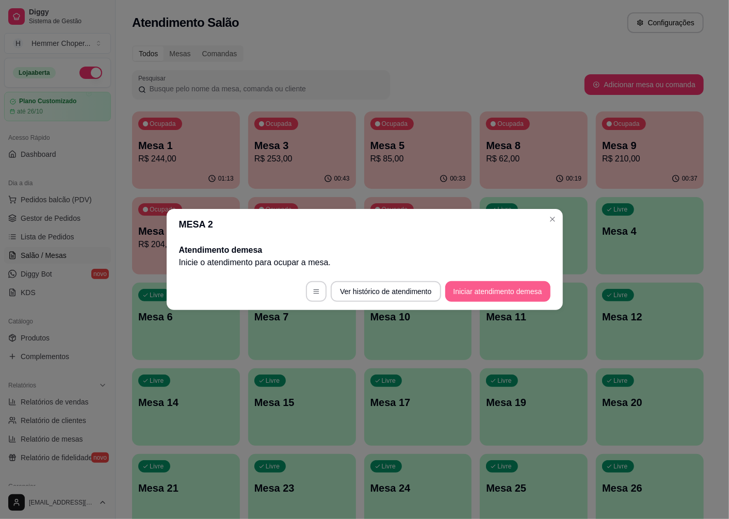
click at [476, 293] on button "Iniciar atendimento de mesa" at bounding box center [497, 291] width 105 height 21
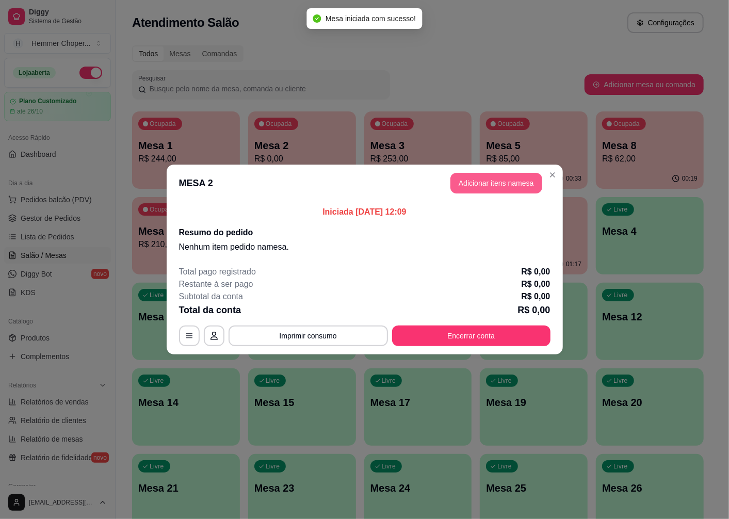
click at [493, 188] on button "Adicionar itens na mesa" at bounding box center [496, 183] width 92 height 21
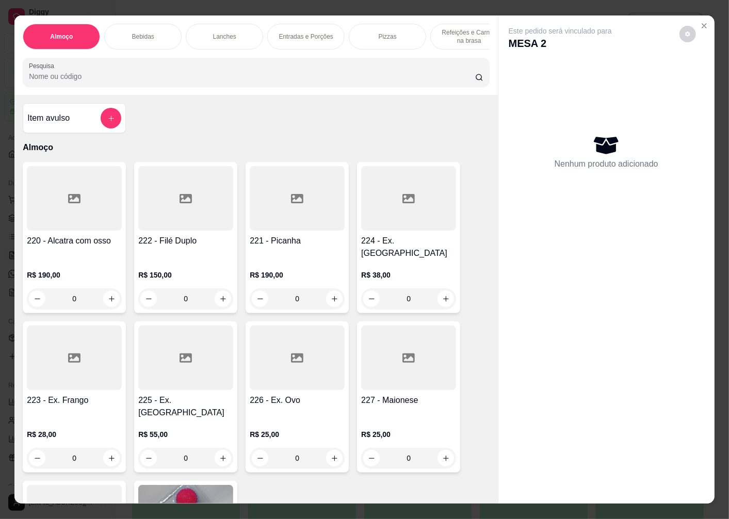
click at [440, 288] on div "0" at bounding box center [408, 298] width 95 height 21
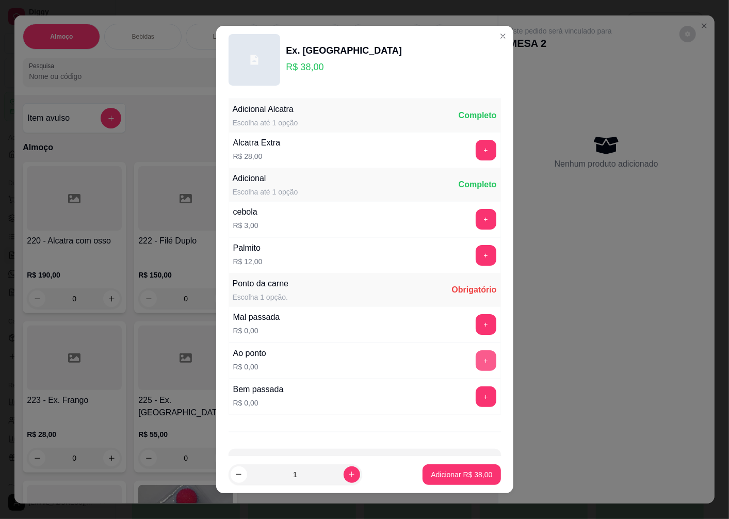
click at [476, 360] on button "+" at bounding box center [486, 360] width 21 height 21
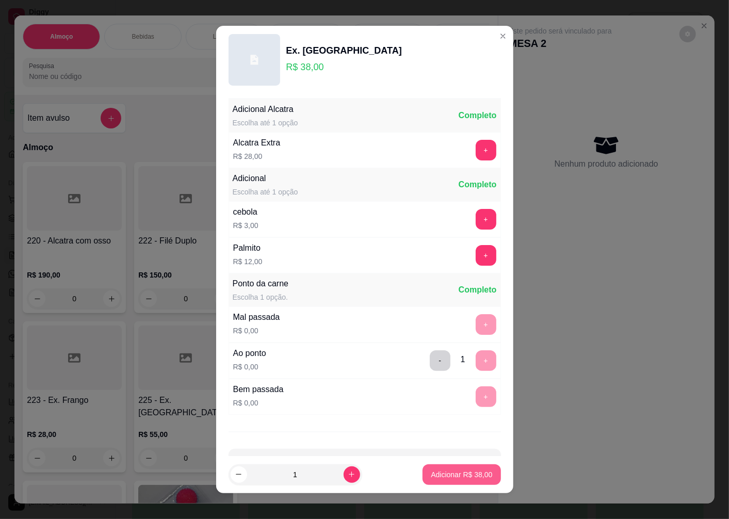
click at [461, 481] on button "Adicionar R$ 38,00" at bounding box center [462, 474] width 78 height 21
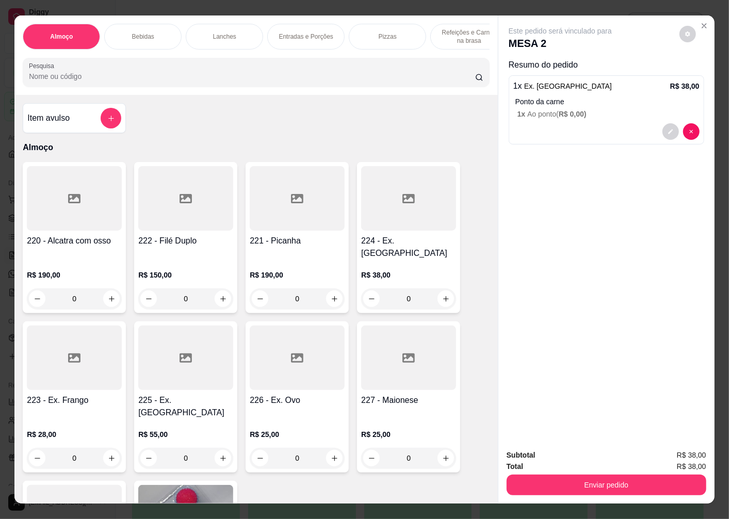
click at [441, 288] on div "0" at bounding box center [408, 298] width 95 height 21
click at [599, 488] on button "Enviar pedido" at bounding box center [607, 485] width 200 height 21
click at [694, 456] on button "Enviar pedido" at bounding box center [679, 456] width 58 height 20
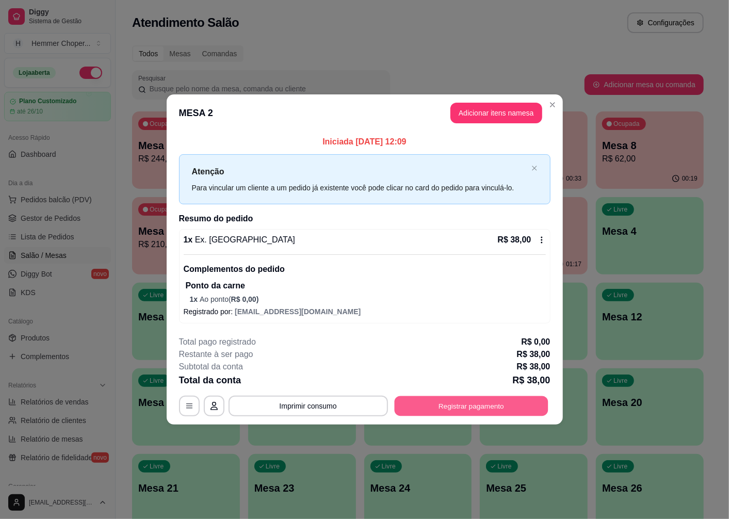
click at [514, 408] on button "Registrar pagamento" at bounding box center [471, 406] width 154 height 20
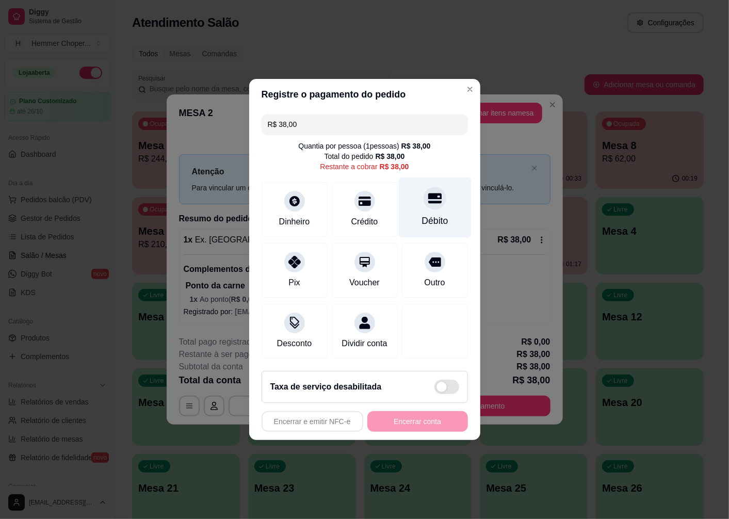
click at [424, 214] on div "Débito" at bounding box center [435, 220] width 26 height 13
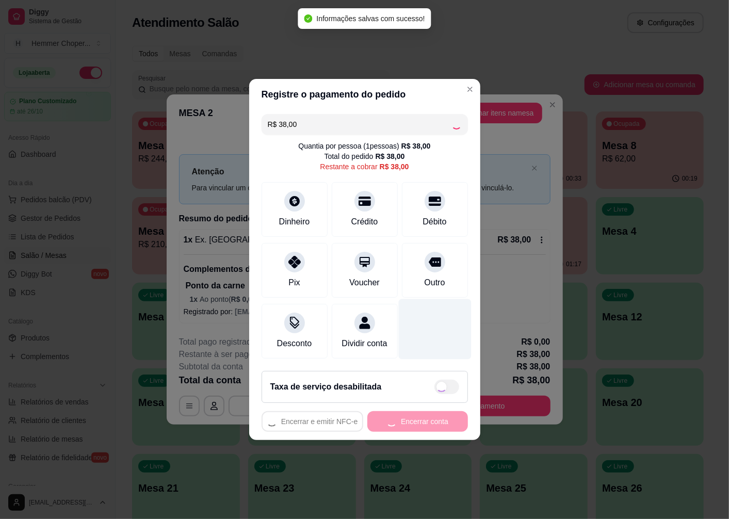
type input "R$ 0,00"
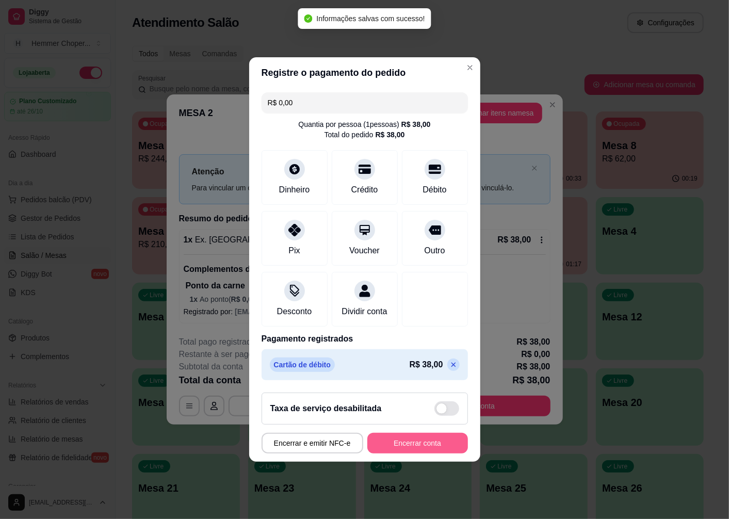
click at [429, 445] on button "Encerrar conta" at bounding box center [417, 443] width 101 height 21
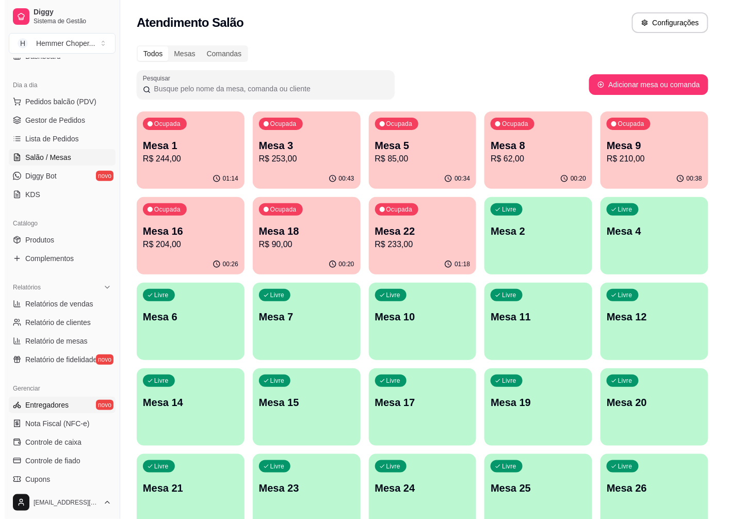
scroll to position [115, 0]
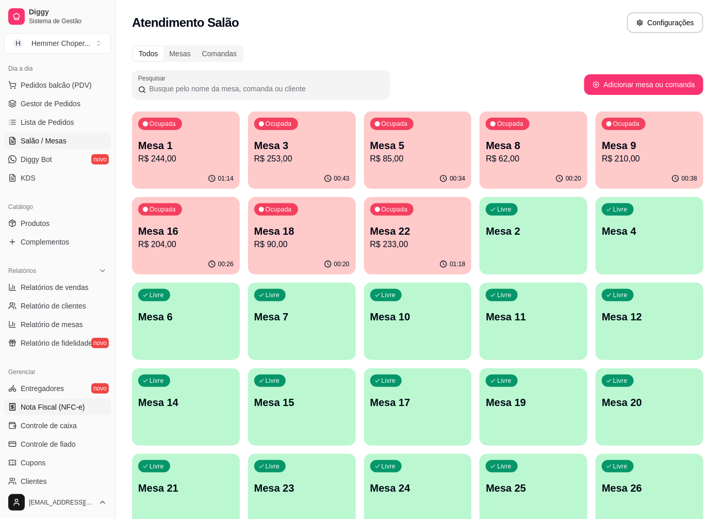
click at [63, 408] on span "Nota Fiscal (NFC-e)" at bounding box center [53, 407] width 64 height 10
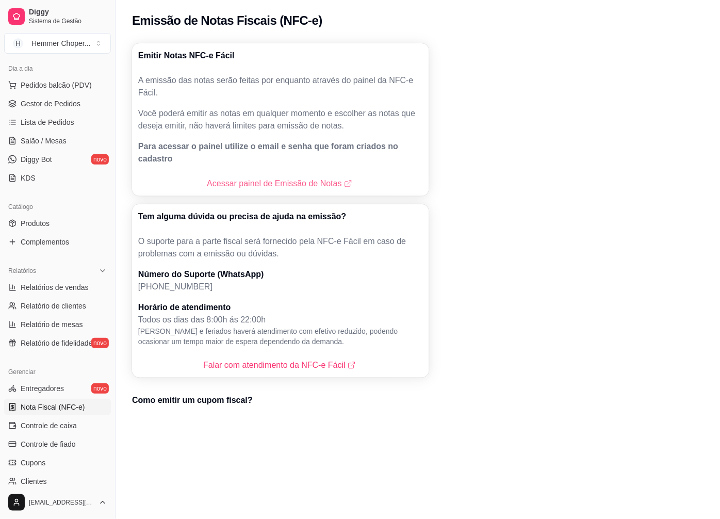
click at [260, 178] on link "Acessar painel de Emissão de Notas" at bounding box center [280, 184] width 147 height 12
click at [59, 142] on span "Salão / Mesas" at bounding box center [44, 141] width 46 height 10
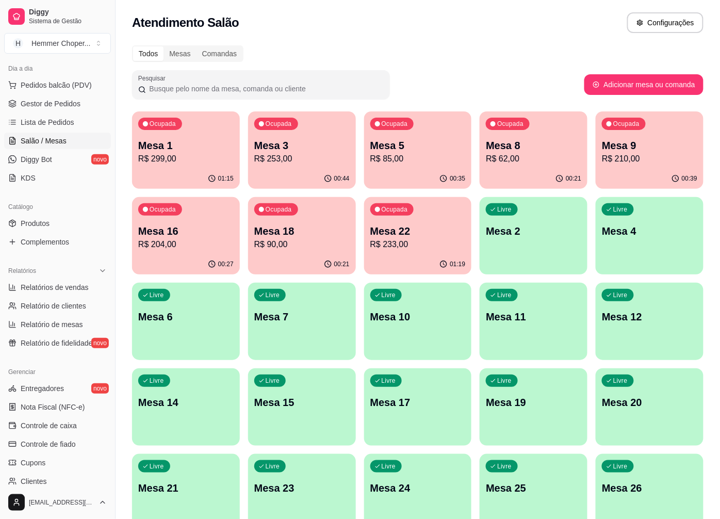
click at [649, 163] on p "R$ 210,00" at bounding box center [649, 159] width 95 height 12
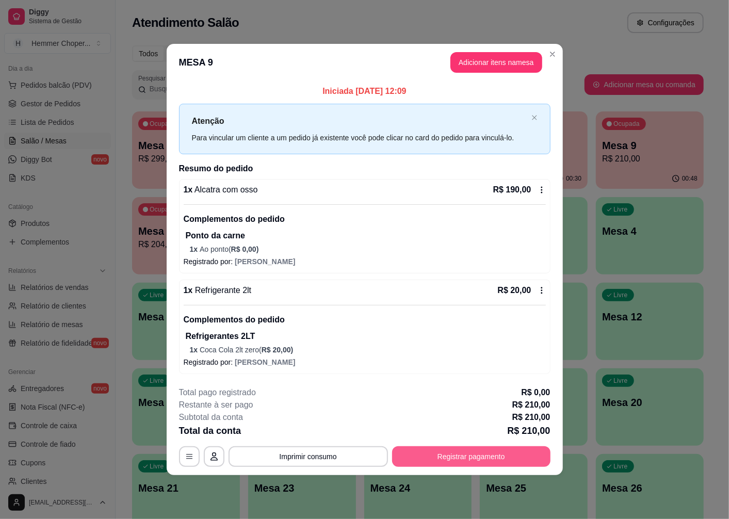
click at [486, 450] on button "Registrar pagamento" at bounding box center [471, 456] width 158 height 21
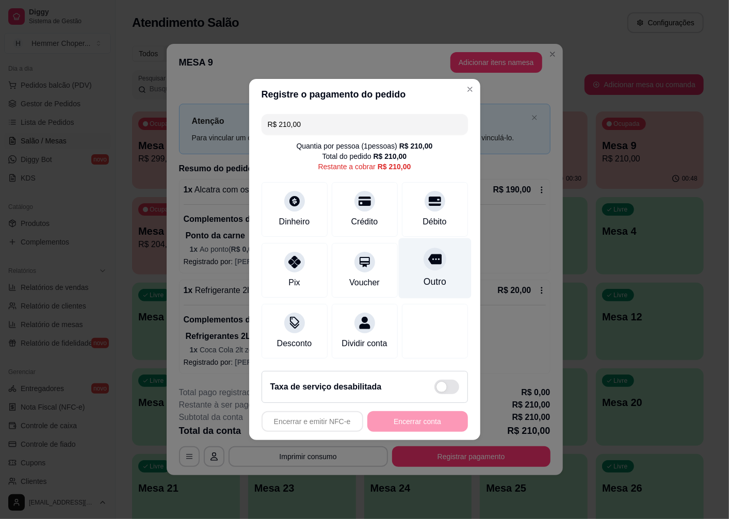
click at [432, 262] on div at bounding box center [435, 259] width 23 height 23
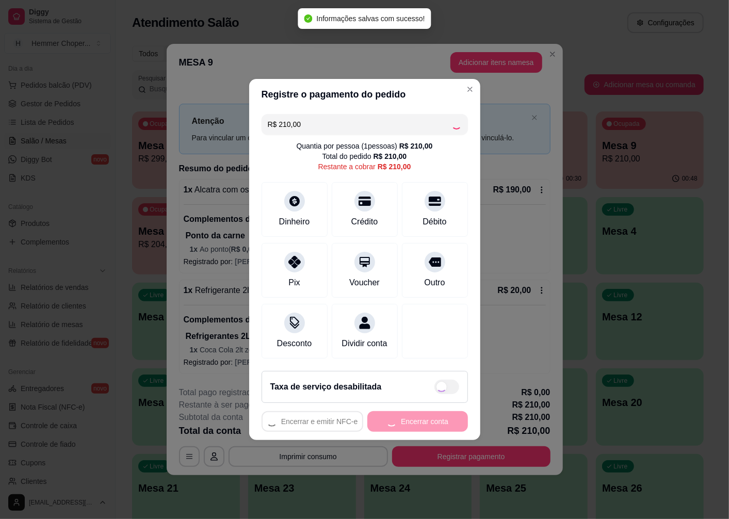
type input "R$ 0,00"
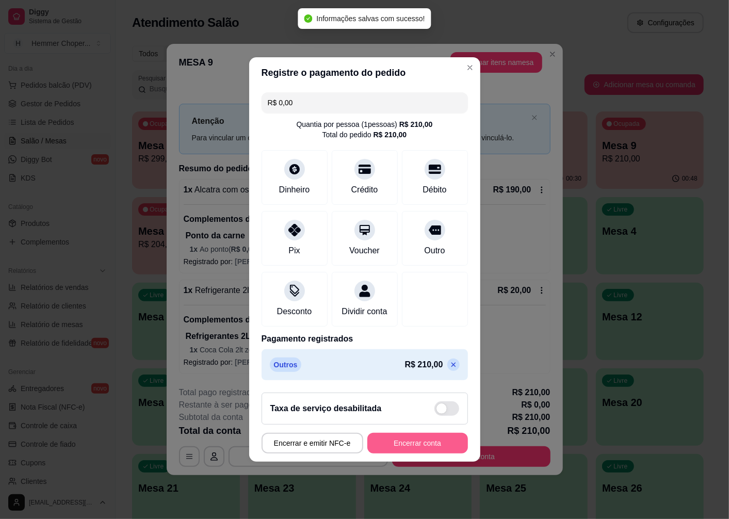
click at [424, 446] on button "Encerrar conta" at bounding box center [417, 443] width 101 height 21
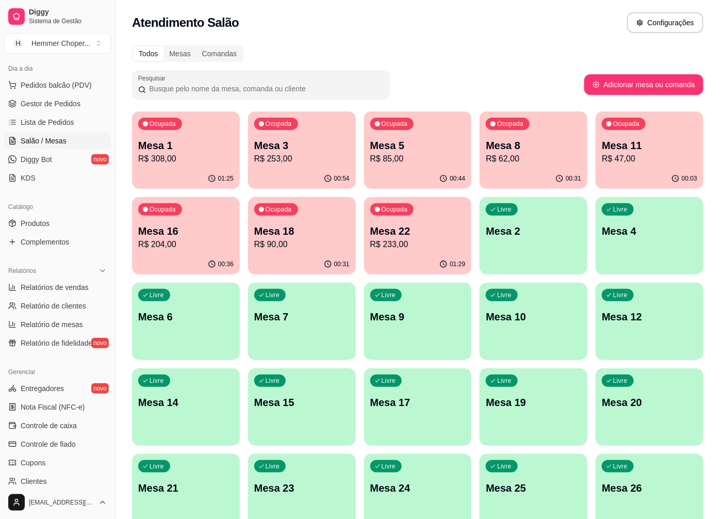
click at [336, 145] on p "Mesa 3" at bounding box center [301, 145] width 95 height 14
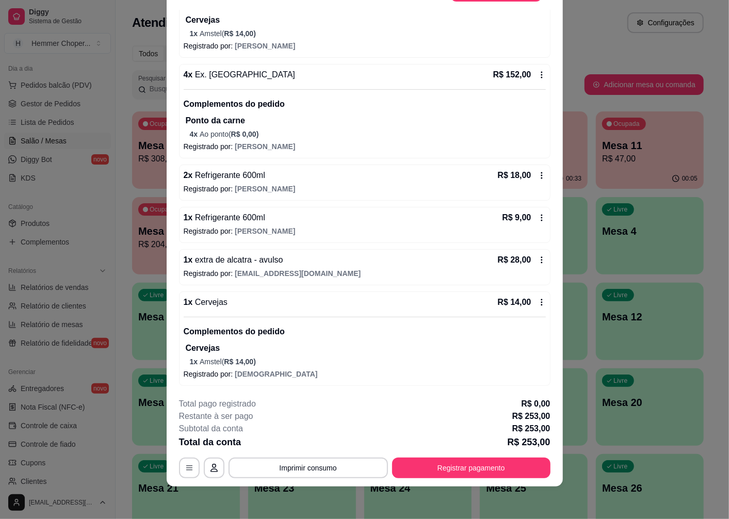
scroll to position [187, 0]
click at [424, 465] on button "Registrar pagamento" at bounding box center [471, 468] width 154 height 20
click at [511, 471] on button "Registrar pagamento" at bounding box center [471, 468] width 158 height 21
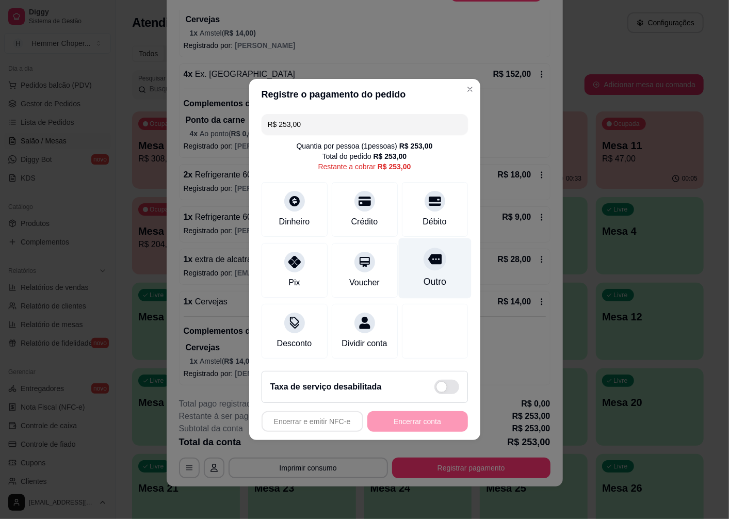
click at [415, 246] on div "Outro" at bounding box center [434, 268] width 73 height 60
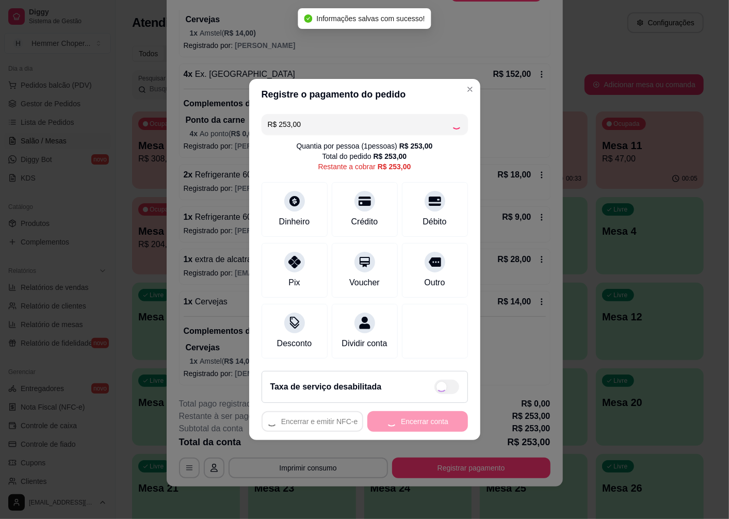
type input "R$ 0,00"
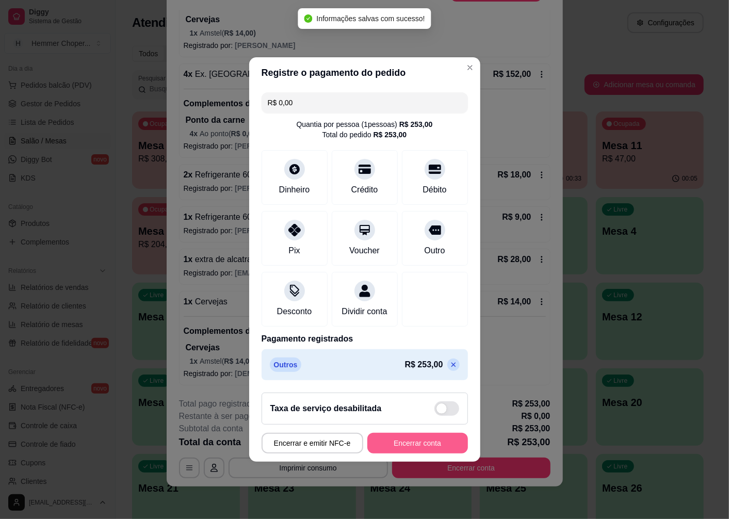
click at [425, 447] on button "Encerrar conta" at bounding box center [417, 443] width 101 height 21
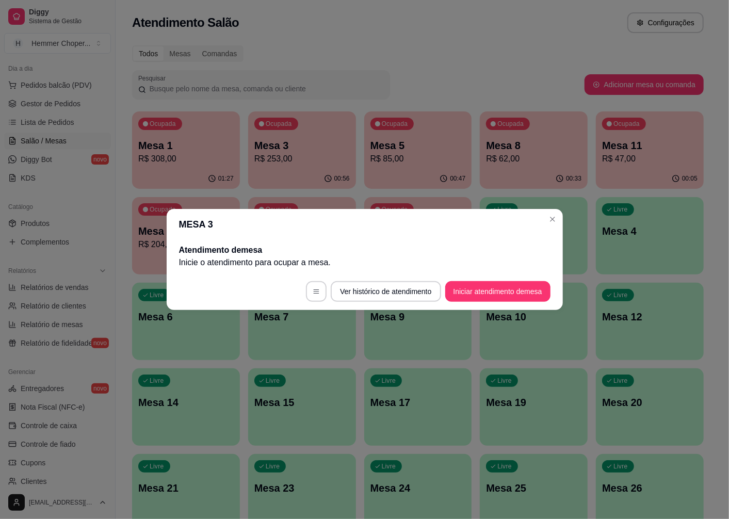
scroll to position [0, 0]
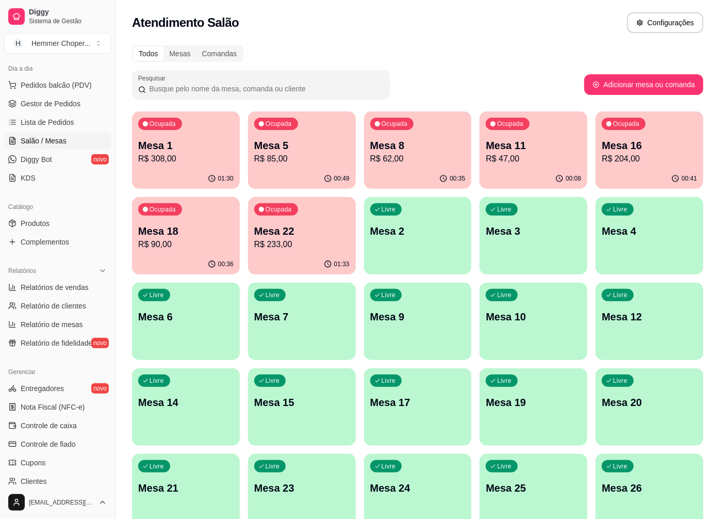
click at [257, 246] on p "R$ 233,00" at bounding box center [301, 244] width 95 height 12
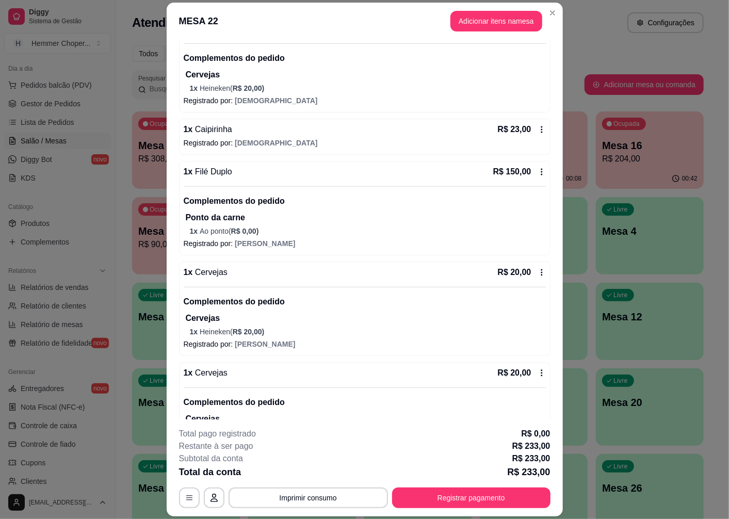
scroll to position [160, 0]
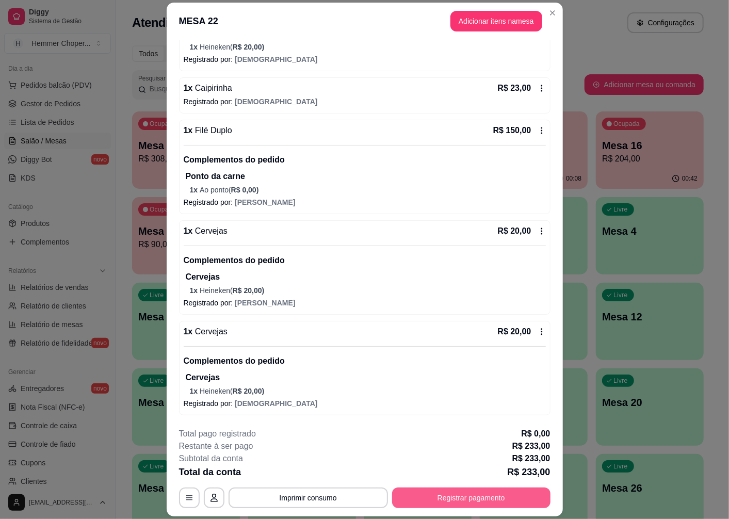
click at [488, 502] on button "Registrar pagamento" at bounding box center [471, 498] width 158 height 21
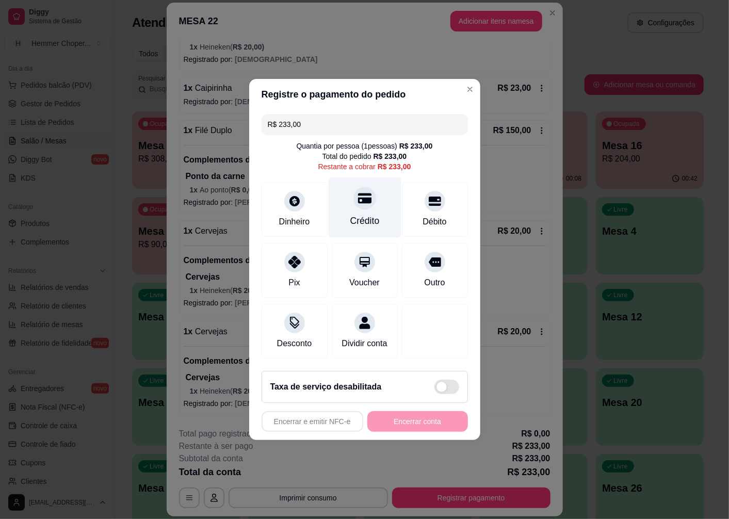
click at [375, 204] on div "Crédito" at bounding box center [364, 208] width 73 height 60
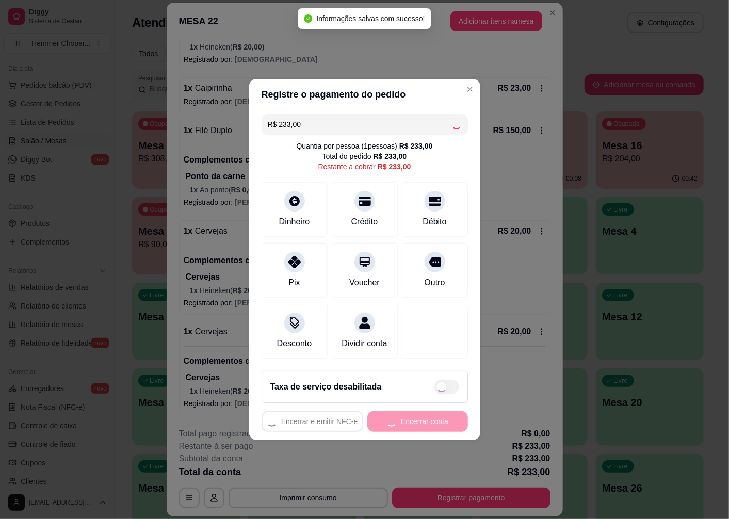
type input "R$ 0,00"
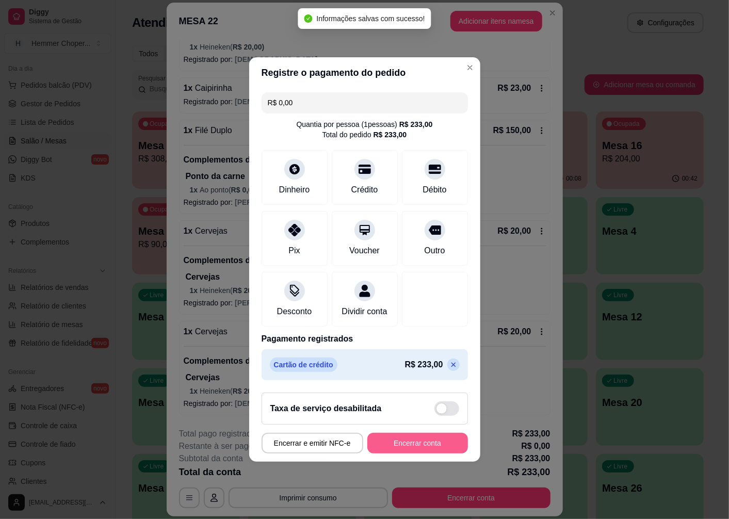
click at [438, 450] on button "Encerrar conta" at bounding box center [417, 443] width 101 height 21
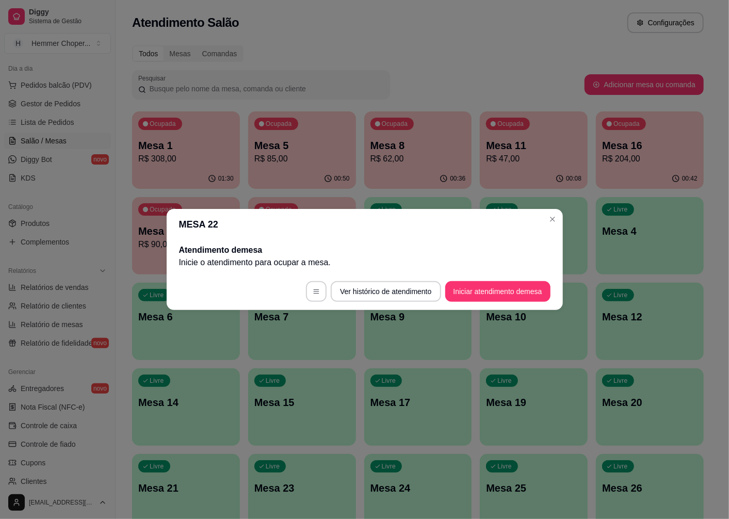
scroll to position [0, 0]
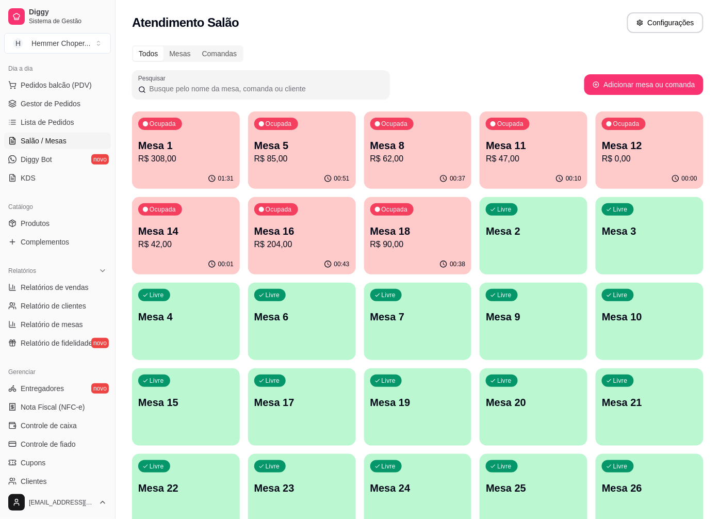
click at [342, 167] on div "Ocupada Mesa 5 R$ 85,00" at bounding box center [302, 139] width 108 height 57
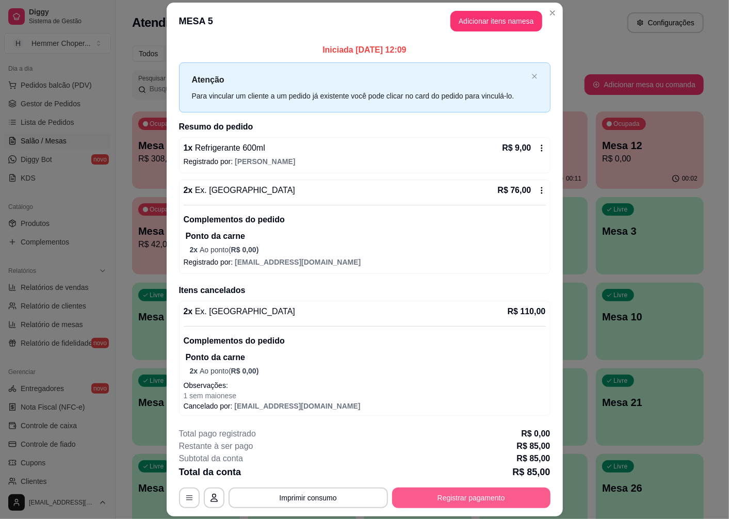
click at [477, 494] on button "Registrar pagamento" at bounding box center [471, 498] width 158 height 21
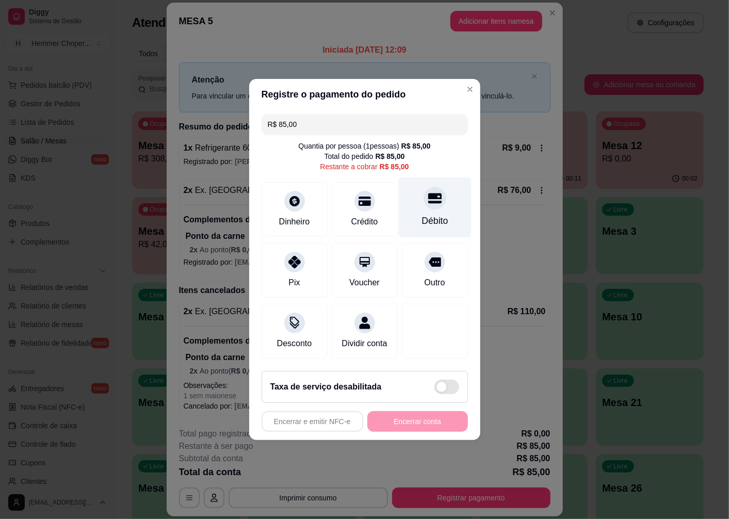
click at [422, 216] on div "Débito" at bounding box center [435, 220] width 26 height 13
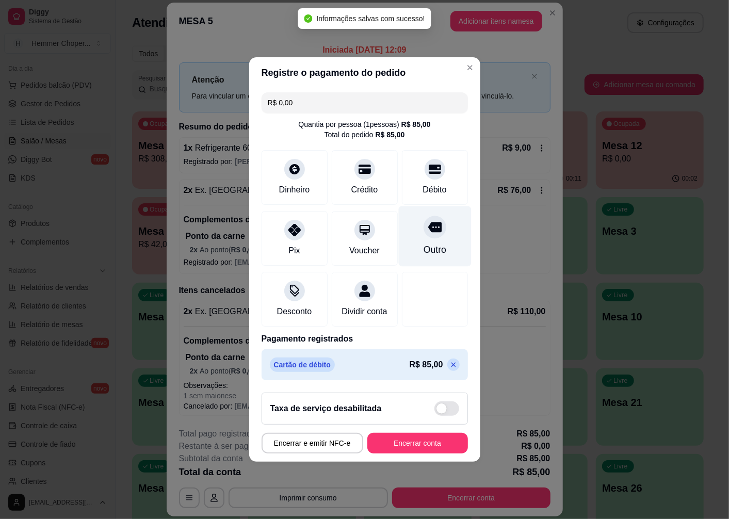
click at [423, 243] on div "Outro" at bounding box center [434, 249] width 23 height 13
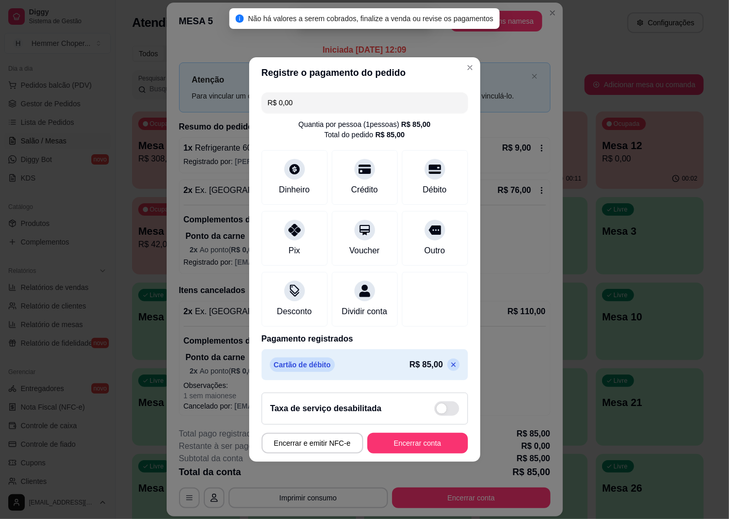
click at [449, 369] on icon at bounding box center [453, 365] width 8 height 8
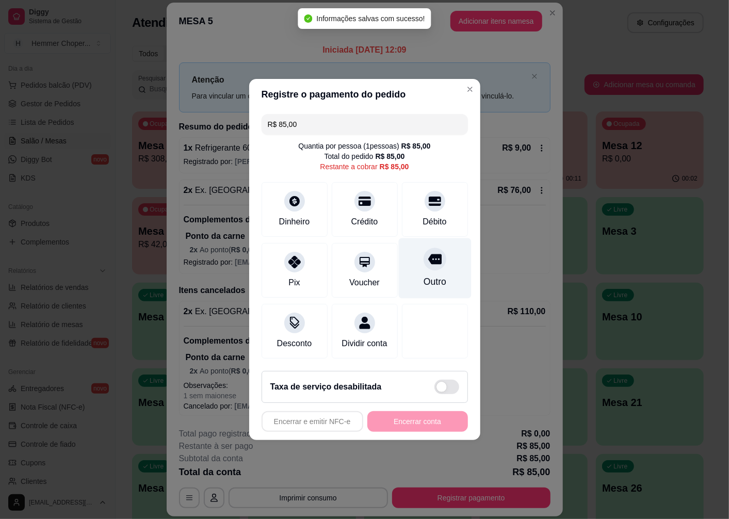
click at [432, 263] on div at bounding box center [435, 259] width 23 height 23
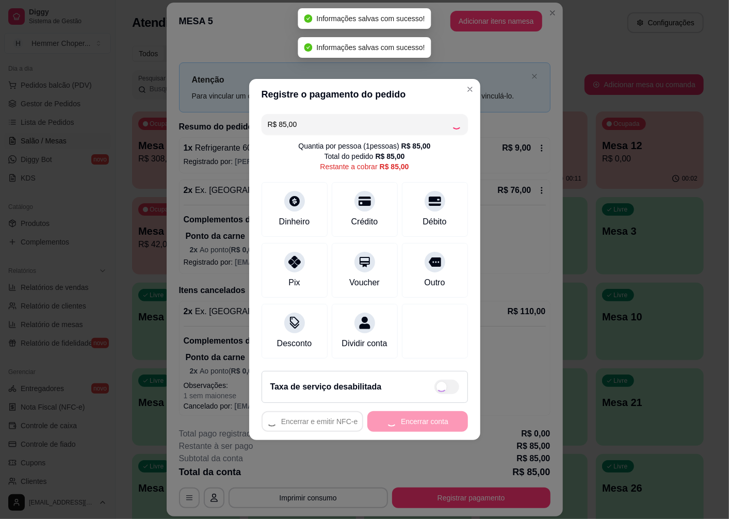
type input "R$ 0,00"
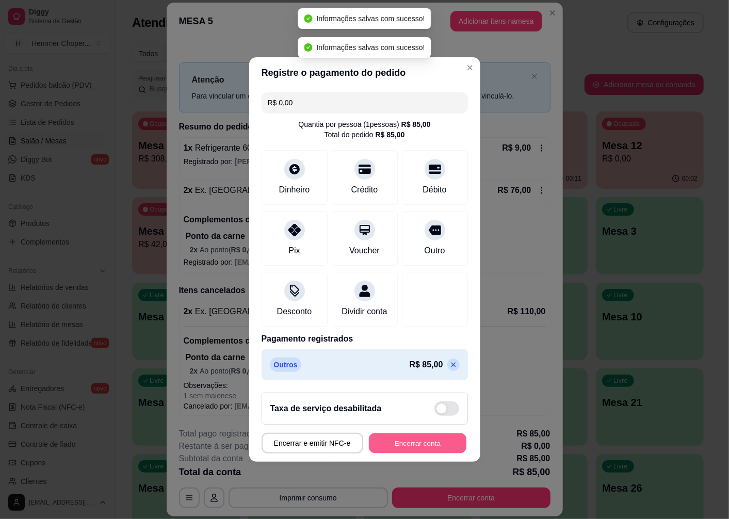
click at [416, 453] on button "Encerrar conta" at bounding box center [418, 443] width 98 height 20
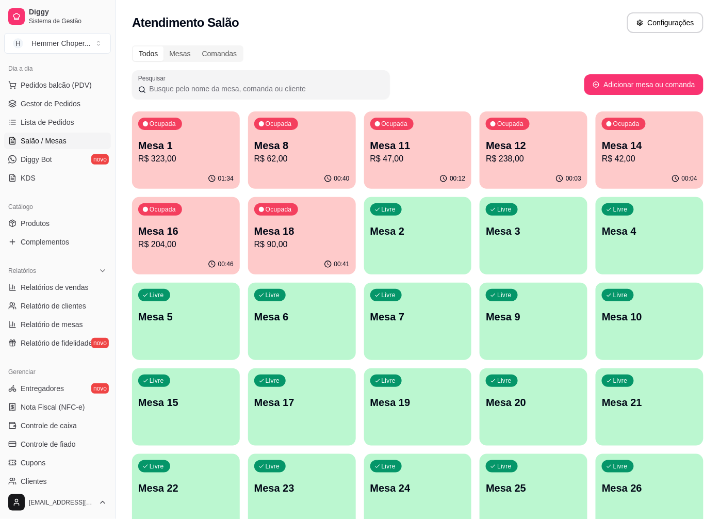
click at [168, 168] on div "Ocupada Mesa 1 R$ 323,00" at bounding box center [186, 139] width 108 height 57
click at [289, 240] on p "R$ 90,00" at bounding box center [301, 244] width 95 height 12
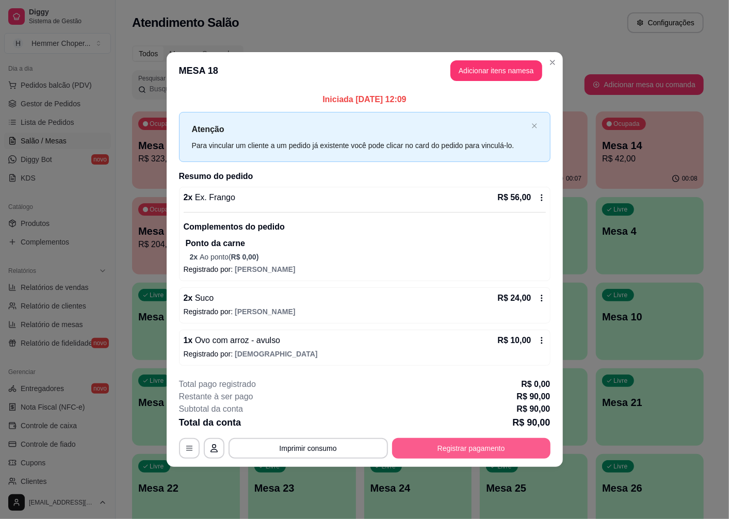
click at [481, 445] on button "Registrar pagamento" at bounding box center [471, 448] width 158 height 21
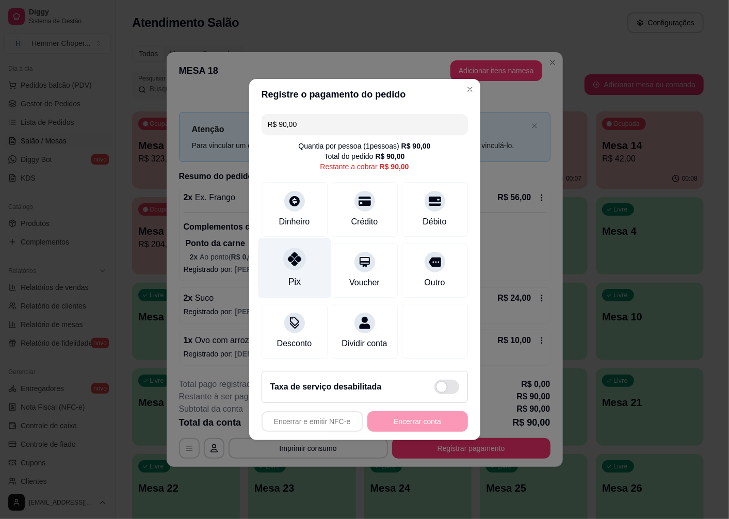
click at [291, 259] on icon at bounding box center [293, 258] width 13 height 13
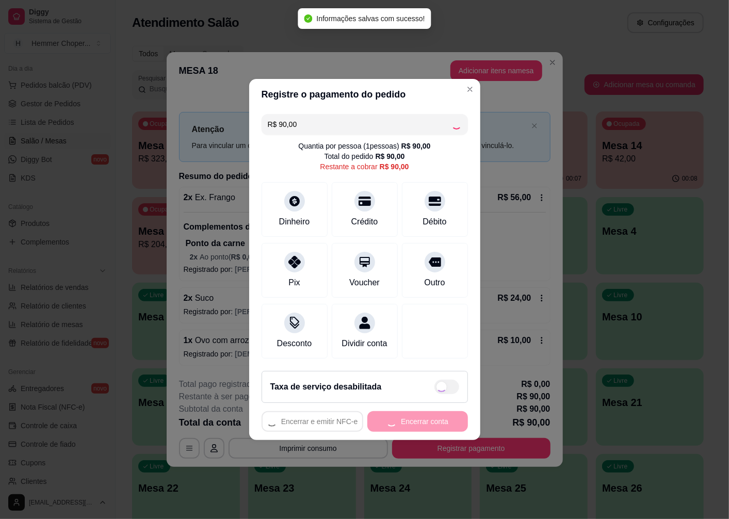
type input "R$ 0,00"
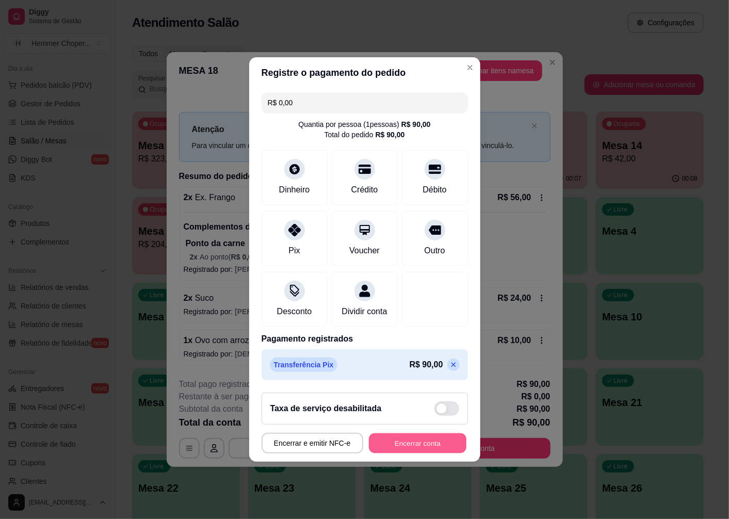
click at [414, 454] on button "Encerrar conta" at bounding box center [418, 443] width 98 height 20
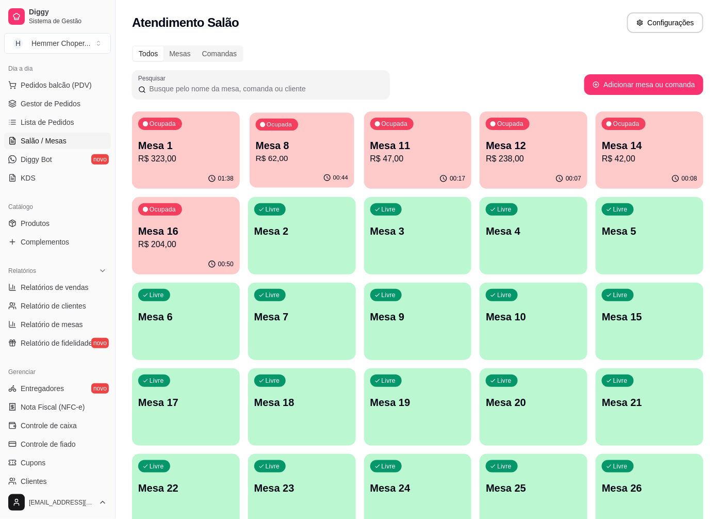
click at [272, 153] on p "R$ 62,00" at bounding box center [302, 159] width 92 height 12
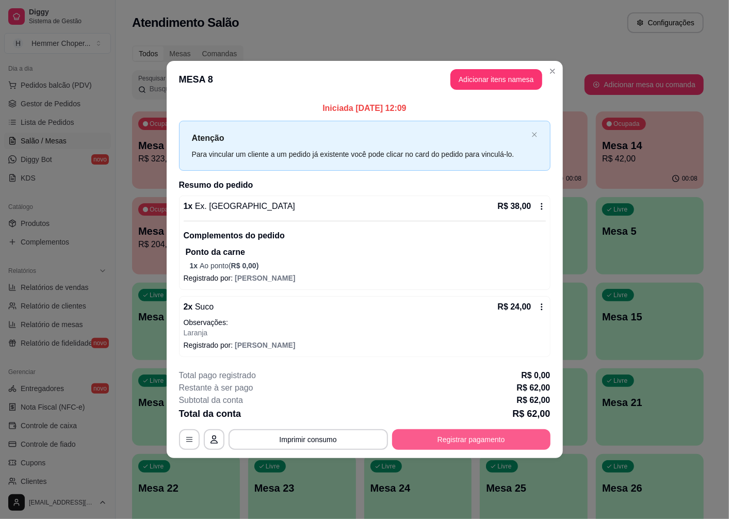
click at [509, 439] on button "Registrar pagamento" at bounding box center [471, 439] width 158 height 21
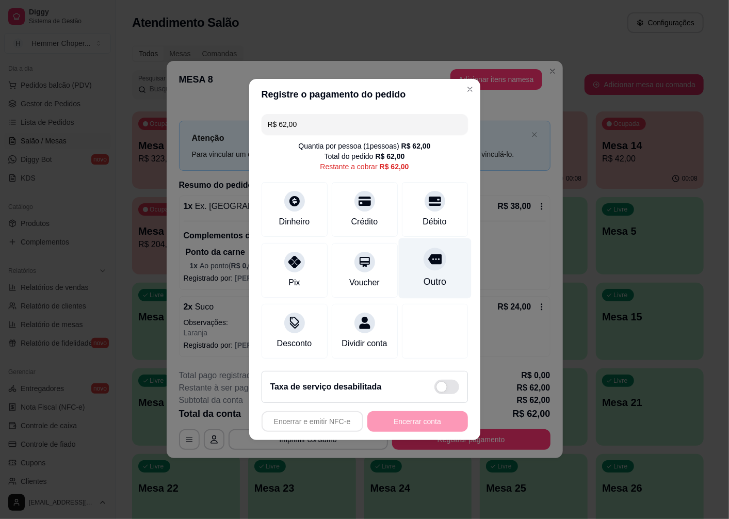
click at [414, 260] on div "Outro" at bounding box center [434, 268] width 73 height 60
type input "R$ 0,00"
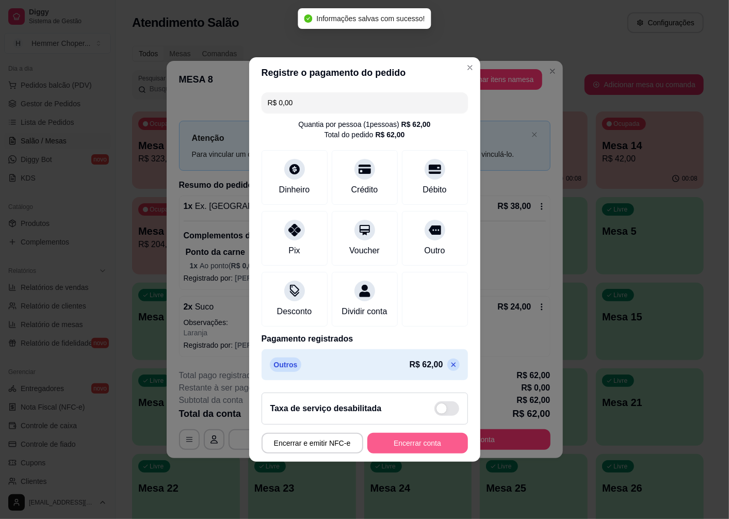
click at [436, 450] on button "Encerrar conta" at bounding box center [417, 443] width 101 height 21
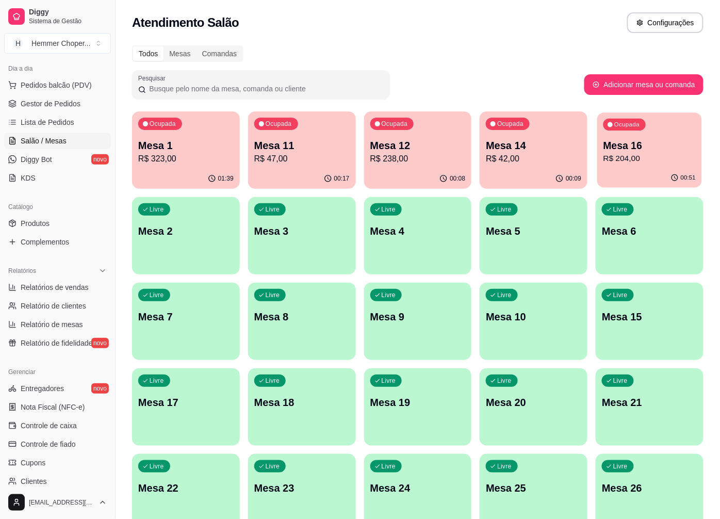
click at [684, 154] on p "R$ 204,00" at bounding box center [650, 159] width 92 height 12
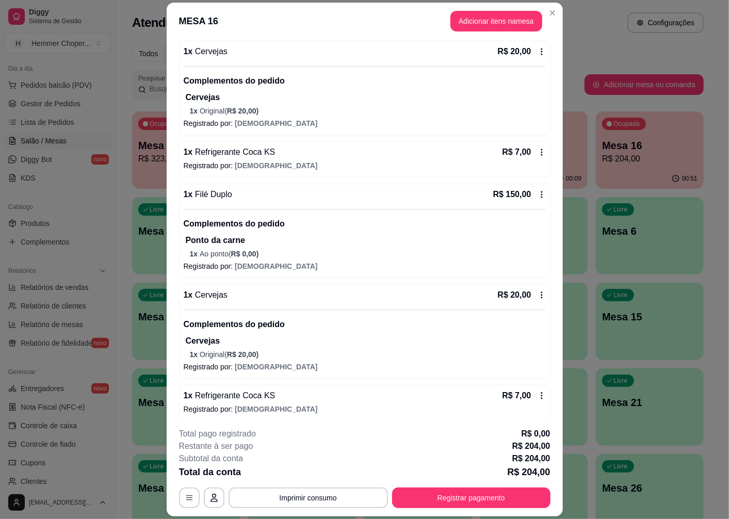
scroll to position [102, 0]
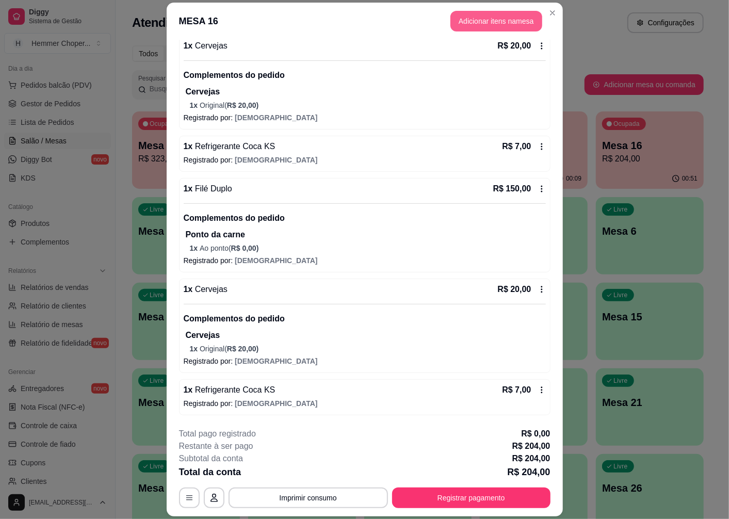
click at [486, 18] on button "Adicionar itens na mesa" at bounding box center [496, 21] width 92 height 21
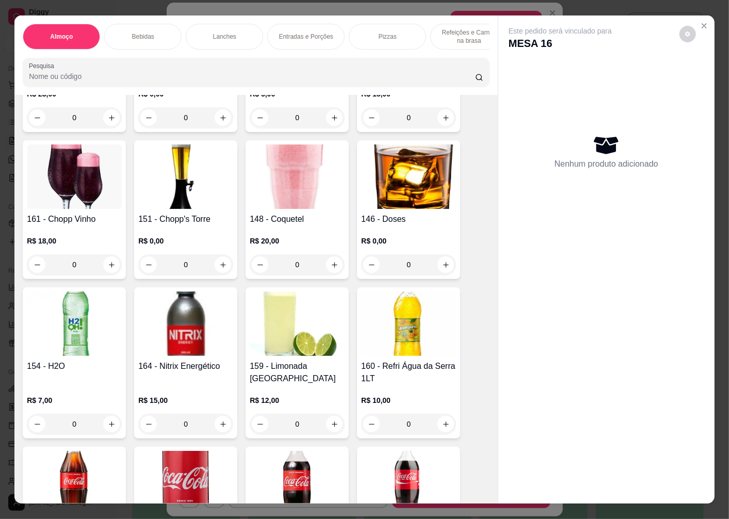
scroll to position [688, 0]
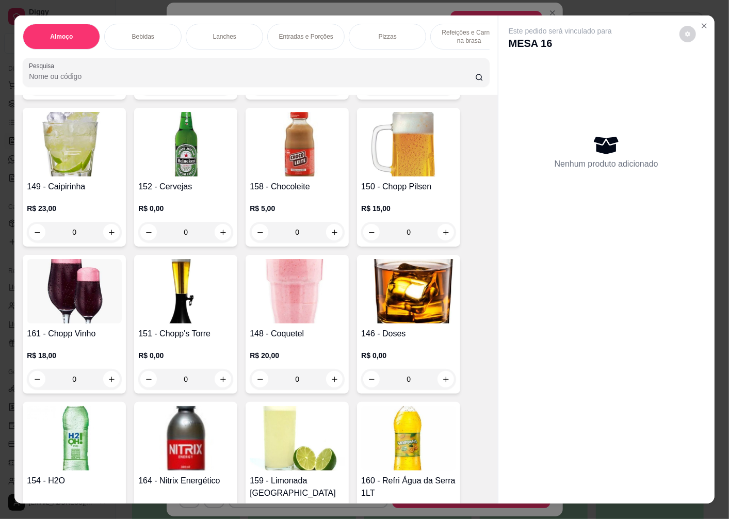
click at [444, 369] on div "0" at bounding box center [408, 379] width 95 height 21
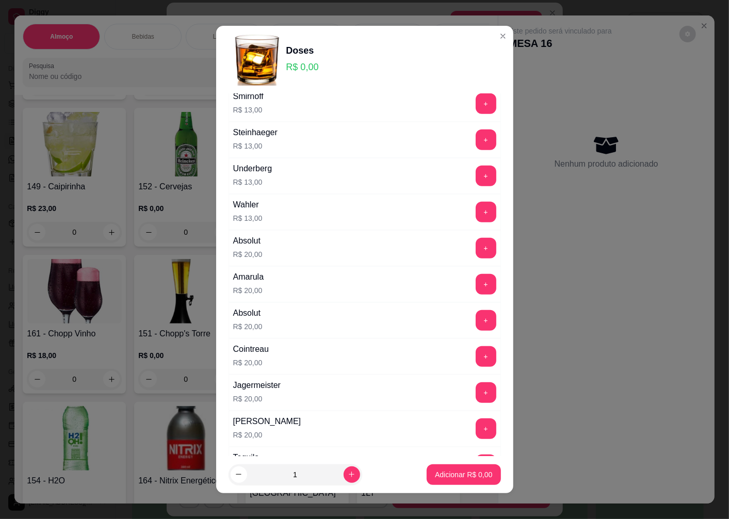
scroll to position [514, 0]
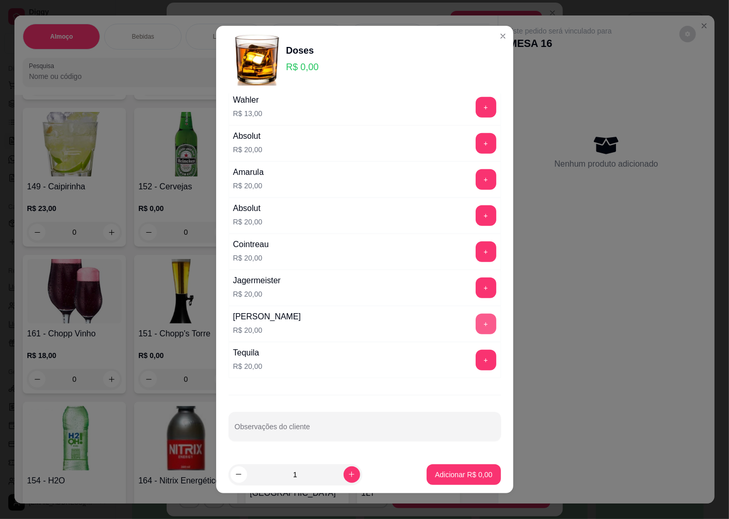
click at [476, 326] on button "+" at bounding box center [486, 324] width 21 height 21
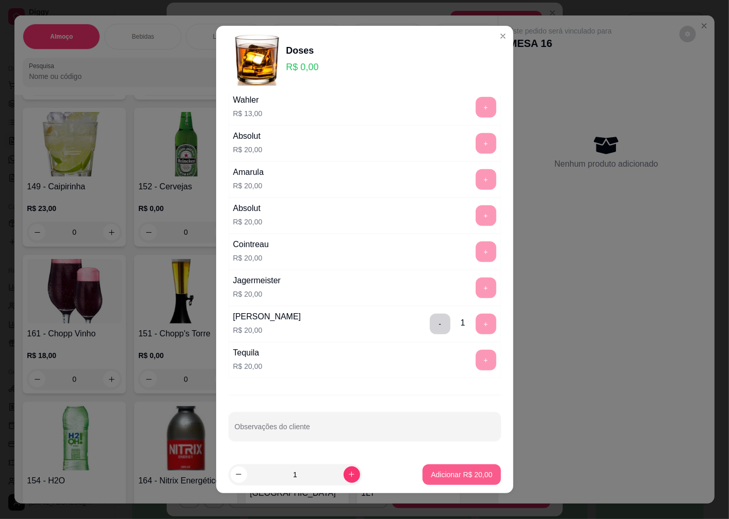
click at [461, 478] on p "Adicionar R$ 20,00" at bounding box center [461, 475] width 61 height 10
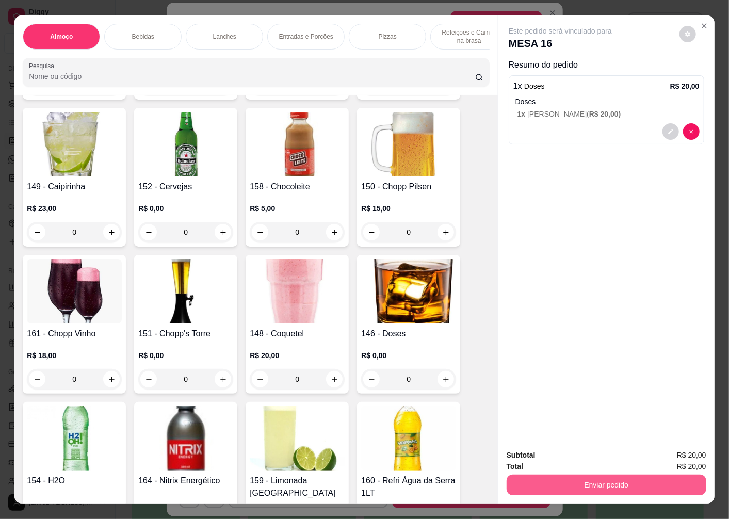
click at [570, 484] on button "Enviar pedido" at bounding box center [607, 485] width 200 height 21
click at [662, 455] on button "Enviar pedido" at bounding box center [679, 455] width 57 height 19
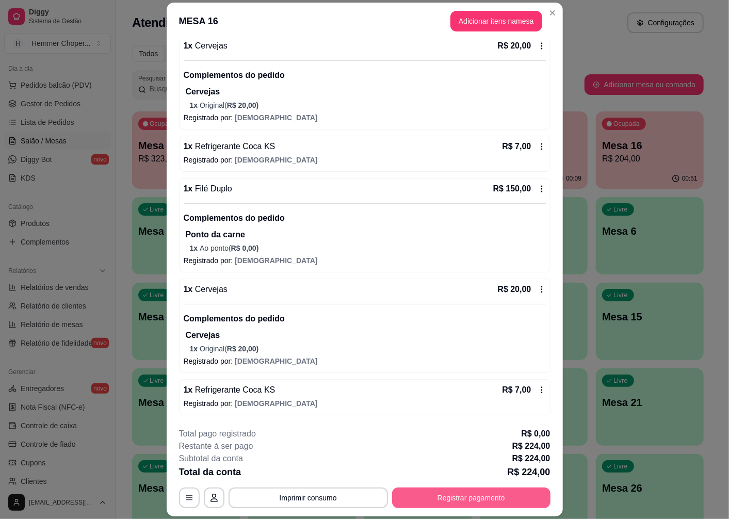
click at [434, 499] on button "Registrar pagamento" at bounding box center [471, 498] width 158 height 21
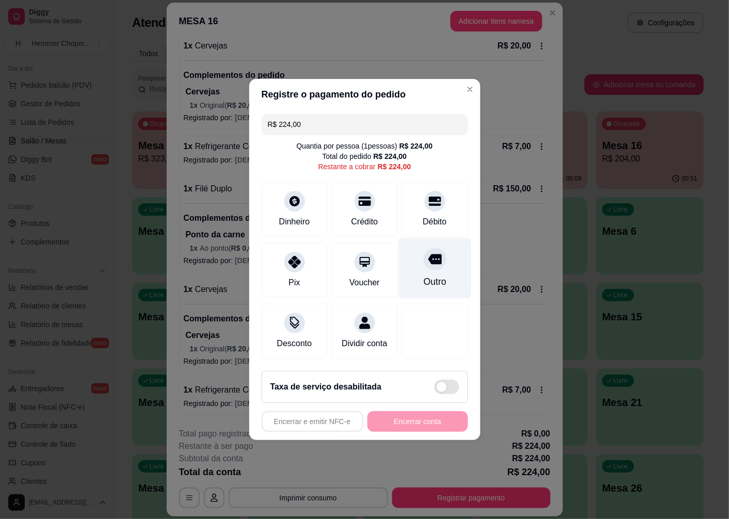
click at [428, 259] on icon at bounding box center [434, 258] width 13 height 13
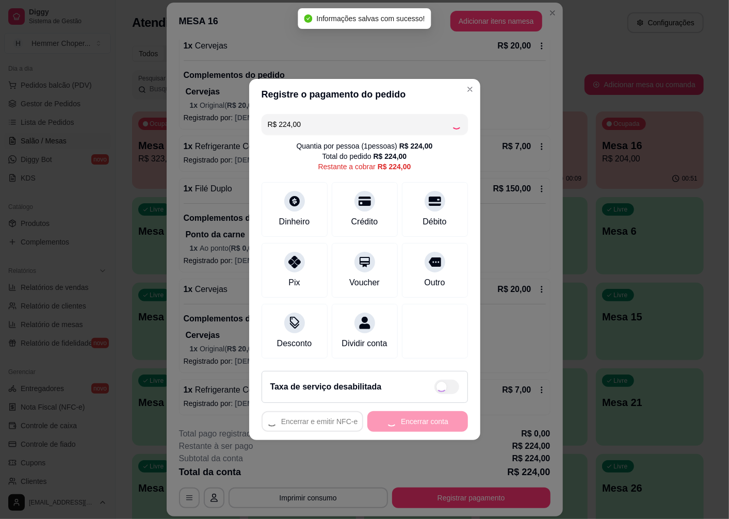
type input "R$ 0,00"
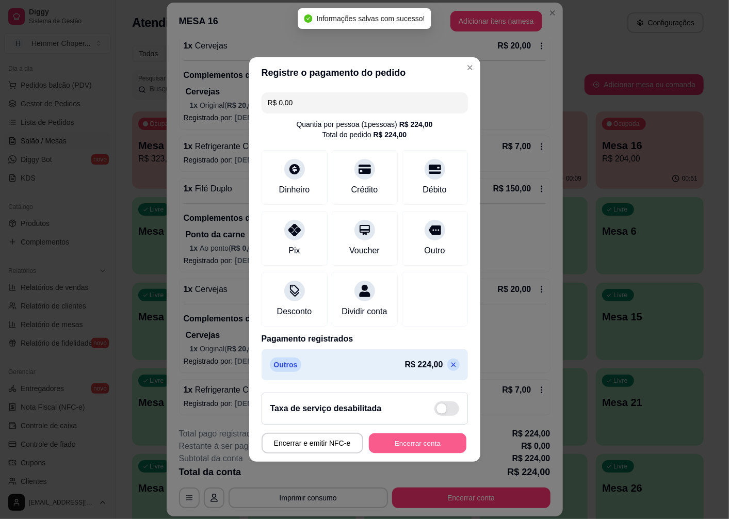
click at [439, 445] on button "Encerrar conta" at bounding box center [418, 443] width 98 height 20
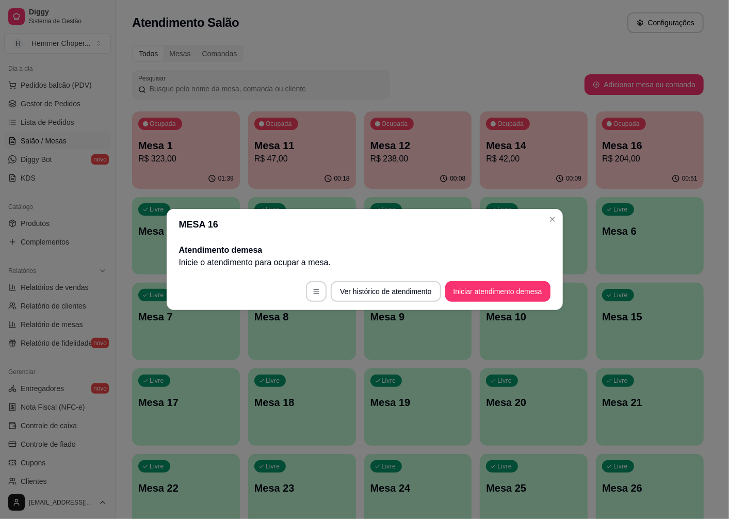
scroll to position [0, 0]
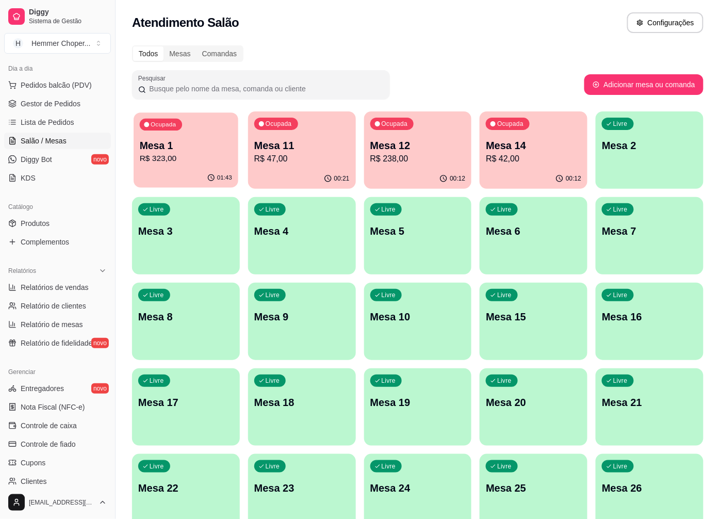
click at [195, 143] on p "Mesa 1" at bounding box center [186, 146] width 92 height 14
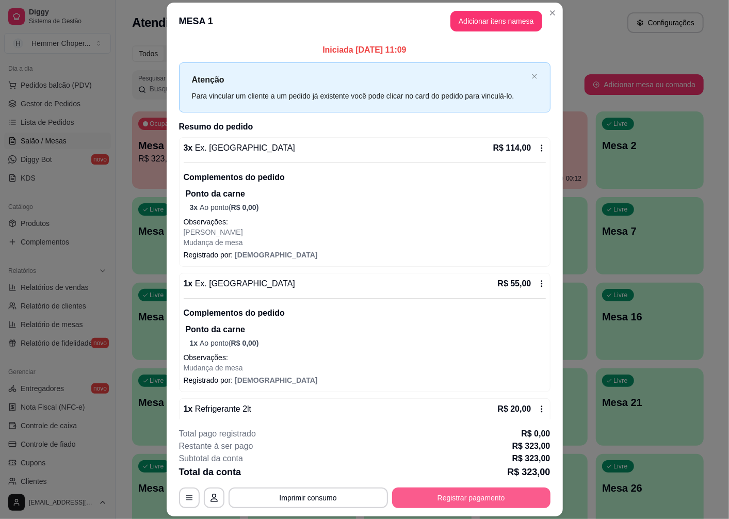
click at [463, 494] on button "Registrar pagamento" at bounding box center [471, 498] width 158 height 21
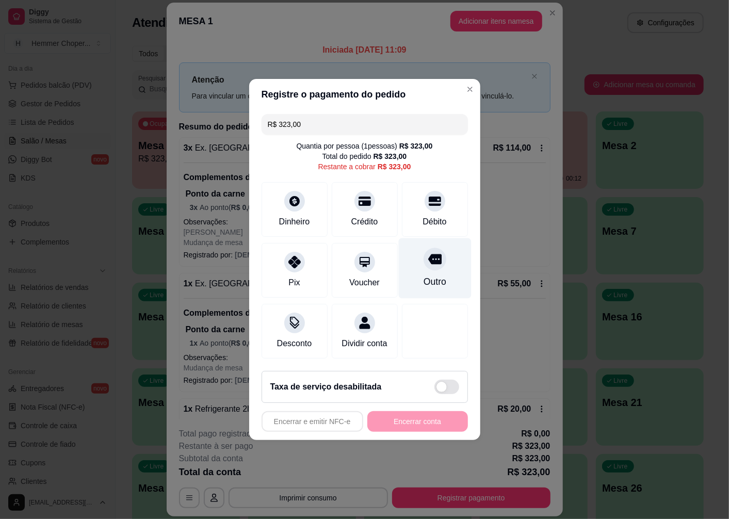
click at [429, 261] on icon at bounding box center [434, 258] width 13 height 13
type input "R$ 0,00"
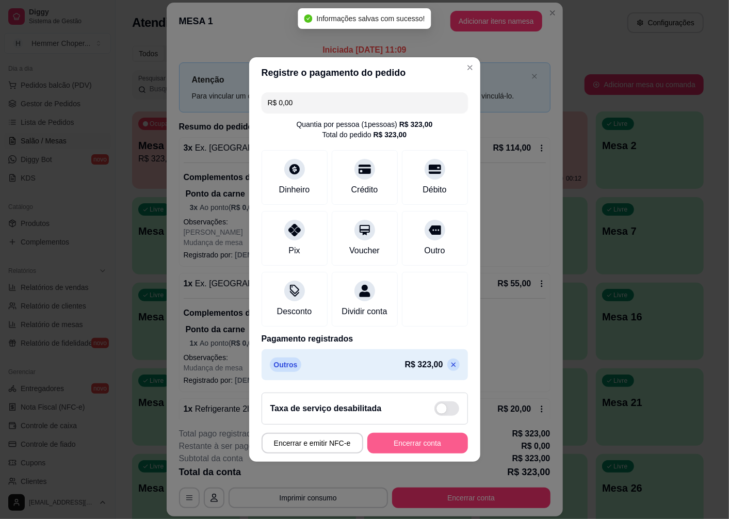
click at [420, 454] on button "Encerrar conta" at bounding box center [417, 443] width 101 height 21
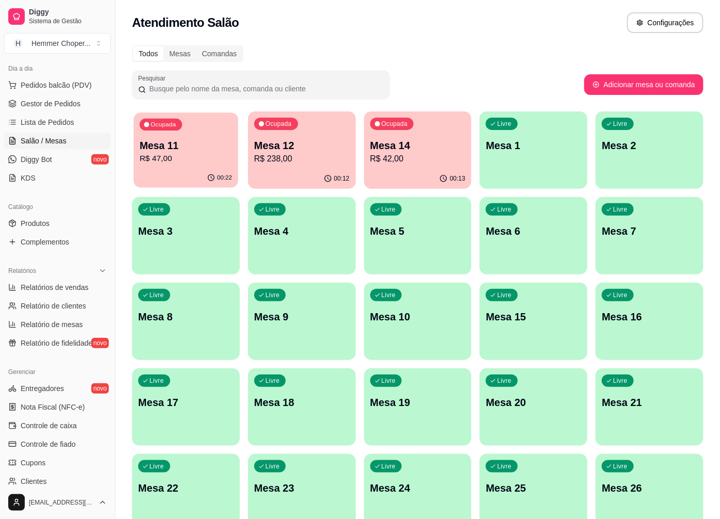
click at [161, 137] on div "Ocupada Mesa 11 R$ 47,00" at bounding box center [186, 140] width 105 height 56
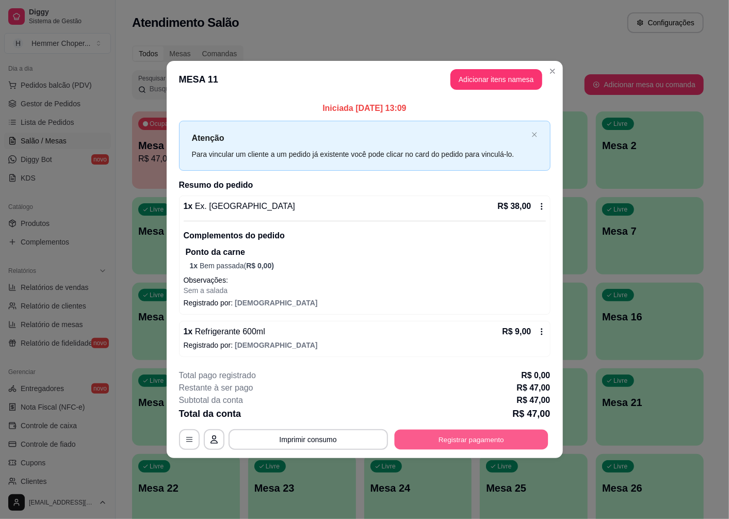
click at [457, 442] on button "Registrar pagamento" at bounding box center [471, 440] width 154 height 20
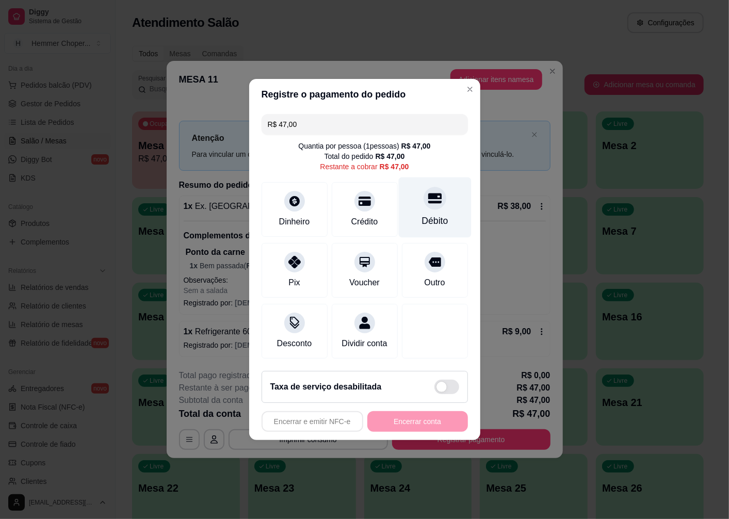
click at [424, 202] on div at bounding box center [435, 198] width 23 height 23
type input "R$ 0,00"
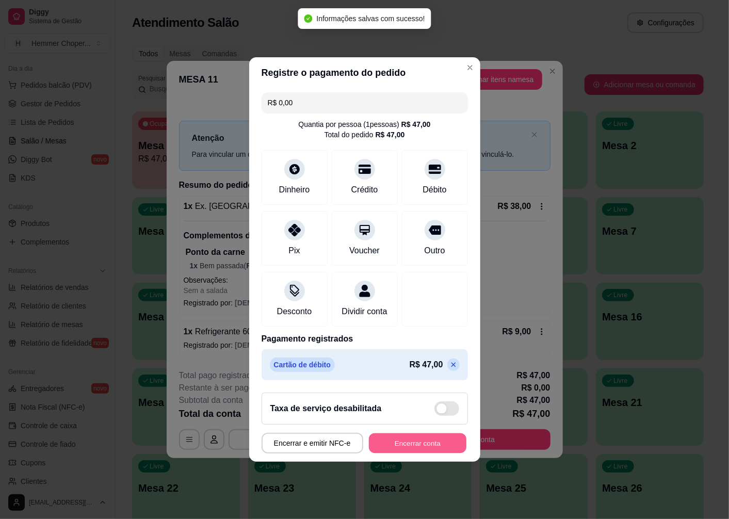
click at [415, 446] on button "Encerrar conta" at bounding box center [418, 443] width 98 height 20
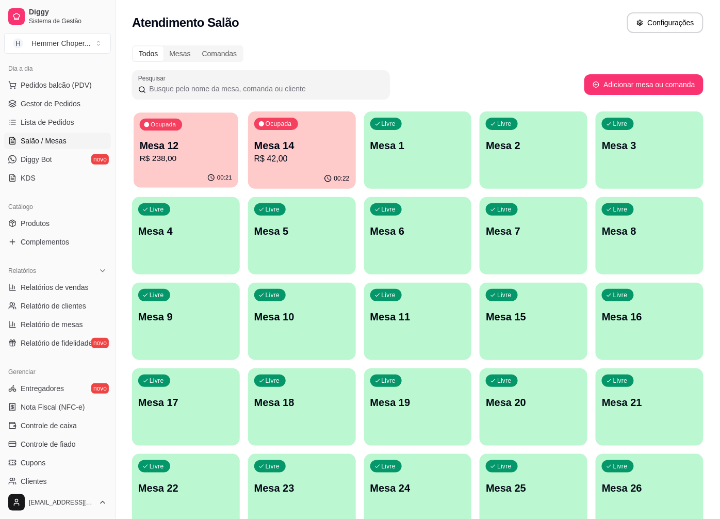
click at [185, 164] on p "R$ 238,00" at bounding box center [186, 159] width 92 height 12
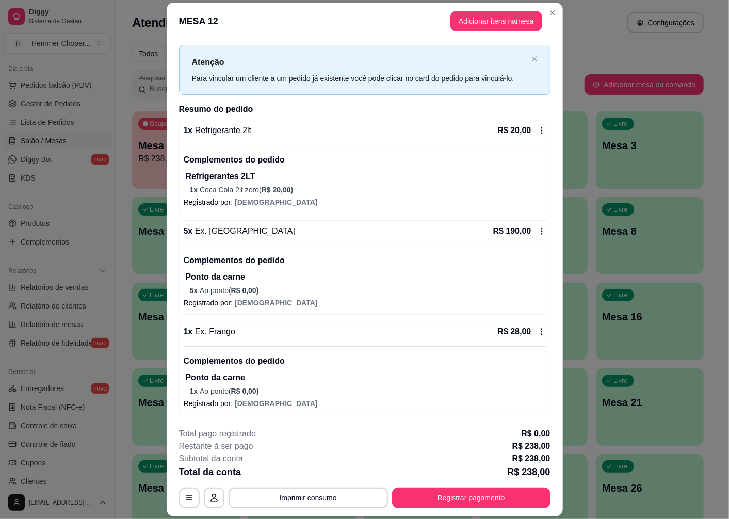
scroll to position [30, 0]
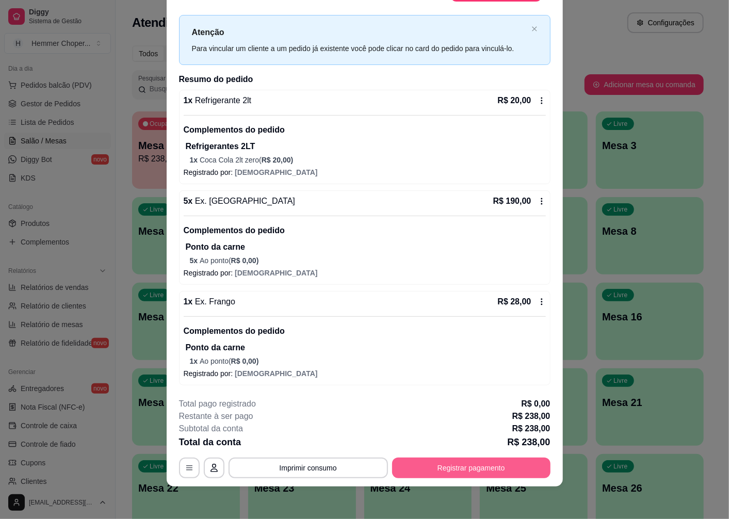
click at [449, 473] on button "Registrar pagamento" at bounding box center [471, 468] width 158 height 21
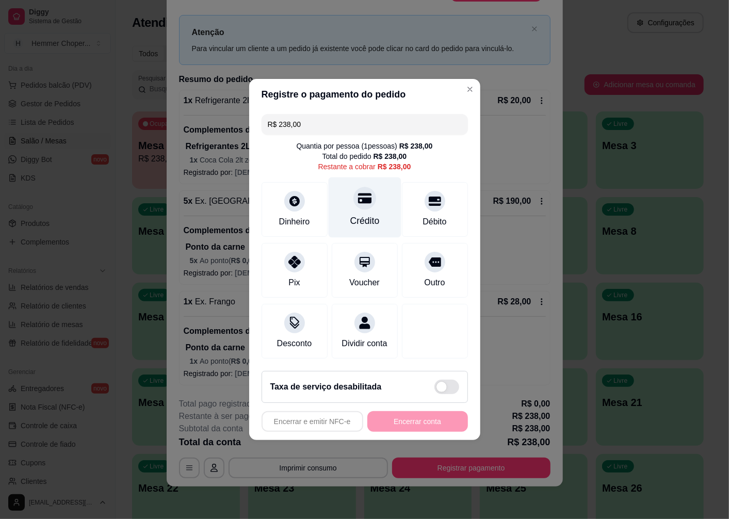
click at [358, 193] on icon at bounding box center [364, 198] width 13 height 10
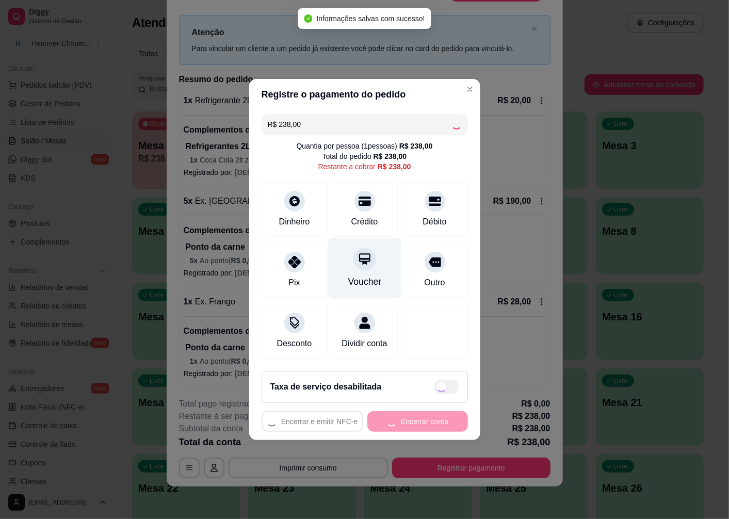
type input "R$ 0,00"
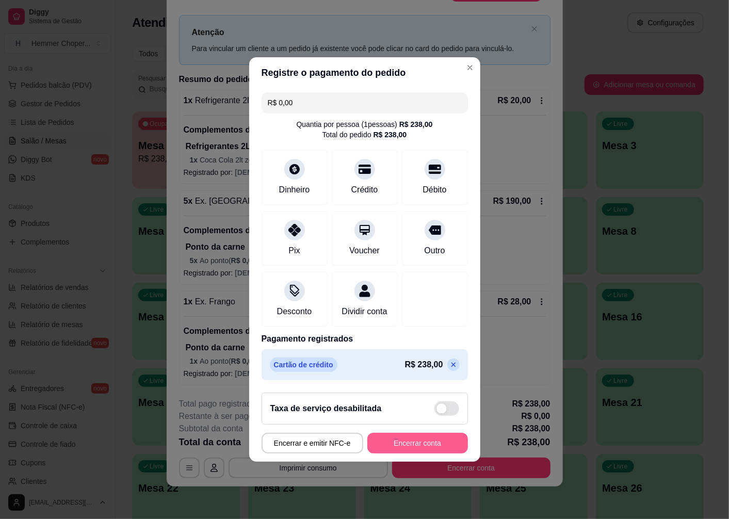
click at [382, 447] on button "Encerrar conta" at bounding box center [417, 443] width 101 height 21
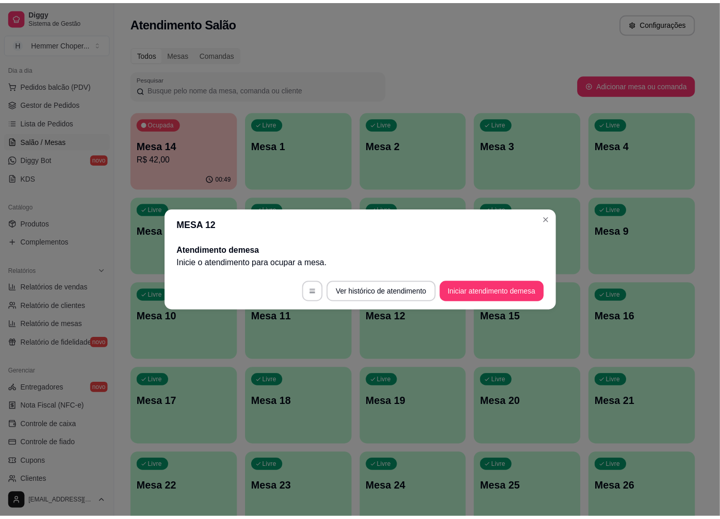
scroll to position [0, 0]
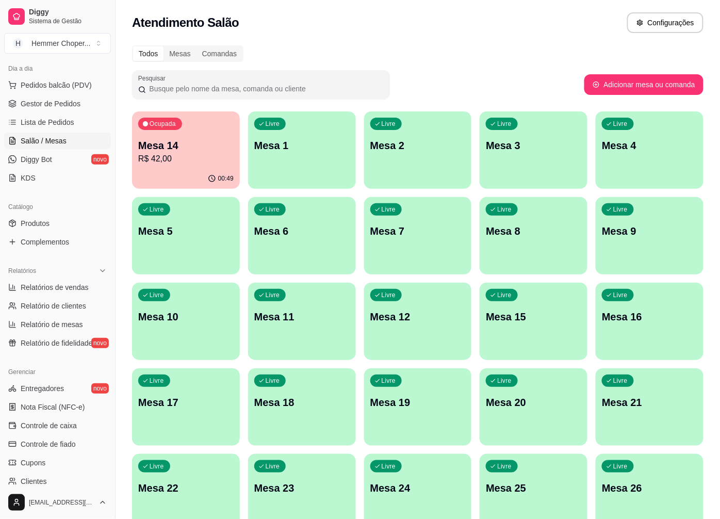
click at [177, 156] on p "R$ 42,00" at bounding box center [185, 159] width 95 height 12
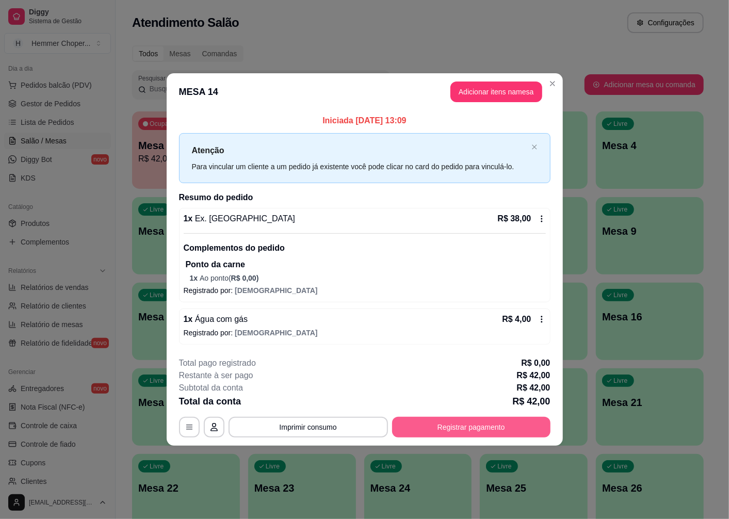
click at [431, 425] on button "Registrar pagamento" at bounding box center [471, 427] width 158 height 21
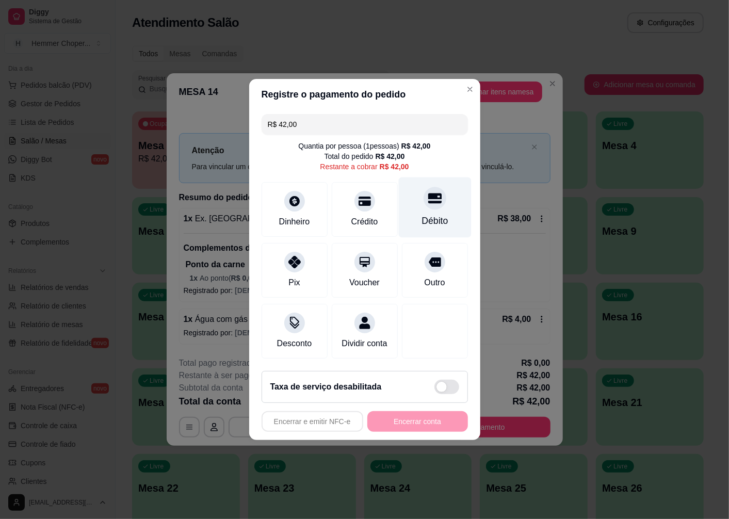
click at [424, 207] on div "Débito" at bounding box center [434, 208] width 73 height 60
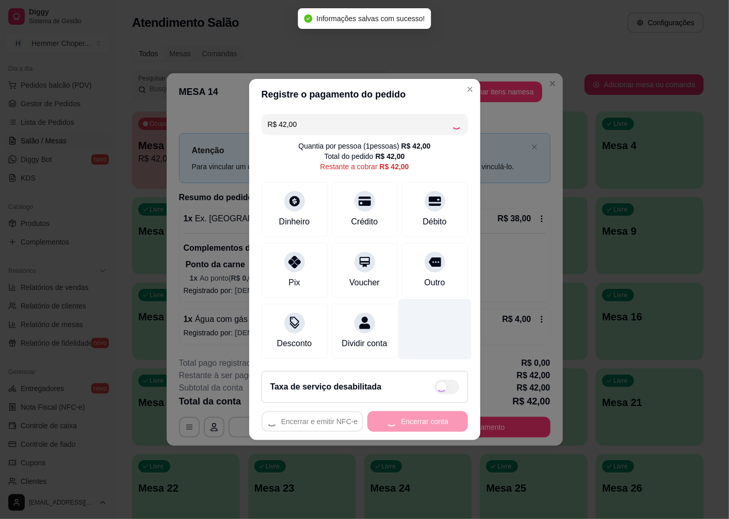
type input "R$ 0,00"
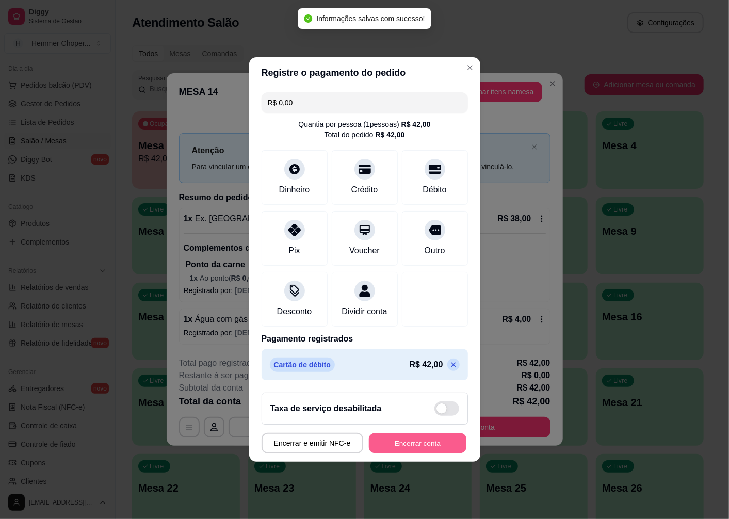
click at [394, 445] on button "Encerrar conta" at bounding box center [418, 443] width 98 height 20
